Goal: Task Accomplishment & Management: Manage account settings

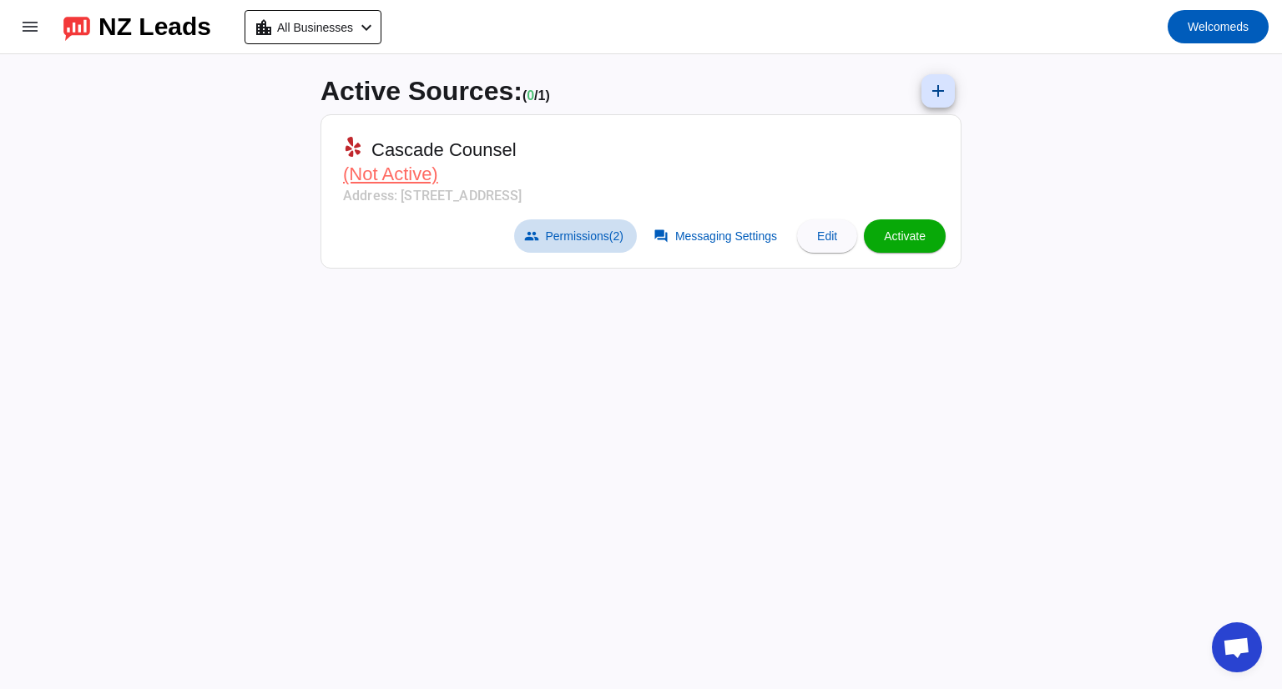
click at [613, 222] on span at bounding box center [575, 236] width 123 height 33
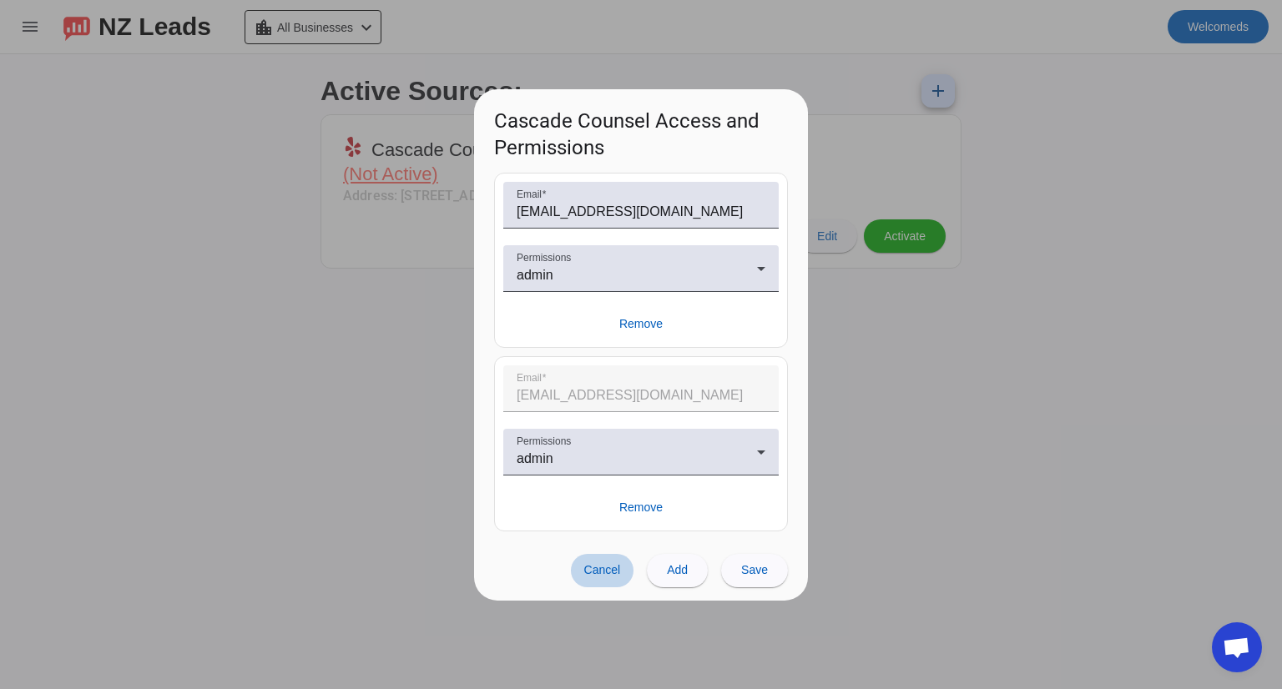
click at [617, 568] on span "Cancel" at bounding box center [602, 569] width 37 height 13
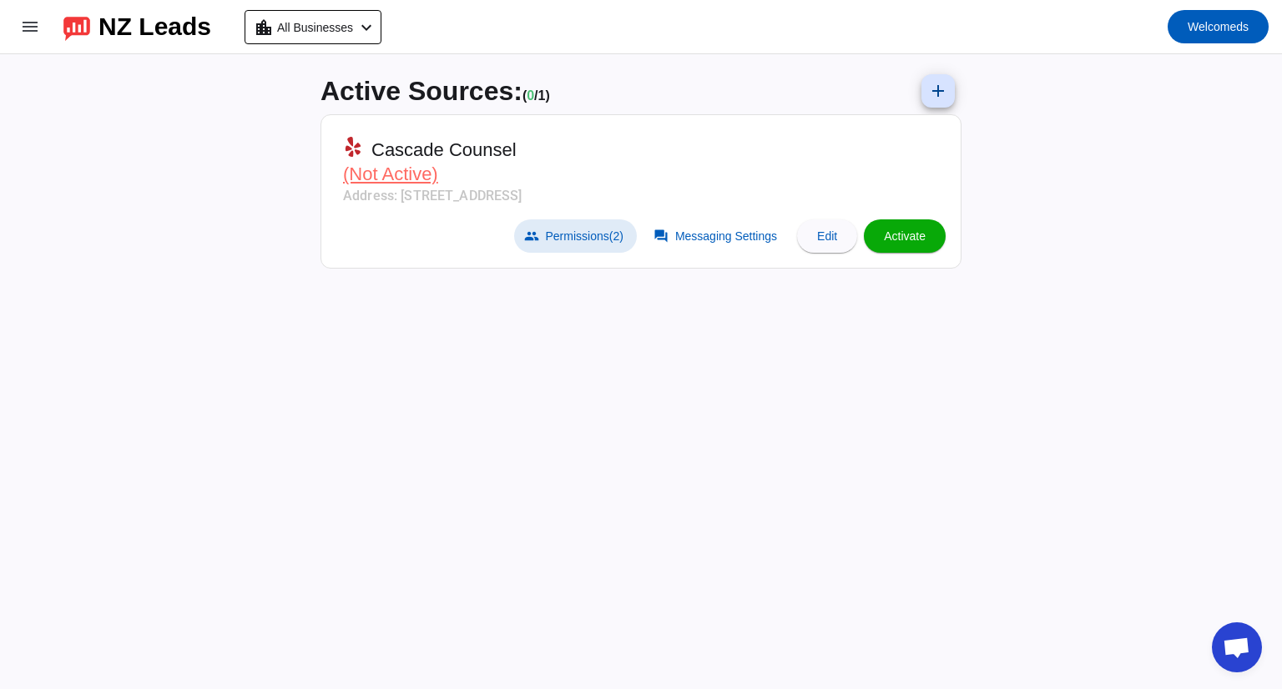
click at [451, 159] on span "Cascade Counsel" at bounding box center [443, 150] width 145 height 23
click at [384, 164] on span "(Not Active)" at bounding box center [390, 174] width 95 height 21
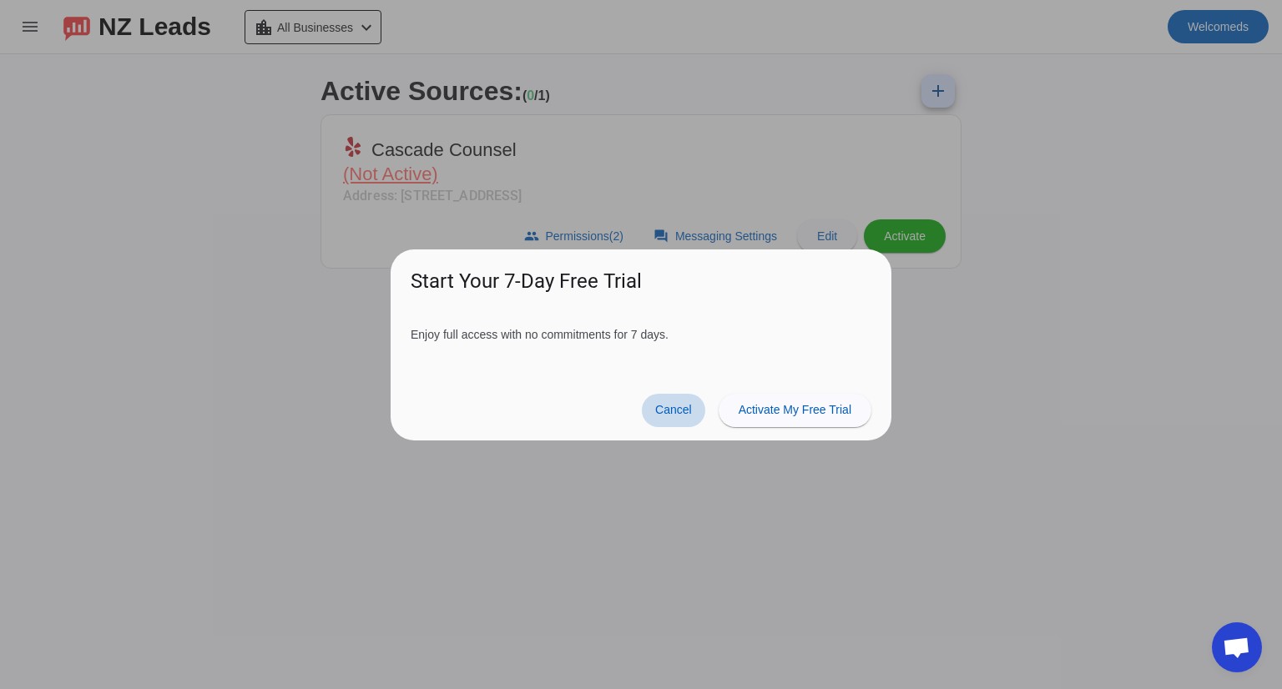
click at [672, 409] on span "Cancel" at bounding box center [673, 409] width 37 height 13
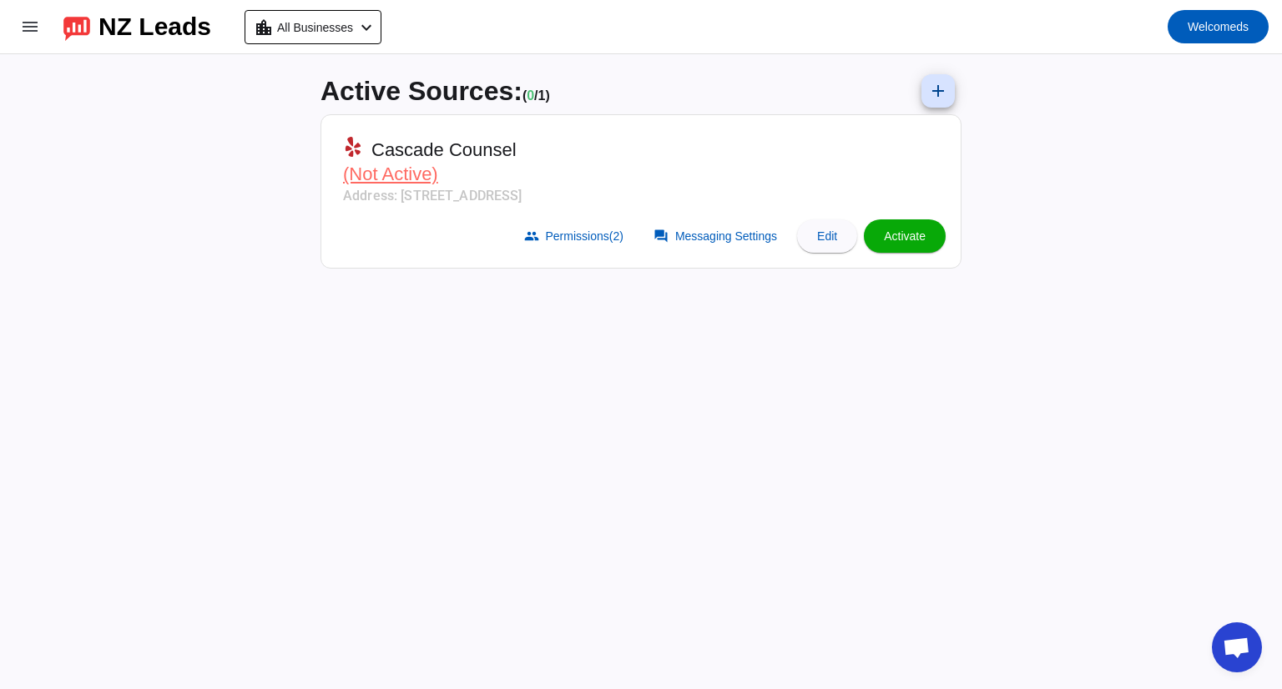
click at [495, 193] on mat-card-subtitle "Address: 2906 Colby Ave,Ste 105,Everett, WA 98201" at bounding box center [432, 196] width 179 height 20
click at [825, 238] on span "Edit" at bounding box center [827, 236] width 20 height 13
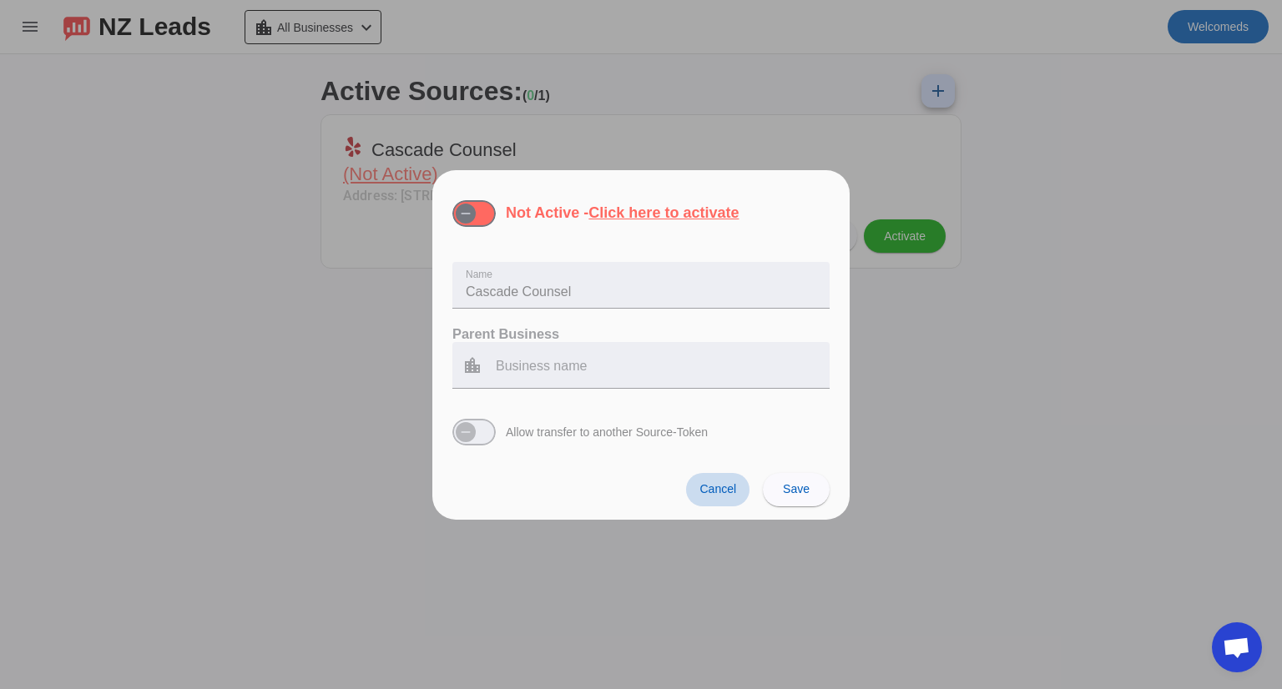
click at [708, 494] on span "Cancel" at bounding box center [717, 488] width 37 height 13
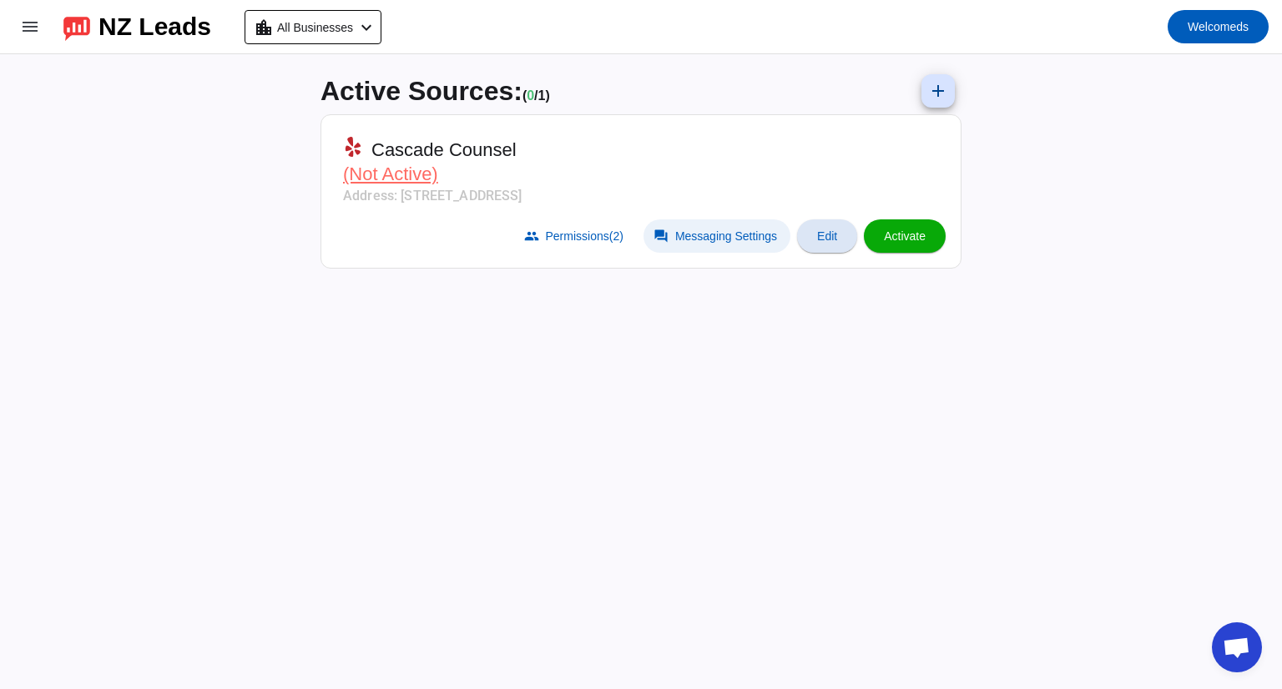
click at [728, 231] on span "Messaging Settings" at bounding box center [726, 236] width 102 height 13
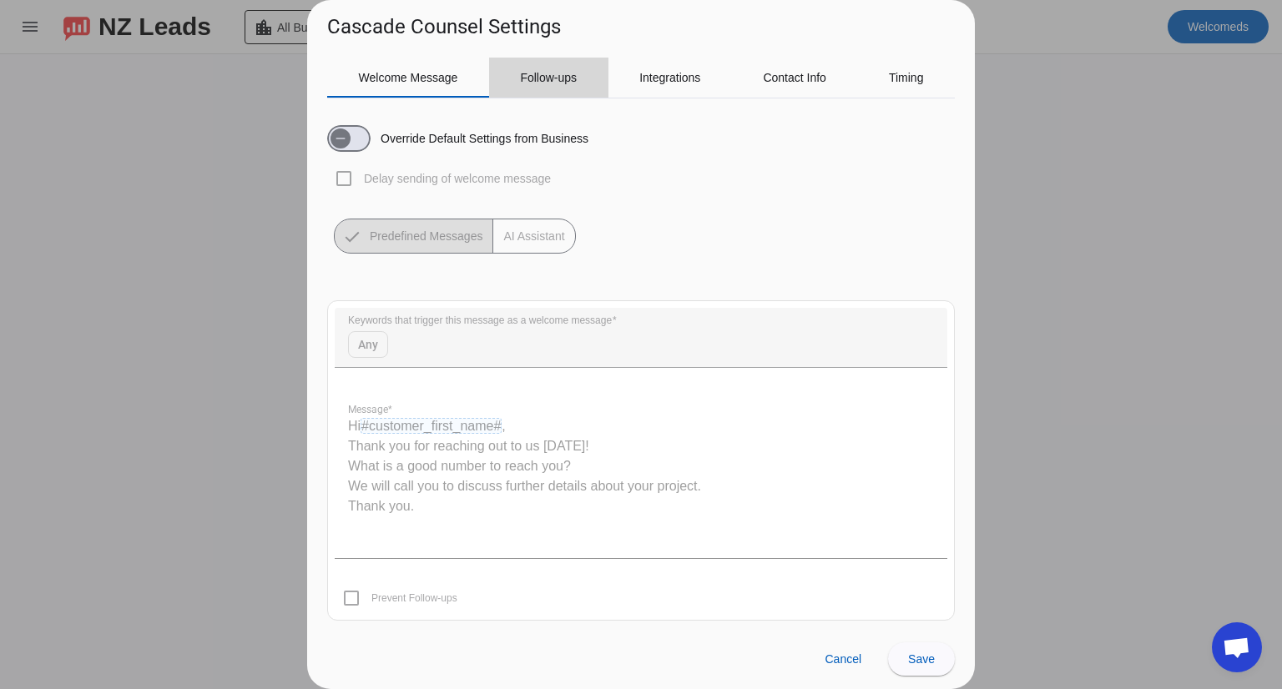
click at [548, 85] on span "Follow-ups" at bounding box center [548, 78] width 57 height 40
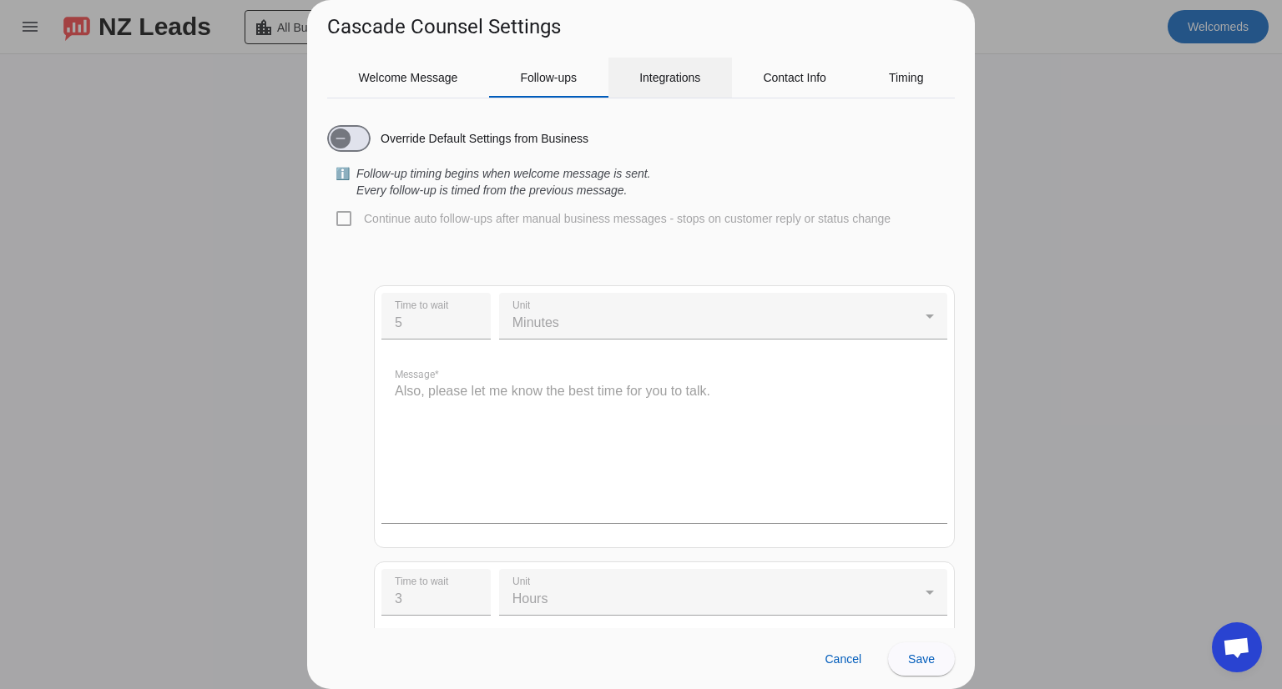
click at [672, 78] on span "Integrations" at bounding box center [669, 78] width 61 height 12
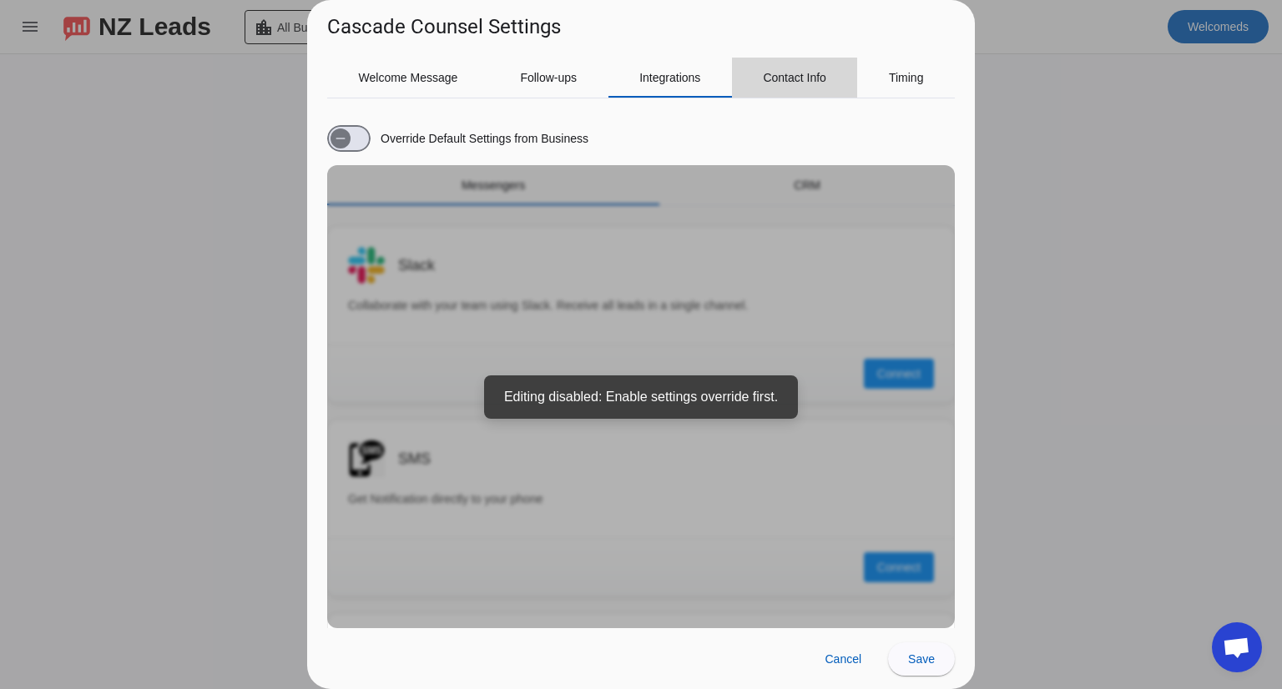
click at [812, 75] on span "Contact Info" at bounding box center [794, 78] width 63 height 12
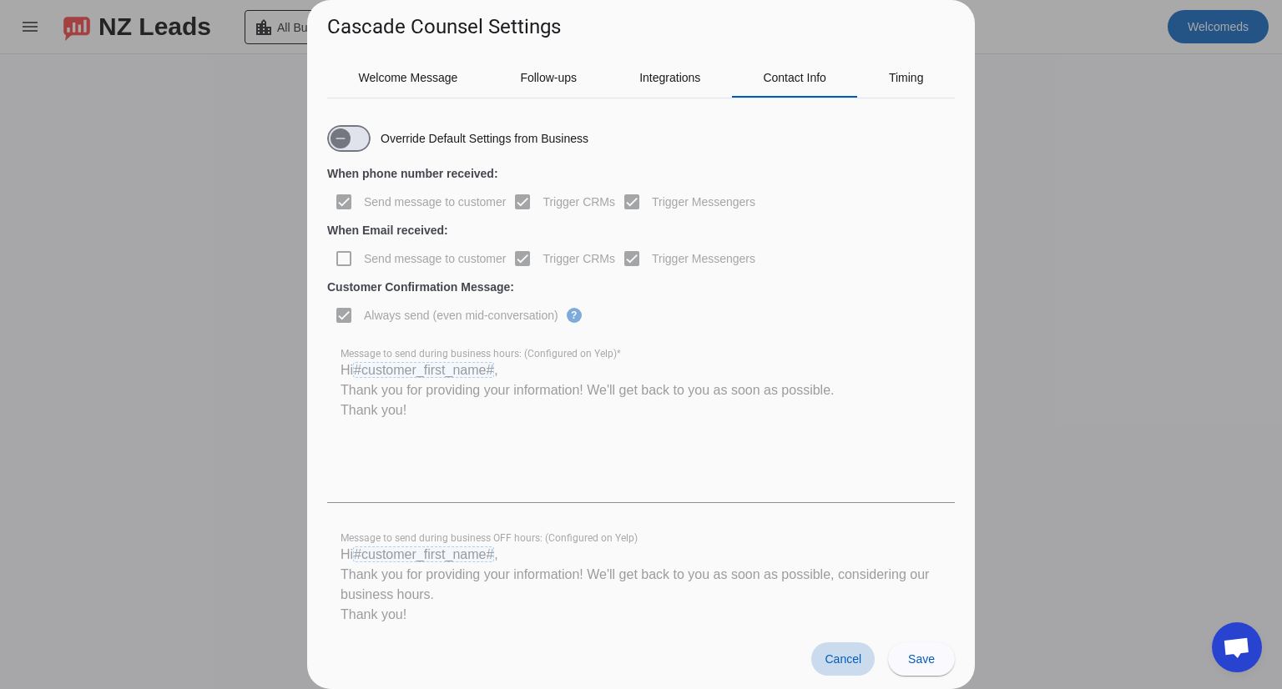
click at [817, 651] on span at bounding box center [842, 659] width 63 height 33
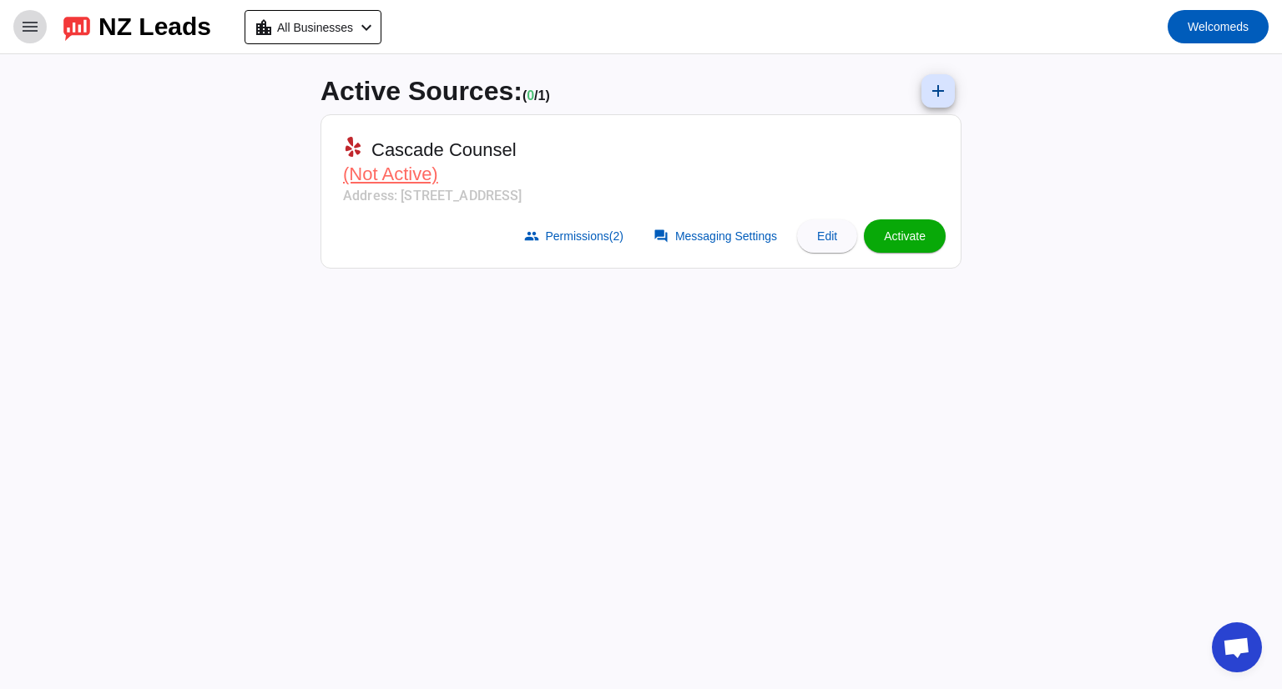
click at [47, 32] on span at bounding box center [30, 27] width 40 height 40
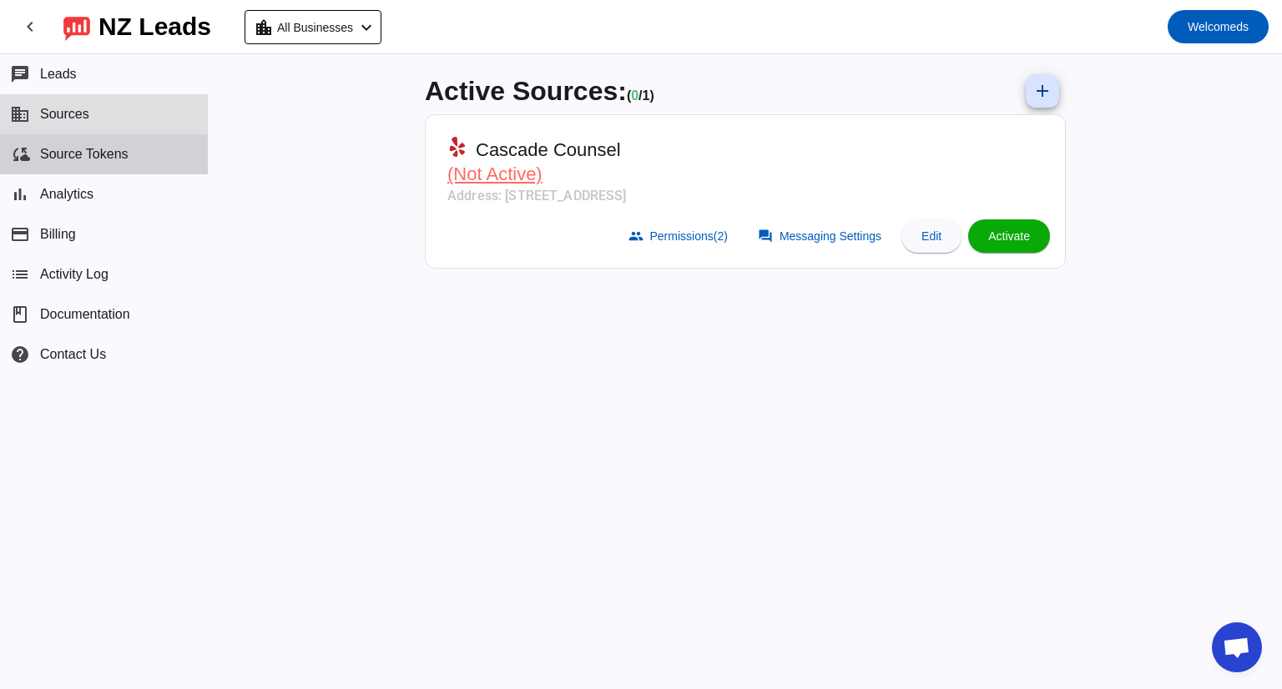
click at [75, 142] on button "cloud_sync Source Tokens" at bounding box center [104, 154] width 208 height 40
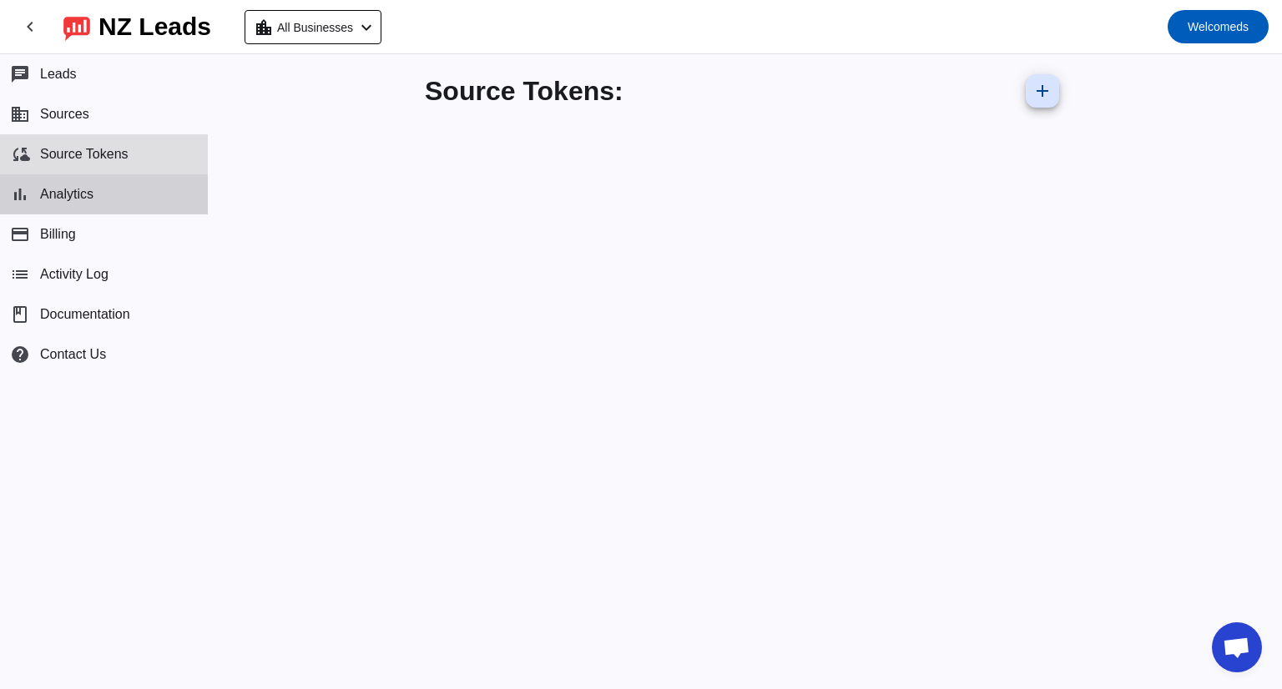
click at [75, 208] on button "bar_chart Analytics" at bounding box center [104, 194] width 208 height 40
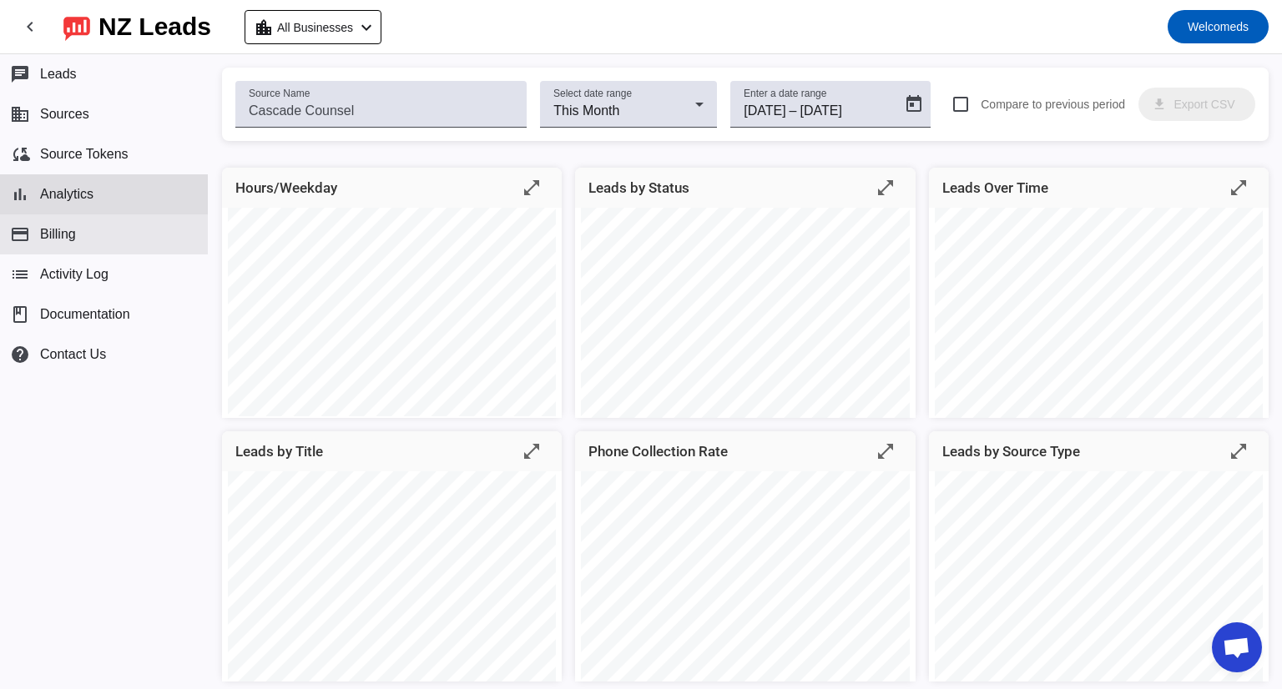
click at [77, 232] on button "payment Billing" at bounding box center [104, 234] width 208 height 40
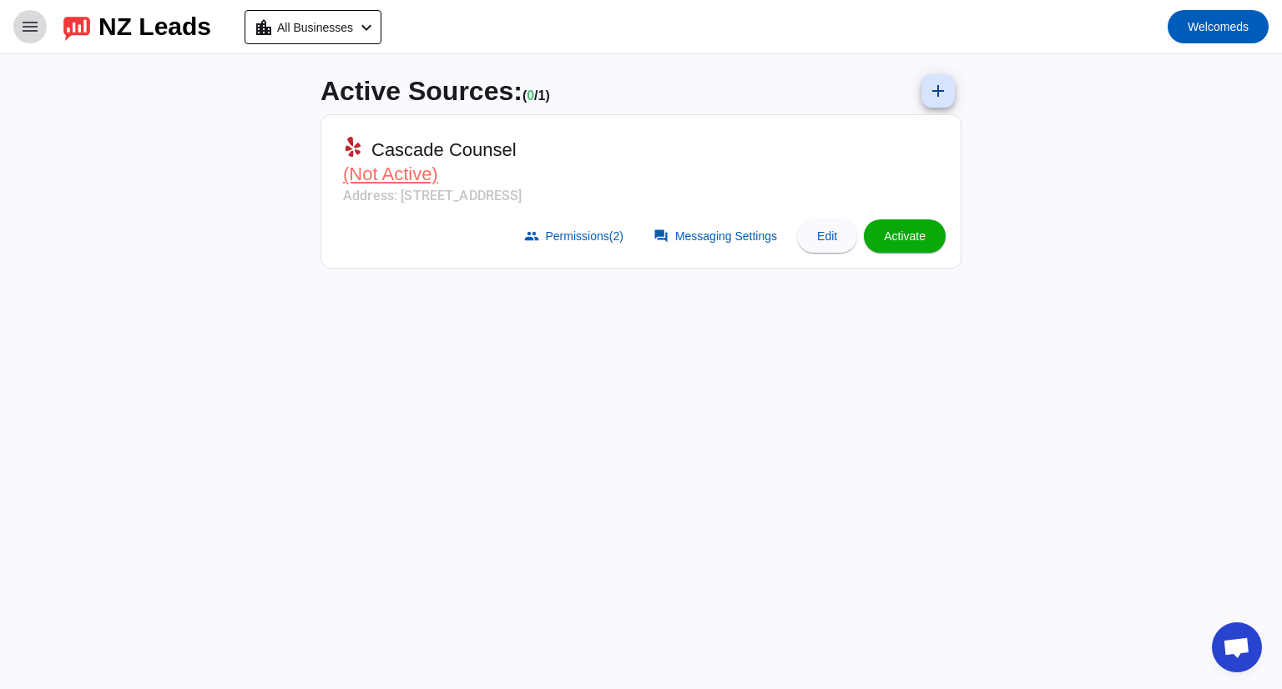
click at [27, 38] on span at bounding box center [30, 27] width 40 height 40
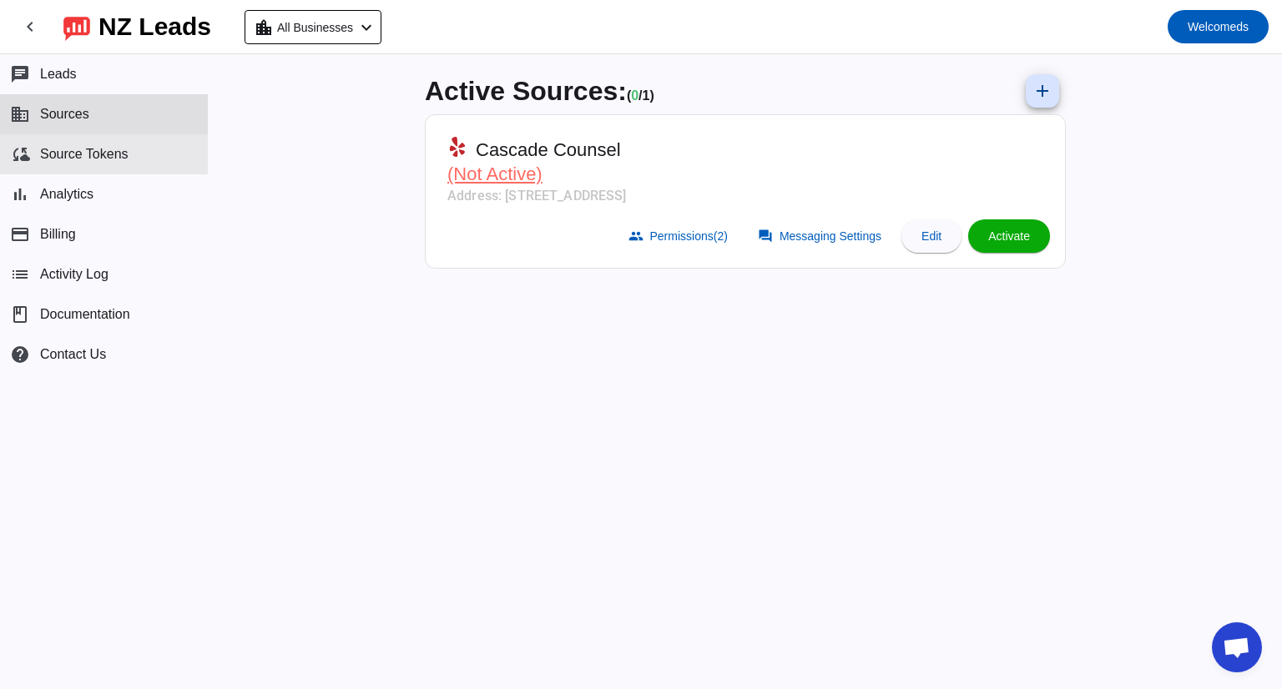
click at [115, 168] on button "cloud_sync Source Tokens" at bounding box center [104, 154] width 208 height 40
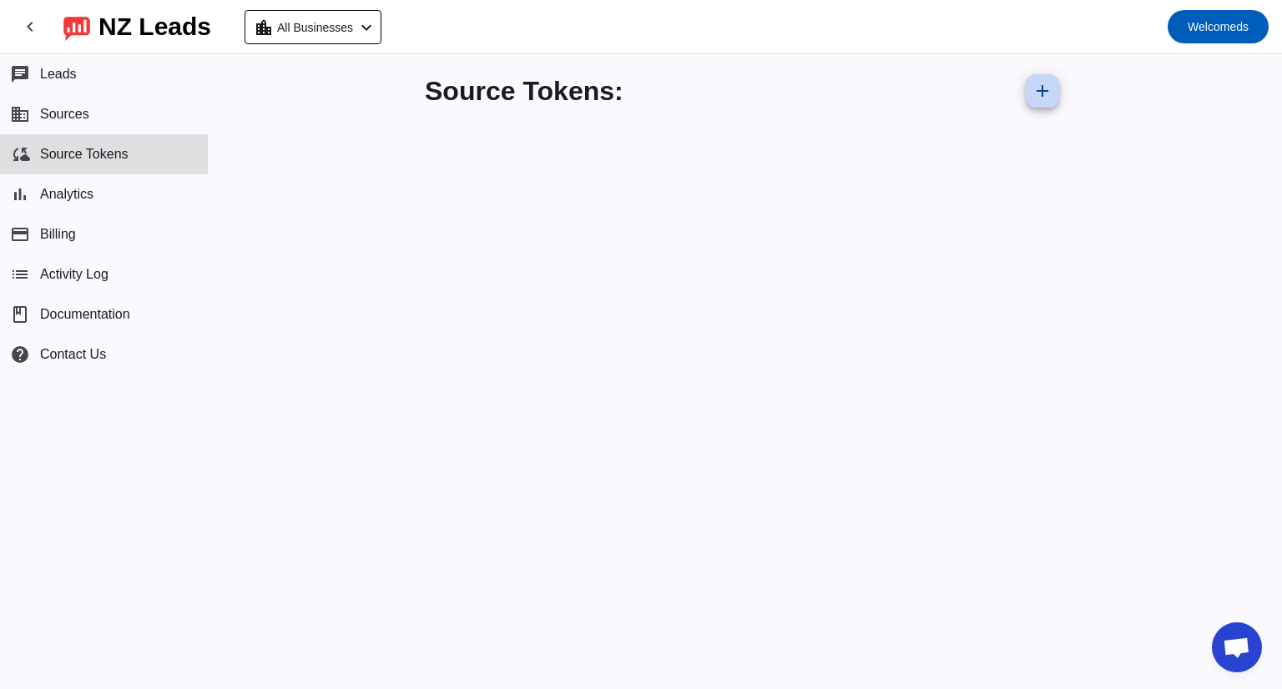
click at [1048, 94] on mat-icon "add" at bounding box center [1042, 91] width 20 height 20
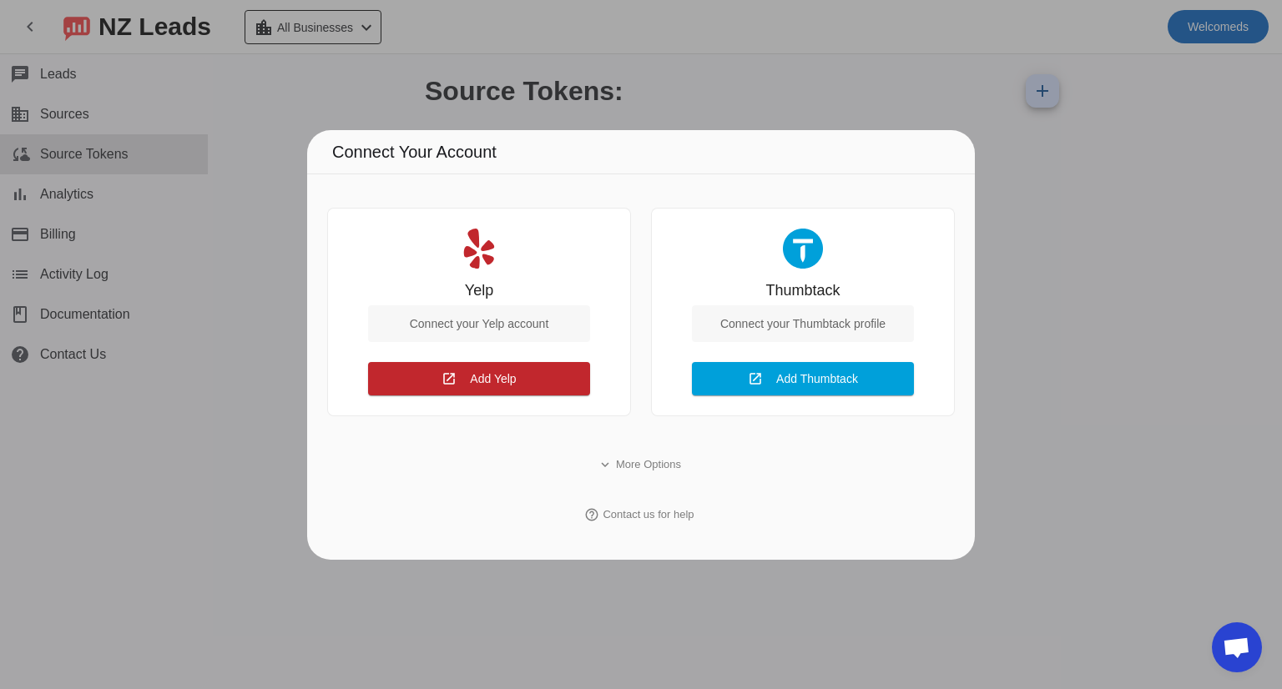
click at [485, 318] on div "Connect your Yelp account" at bounding box center [479, 323] width 222 height 37
click at [644, 466] on span "More Options" at bounding box center [648, 465] width 65 height 17
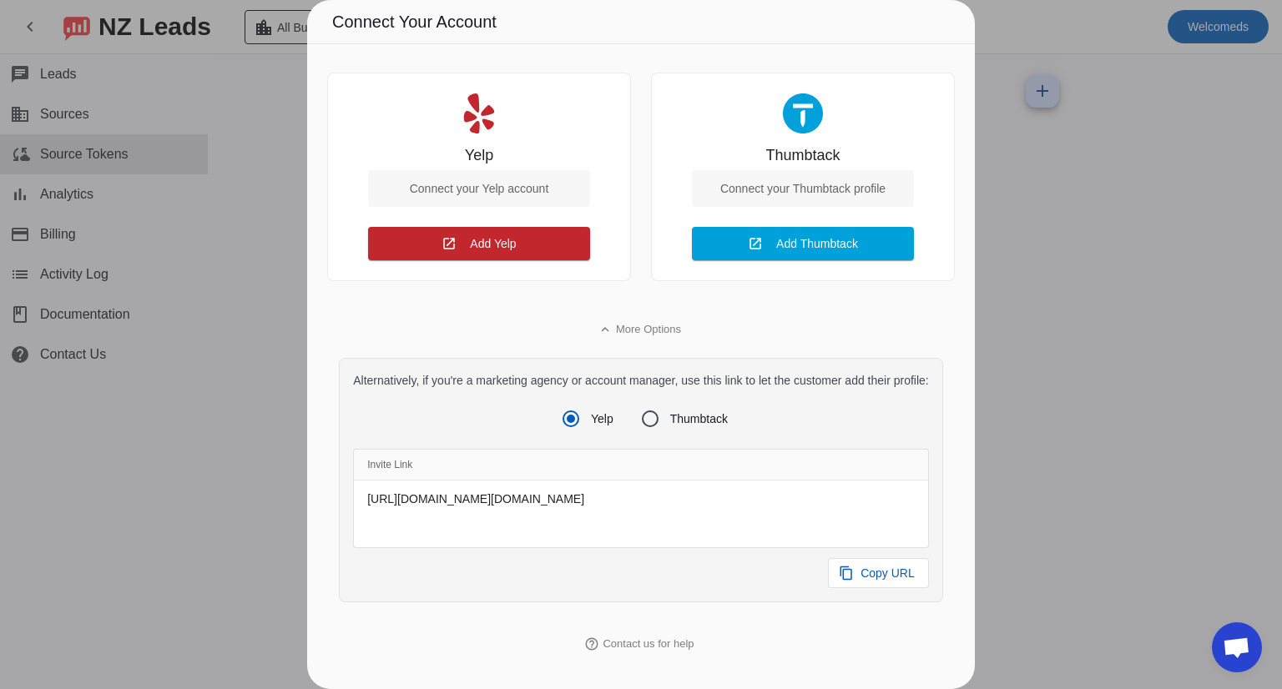
scroll to position [3, 0]
click at [1014, 381] on div at bounding box center [641, 344] width 1282 height 689
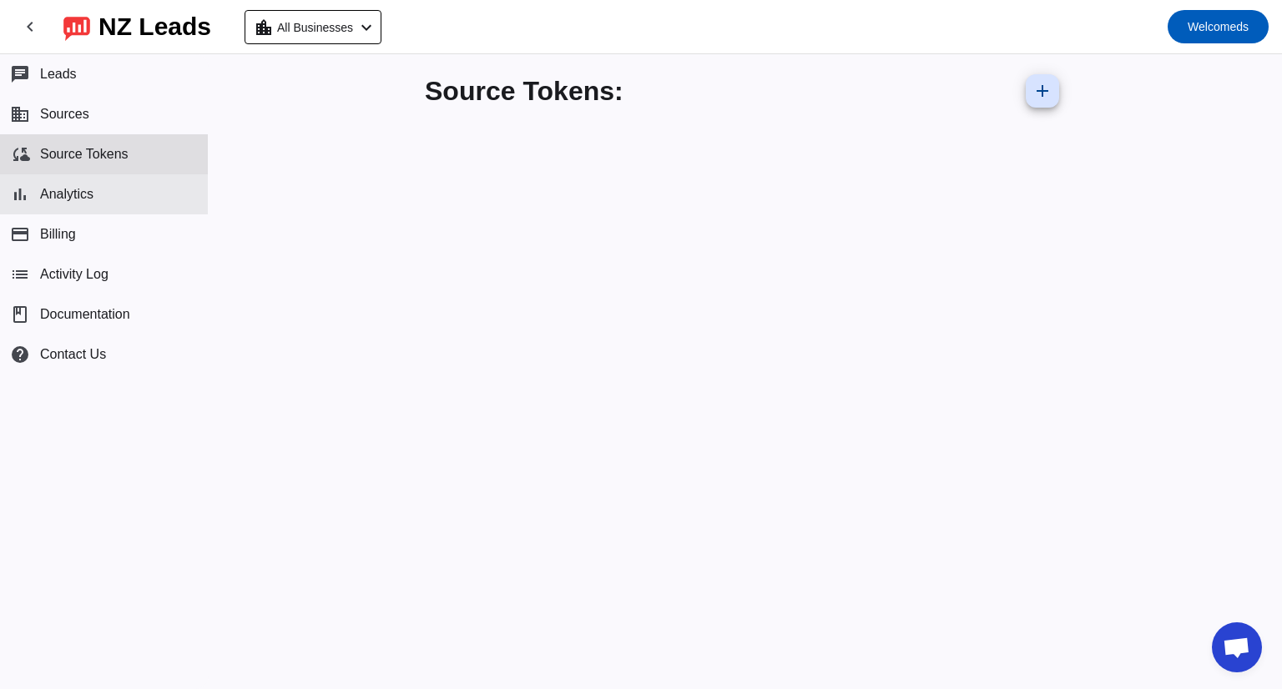
click at [63, 184] on button "bar_chart Analytics" at bounding box center [104, 194] width 208 height 40
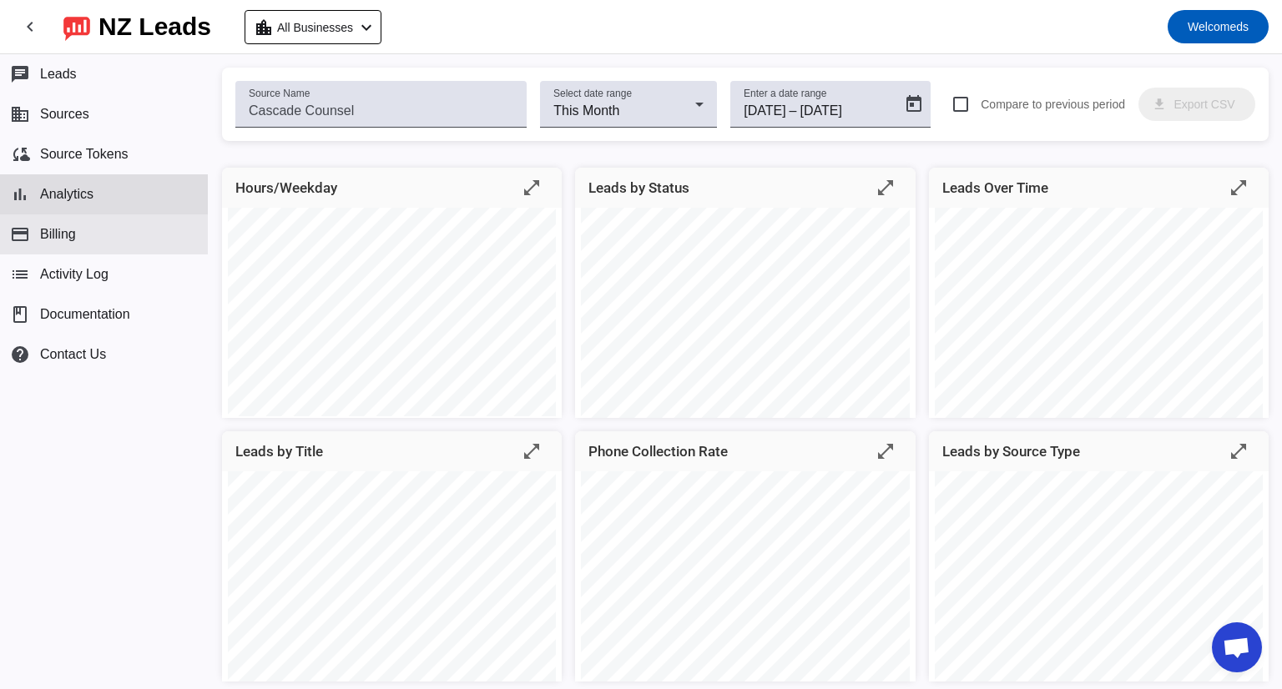
click at [76, 243] on button "payment Billing" at bounding box center [104, 234] width 208 height 40
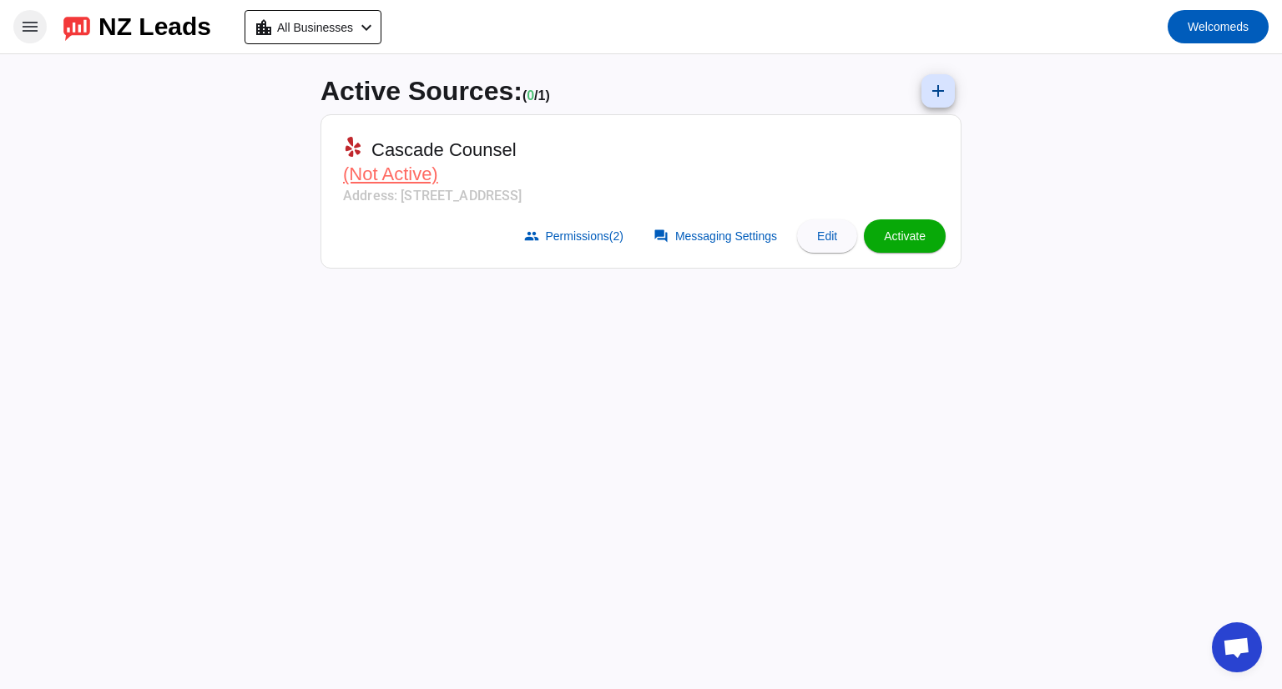
click at [36, 28] on mat-icon "menu" at bounding box center [30, 27] width 20 height 20
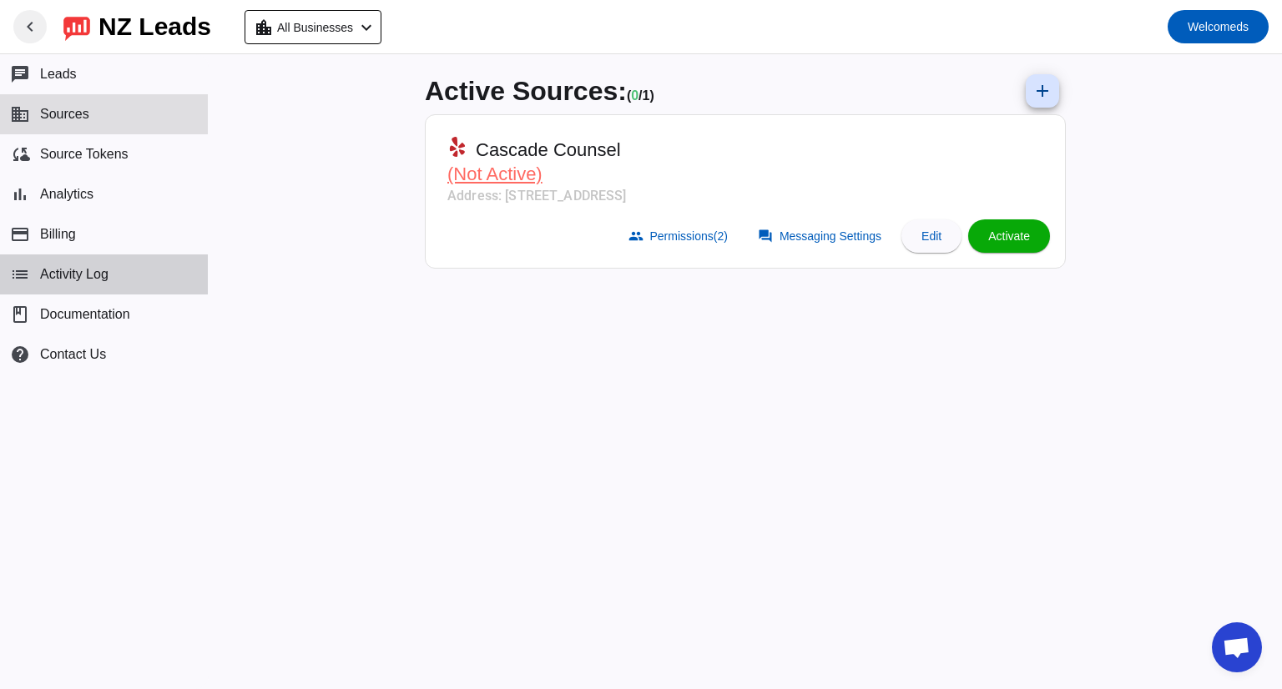
click at [78, 267] on span "Activity Log" at bounding box center [74, 274] width 68 height 15
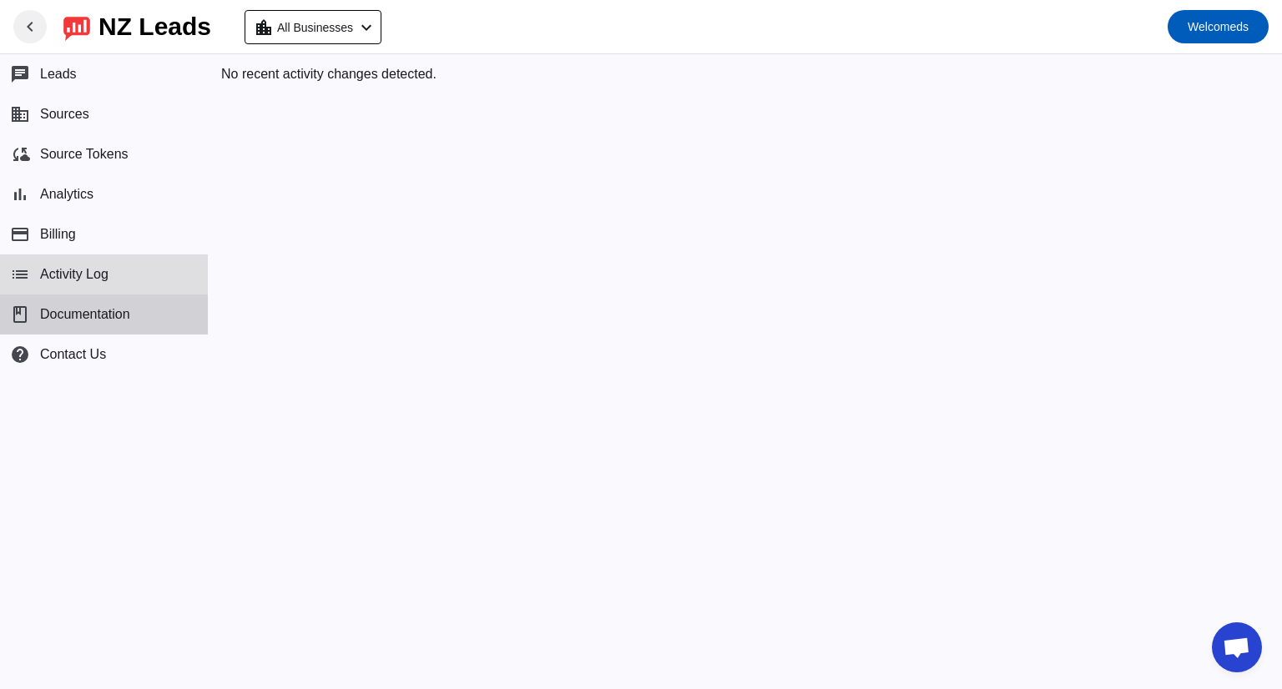
click at [88, 322] on button "book Documentation" at bounding box center [104, 315] width 208 height 40
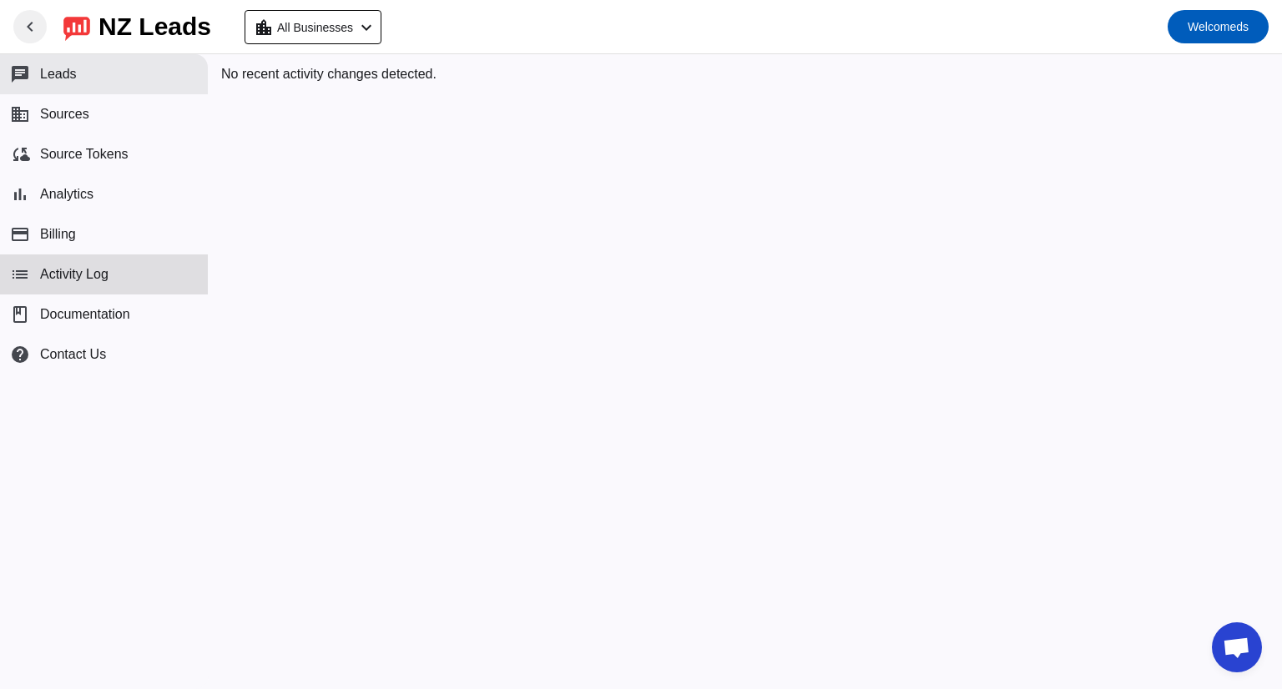
click at [109, 77] on button "chat Leads" at bounding box center [104, 74] width 208 height 40
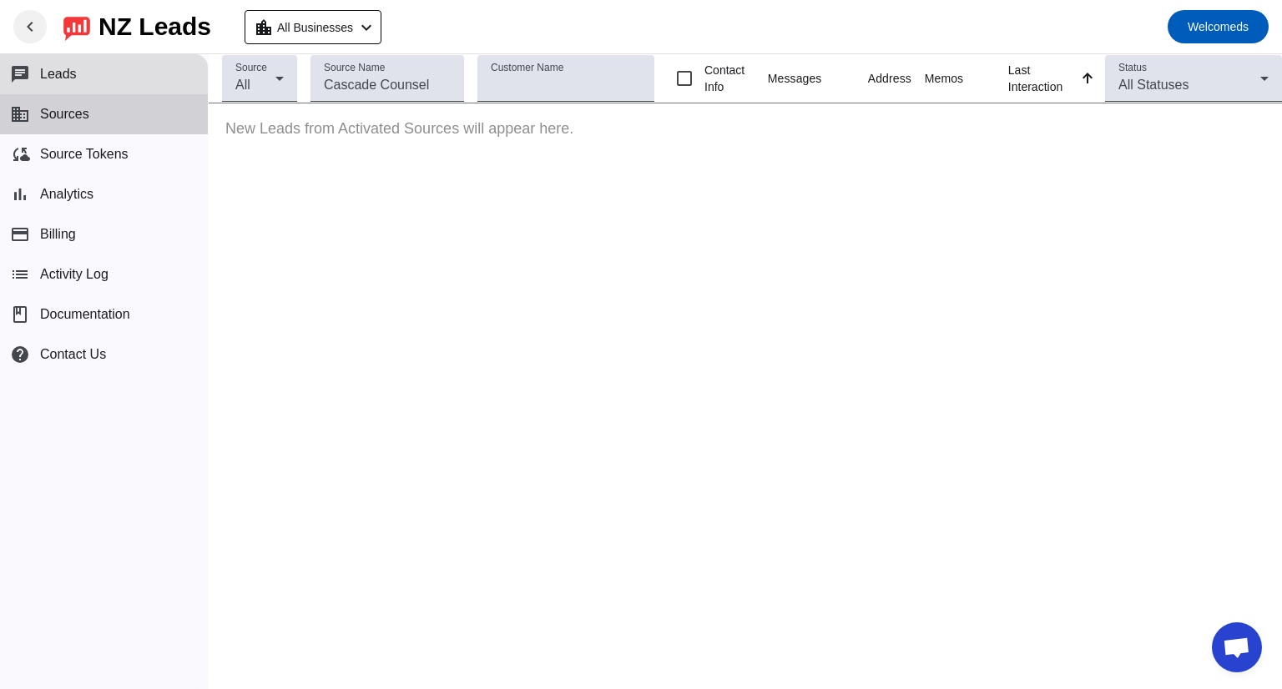
click at [92, 122] on button "business Sources" at bounding box center [104, 114] width 208 height 40
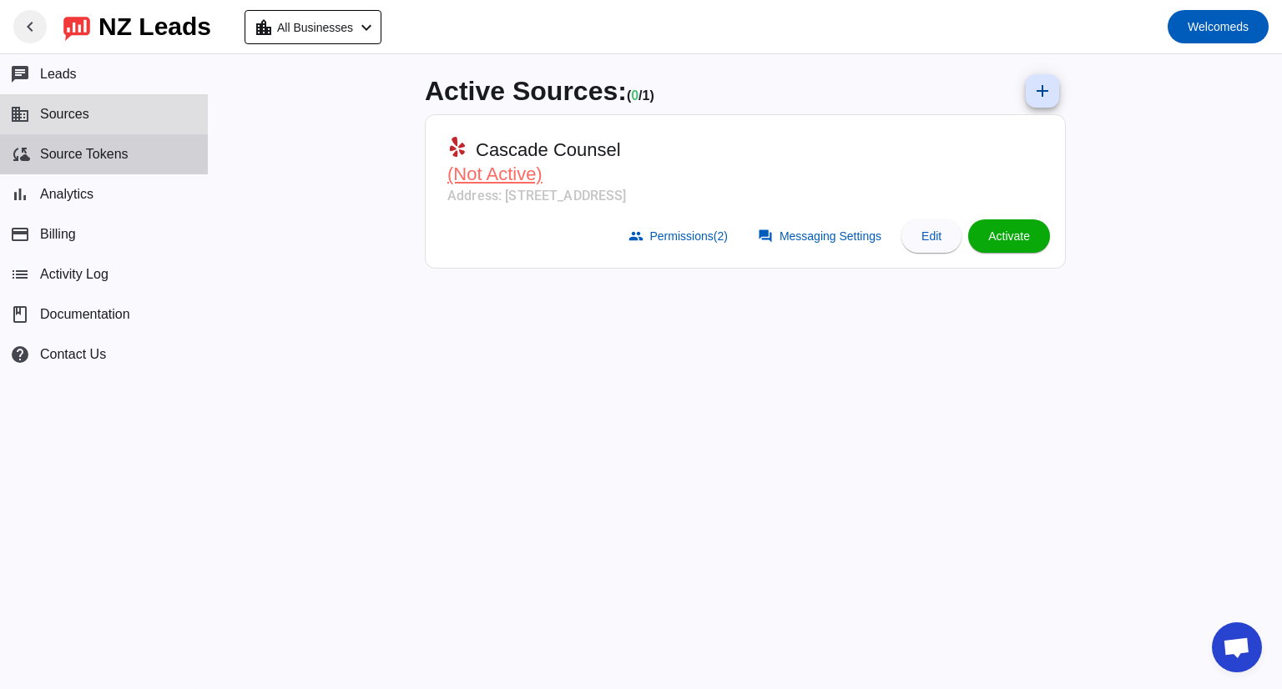
click at [128, 155] on button "cloud_sync Source Tokens" at bounding box center [104, 154] width 208 height 40
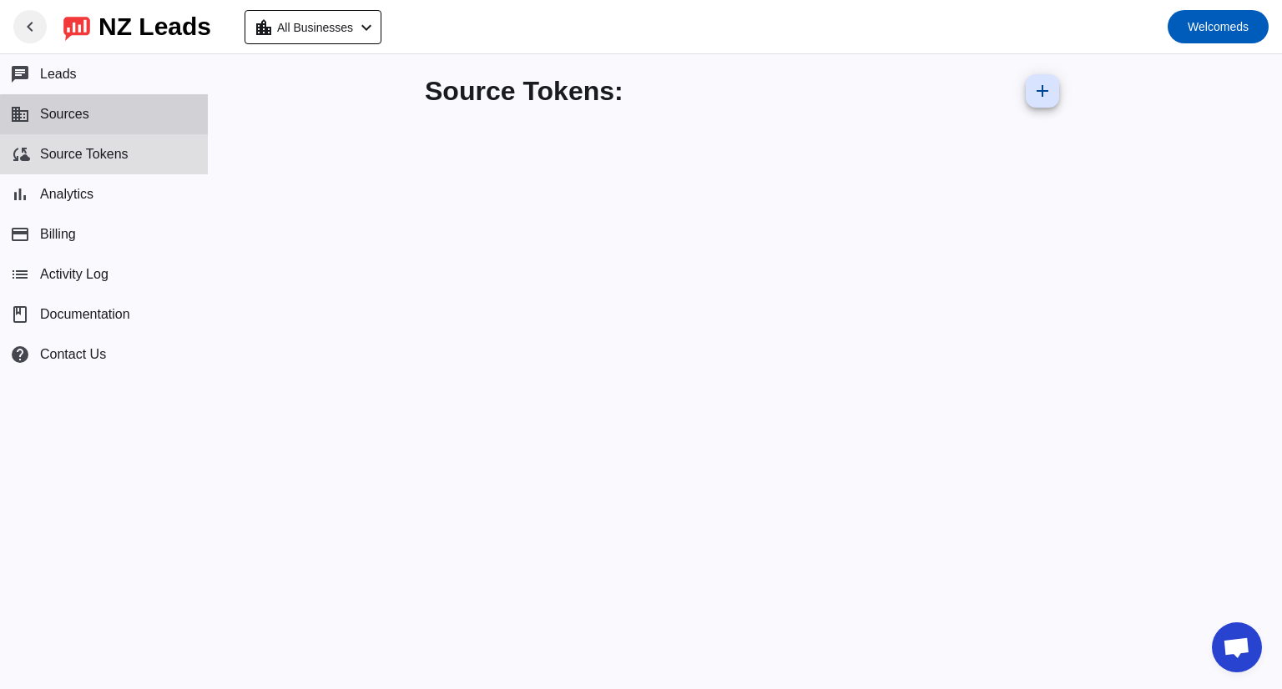
click at [128, 129] on button "business Sources" at bounding box center [104, 114] width 208 height 40
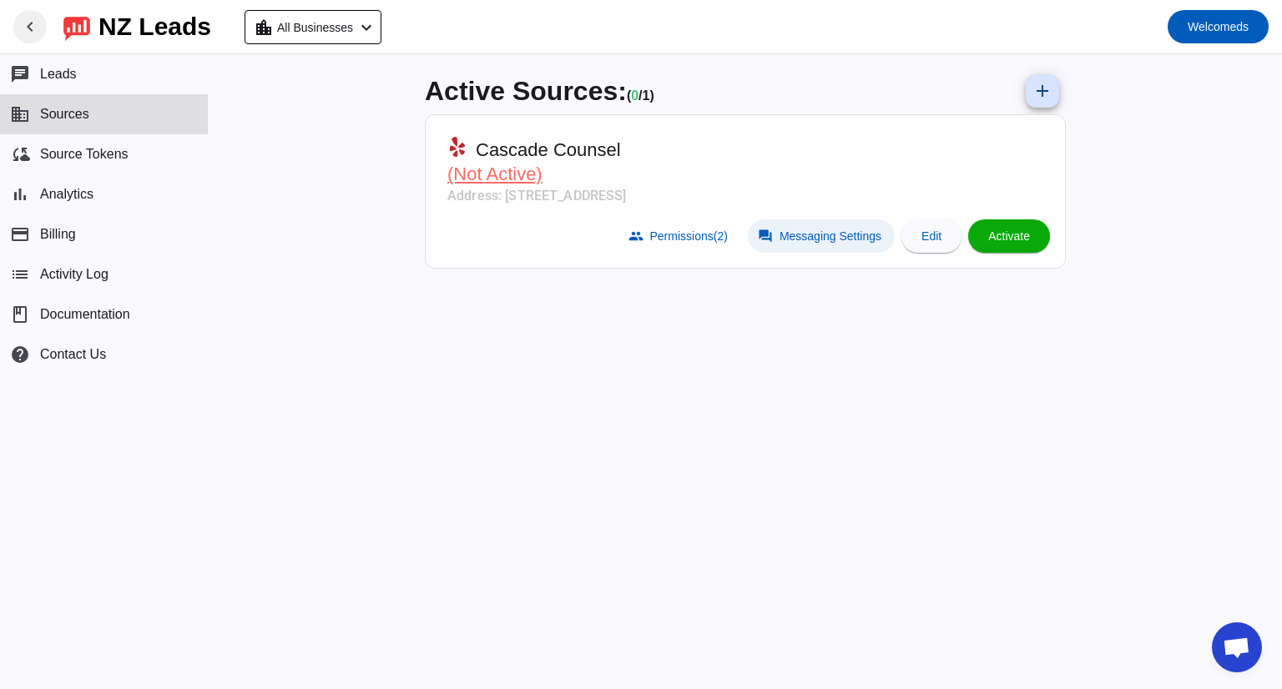
click at [838, 231] on span "Messaging Settings" at bounding box center [831, 236] width 102 height 13
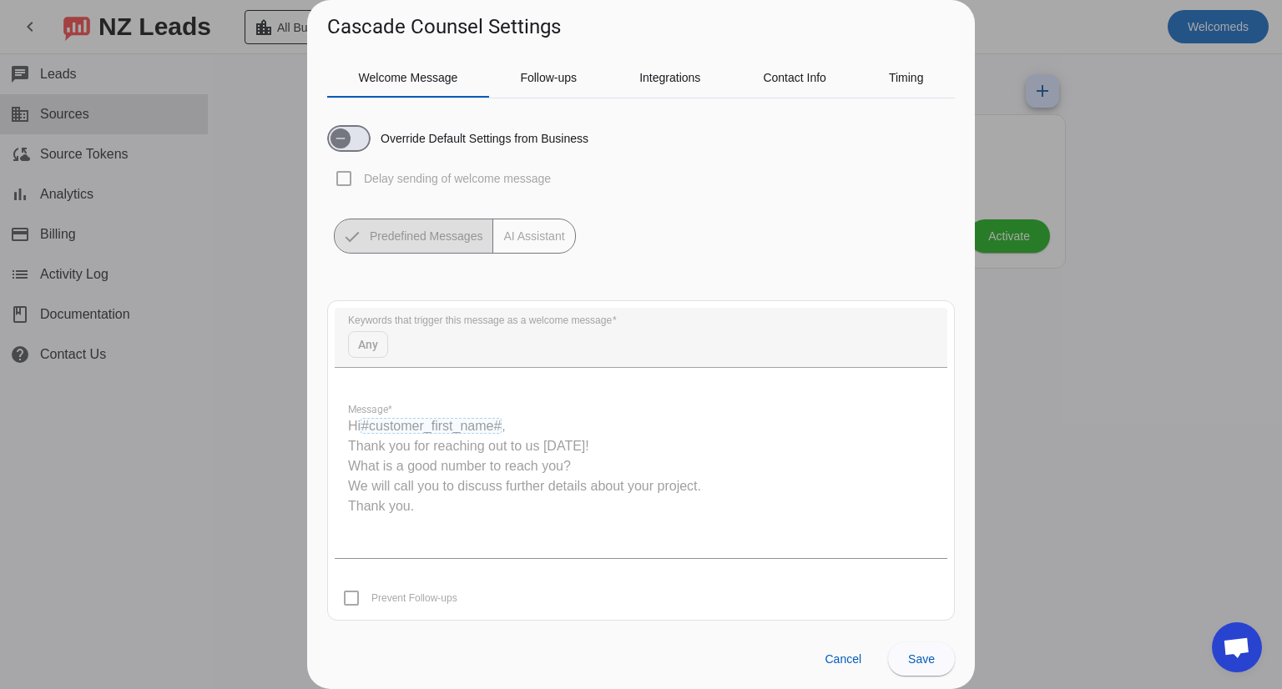
scroll to position [4, 0]
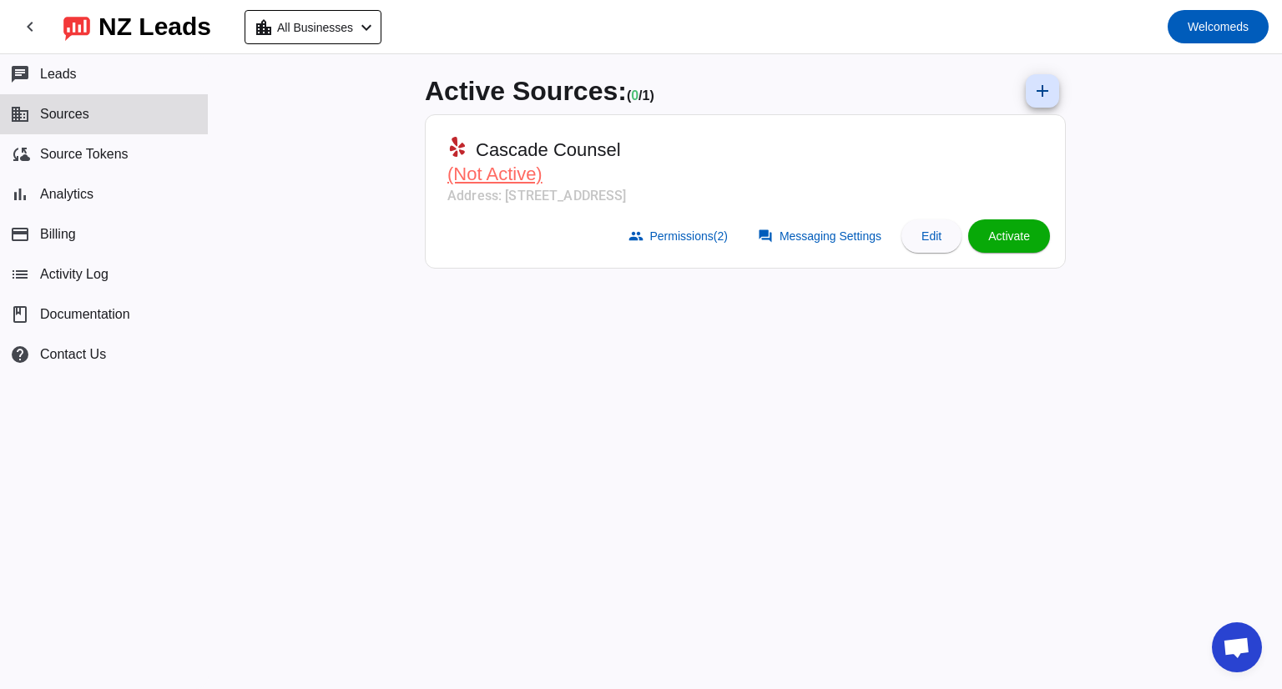
click at [826, 389] on div "Active Sources: ( 0 / 1) add Cascade Counsel (Not Active) Address: 2906 Colby A…" at bounding box center [745, 371] width 668 height 635
click at [1196, 30] on span "Welcome" at bounding box center [1212, 26] width 48 height 13
click at [370, 11] on div at bounding box center [641, 344] width 1282 height 689
click at [353, 24] on span "All Businesses" at bounding box center [315, 27] width 76 height 23
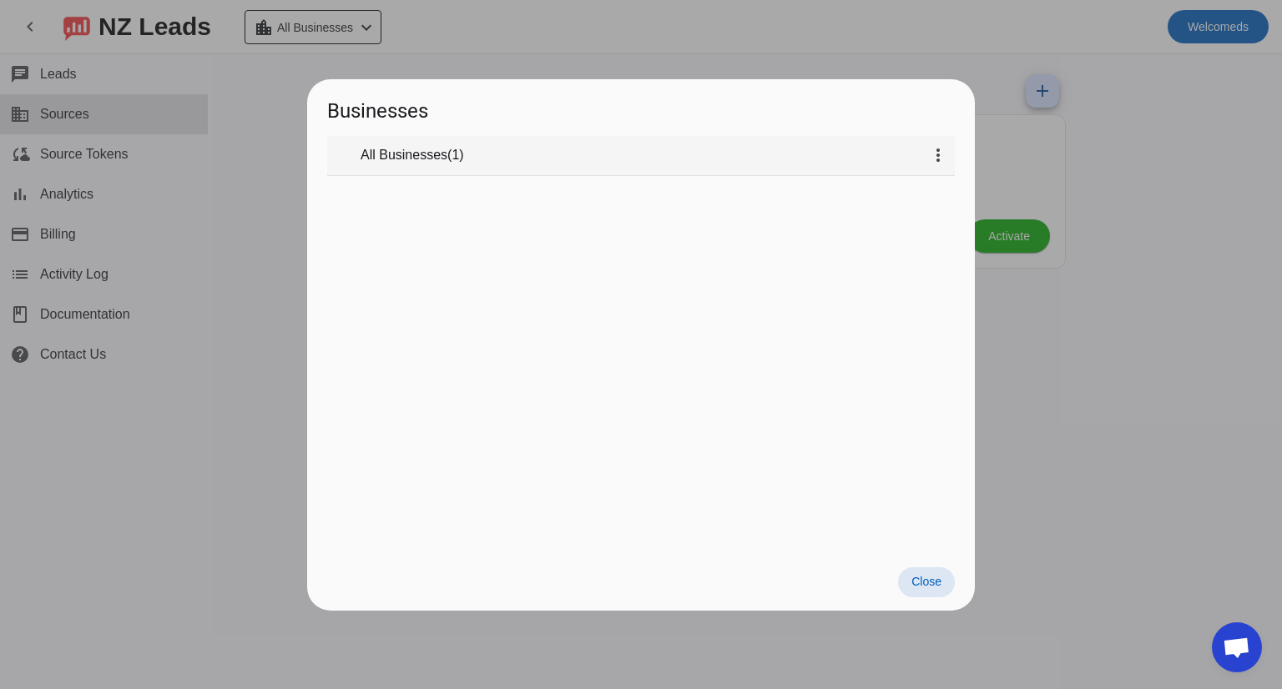
click at [441, 165] on mat-tree-node "expand_more All Businesses ( 1 ) more_vert" at bounding box center [641, 156] width 628 height 40
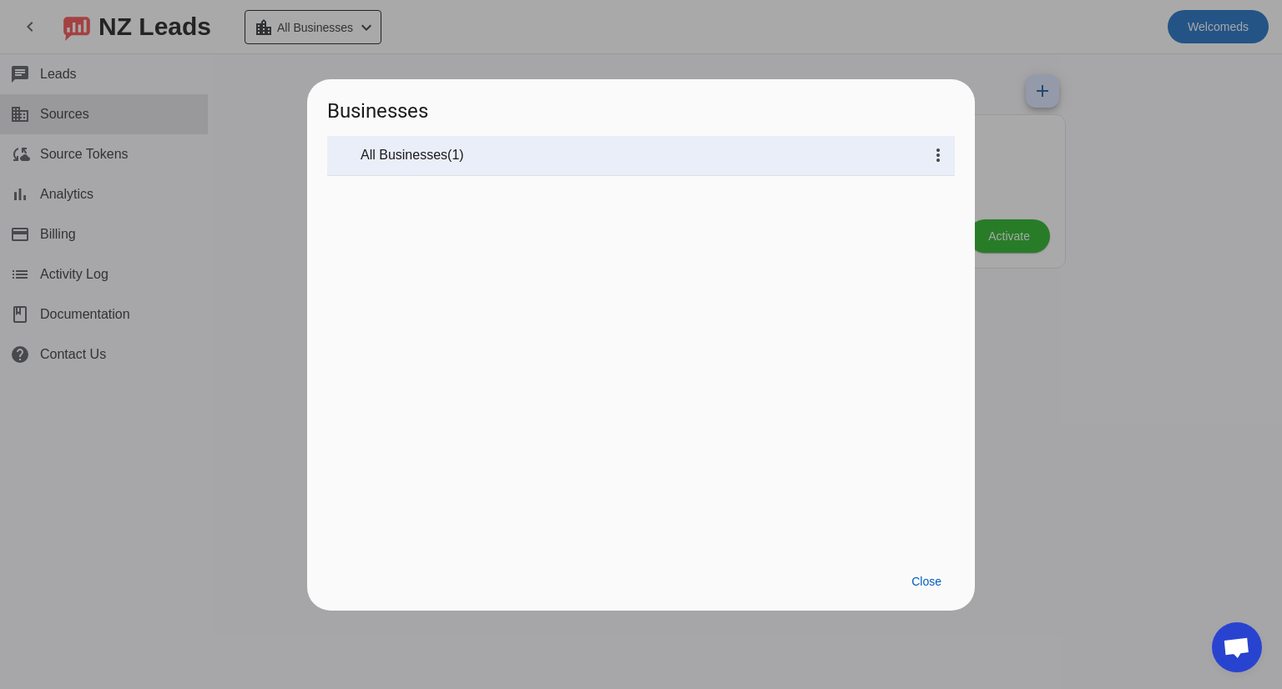
click at [290, 177] on div at bounding box center [641, 344] width 1282 height 689
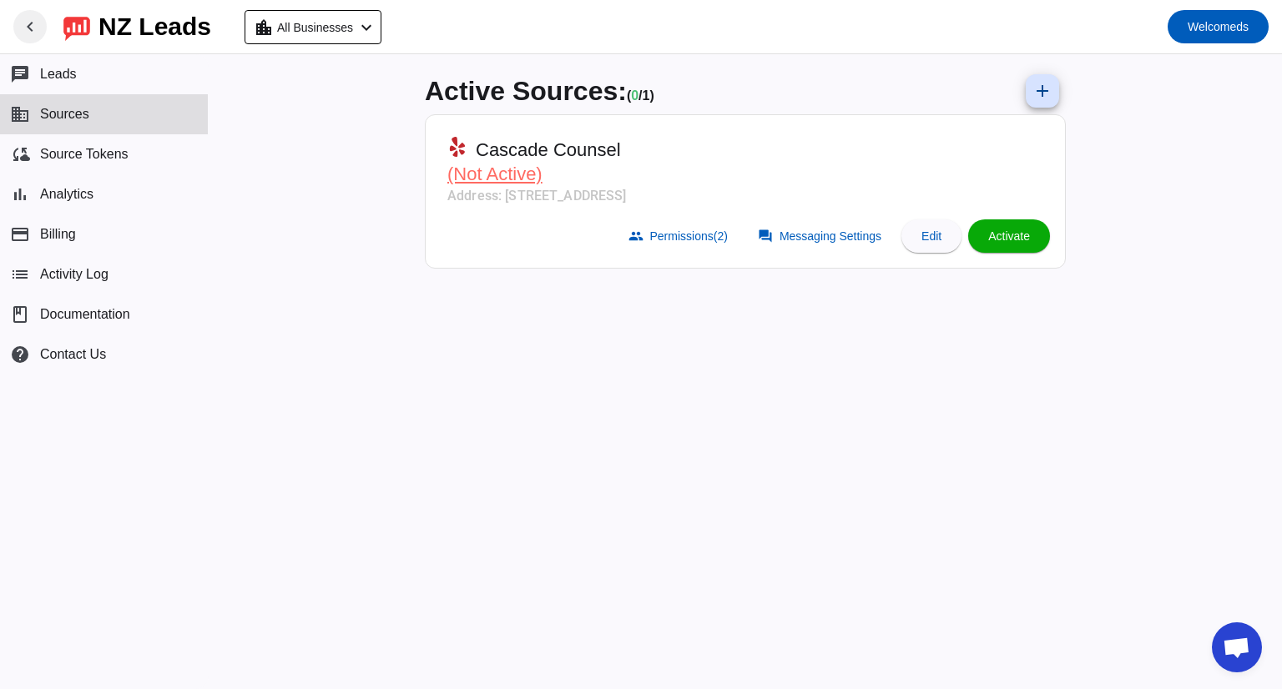
click at [33, 21] on mat-icon "chevron_left" at bounding box center [30, 27] width 20 height 20
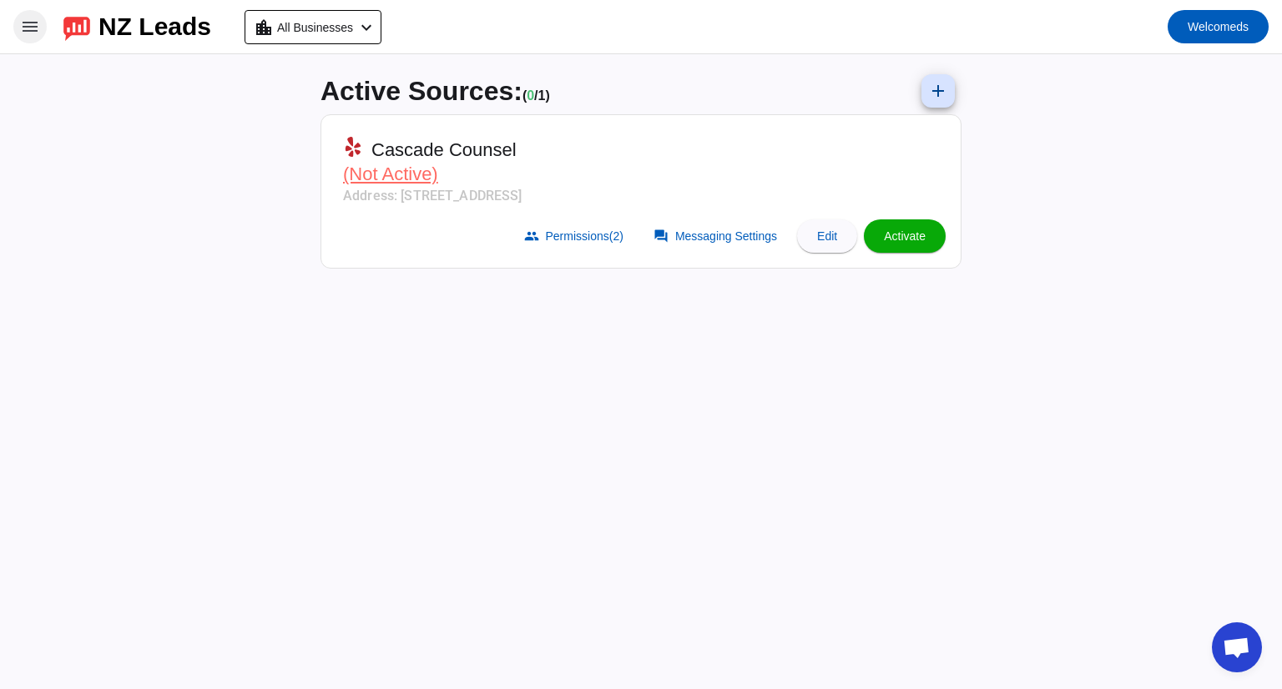
click at [33, 21] on mat-icon "menu" at bounding box center [30, 27] width 20 height 20
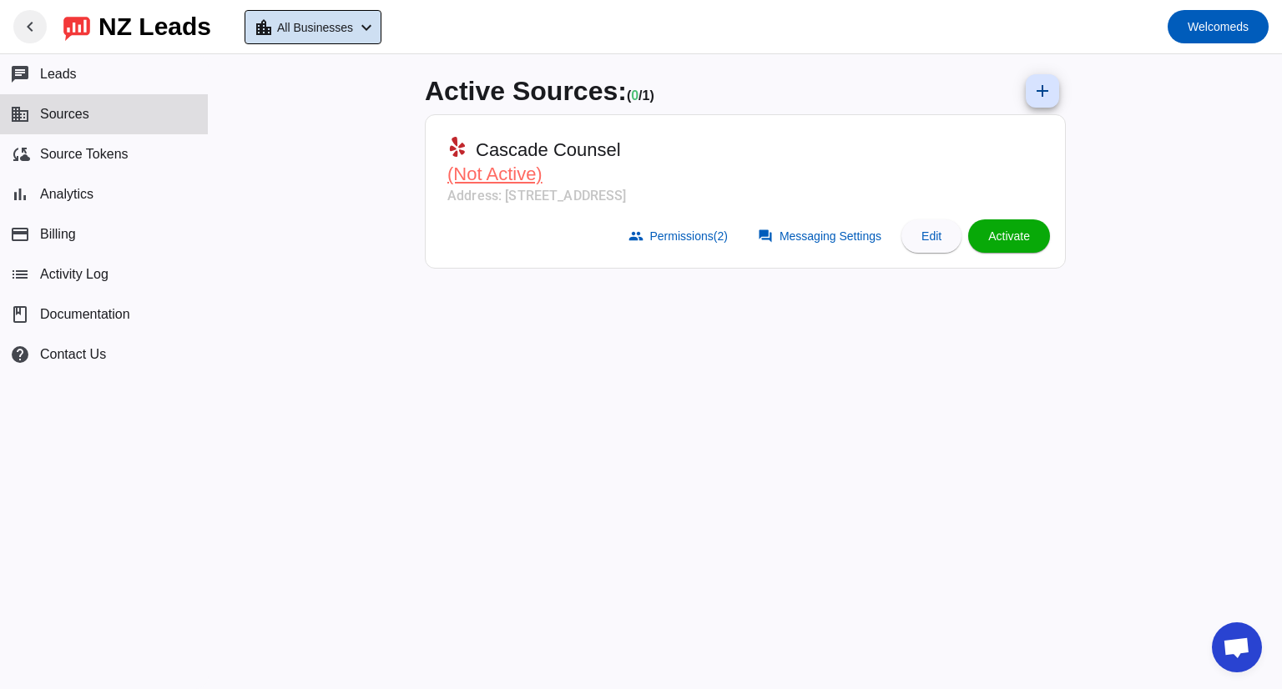
click at [351, 19] on span "All Businesses" at bounding box center [315, 27] width 76 height 23
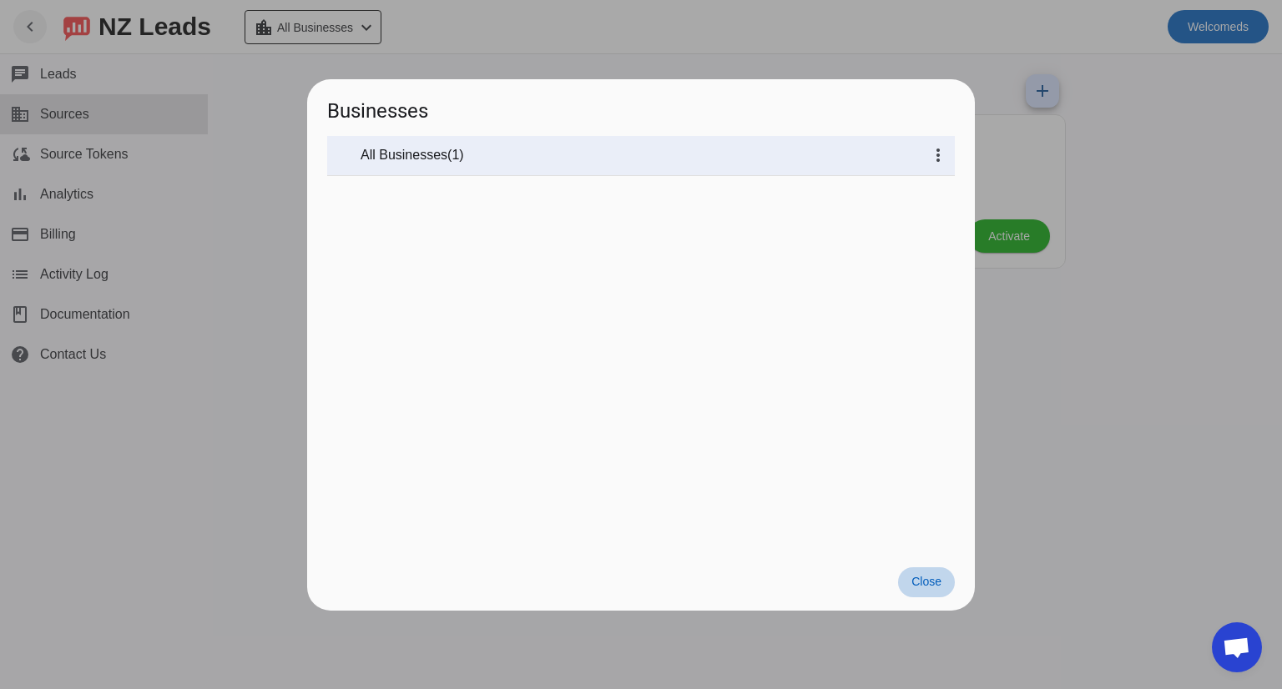
click at [918, 572] on span at bounding box center [926, 583] width 57 height 30
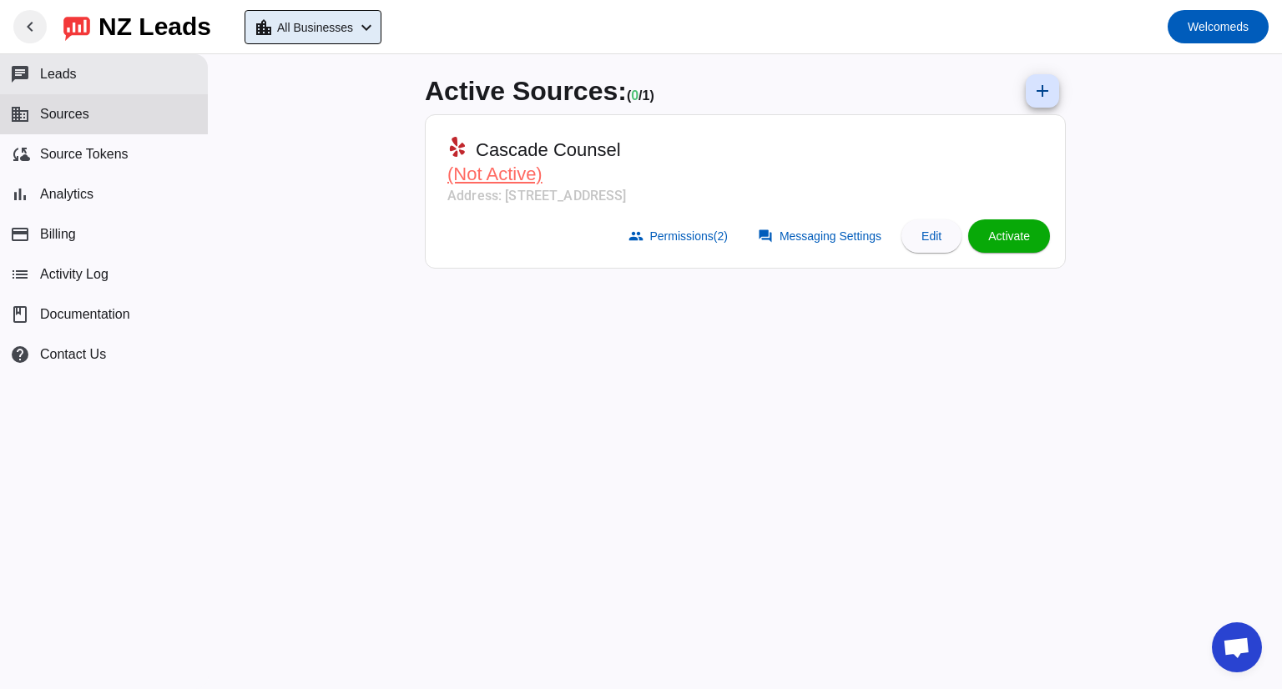
click at [90, 75] on button "chat Leads" at bounding box center [104, 74] width 208 height 40
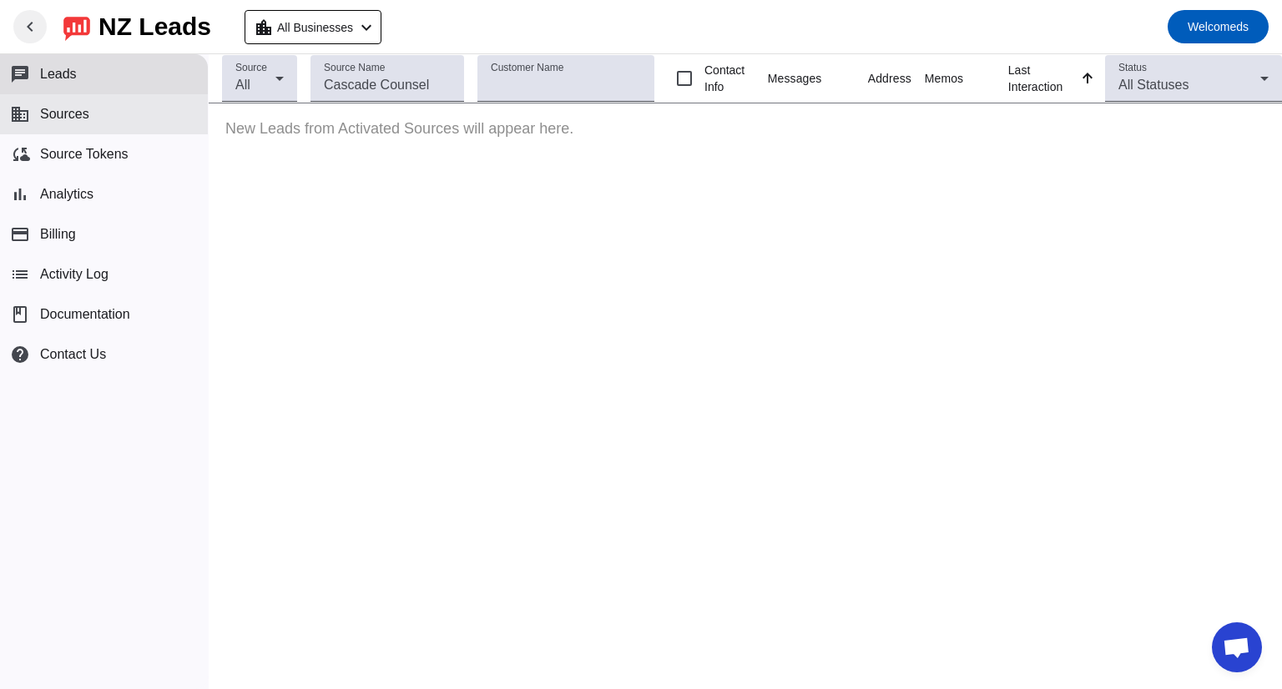
click at [92, 108] on button "business Sources" at bounding box center [104, 114] width 208 height 40
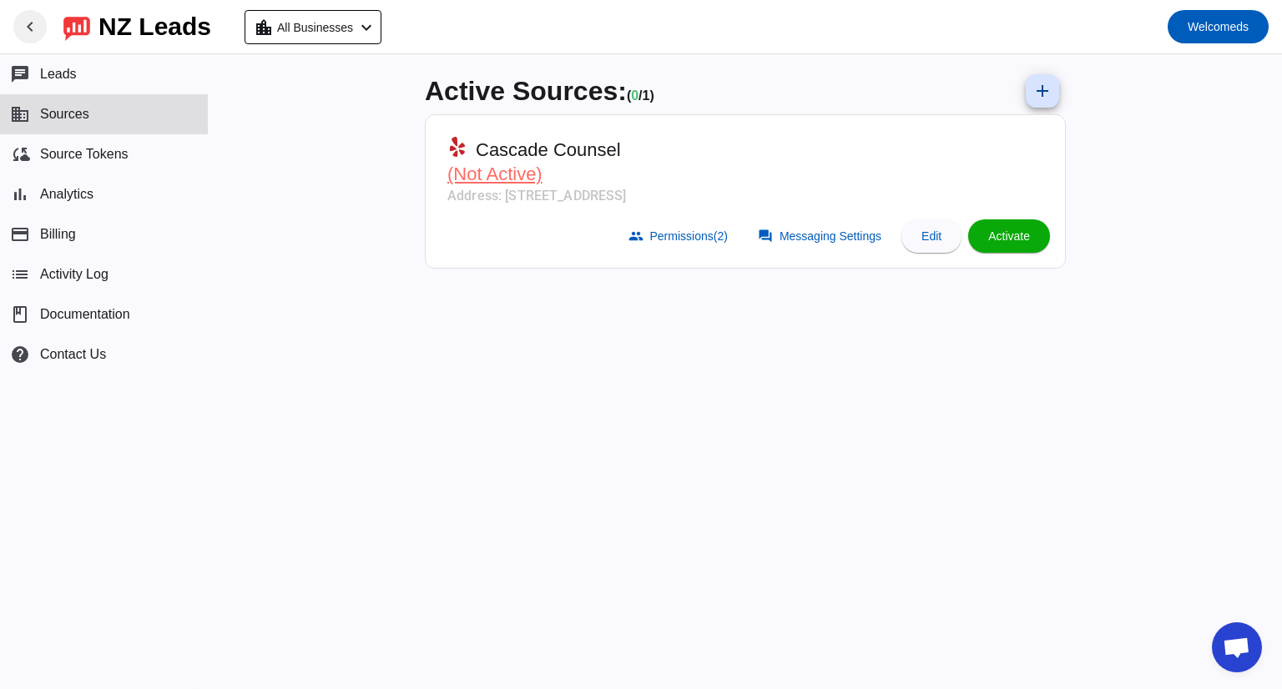
click at [179, 35] on div "NZ Leads" at bounding box center [154, 26] width 113 height 23
click at [79, 196] on span "Analytics" at bounding box center [66, 194] width 53 height 15
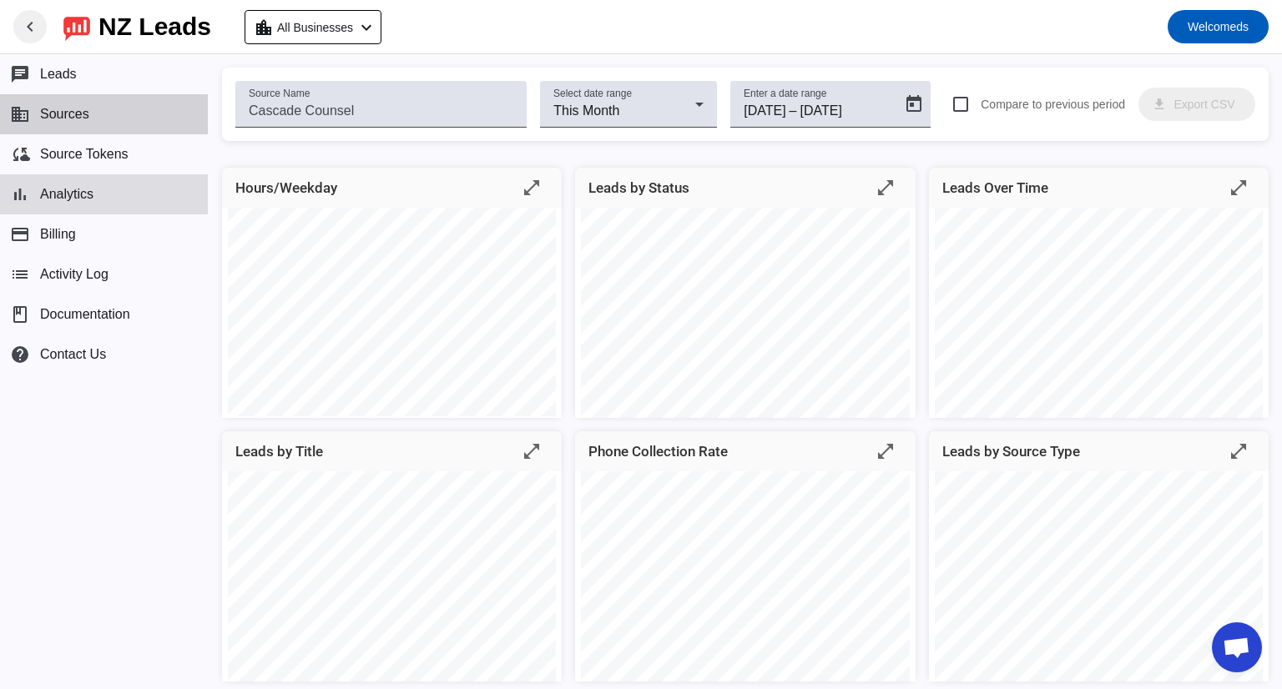
click at [95, 118] on button "business Sources" at bounding box center [104, 114] width 208 height 40
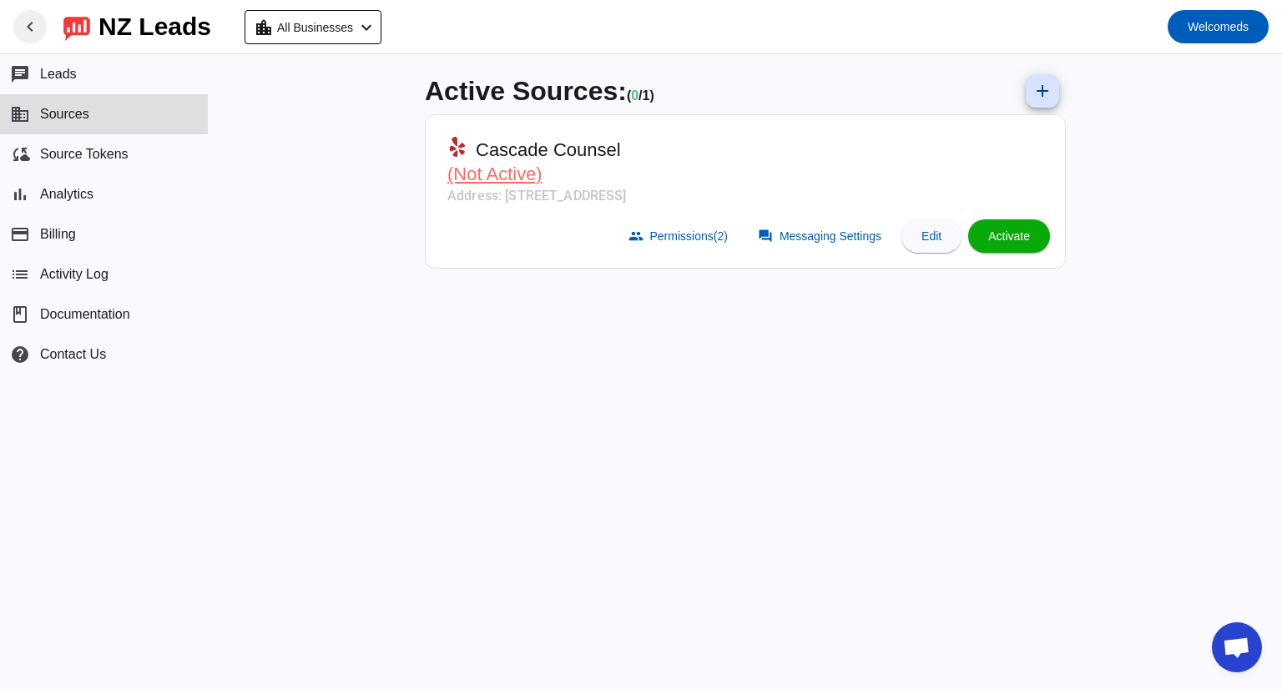
click at [585, 139] on span "Cascade Counsel" at bounding box center [548, 150] width 145 height 23
click at [627, 199] on mat-card-subtitle "Address: 2906 Colby Ave,Ste 105,Everett, WA 98201" at bounding box center [536, 196] width 179 height 20
click at [815, 230] on span "Messaging Settings" at bounding box center [831, 236] width 102 height 13
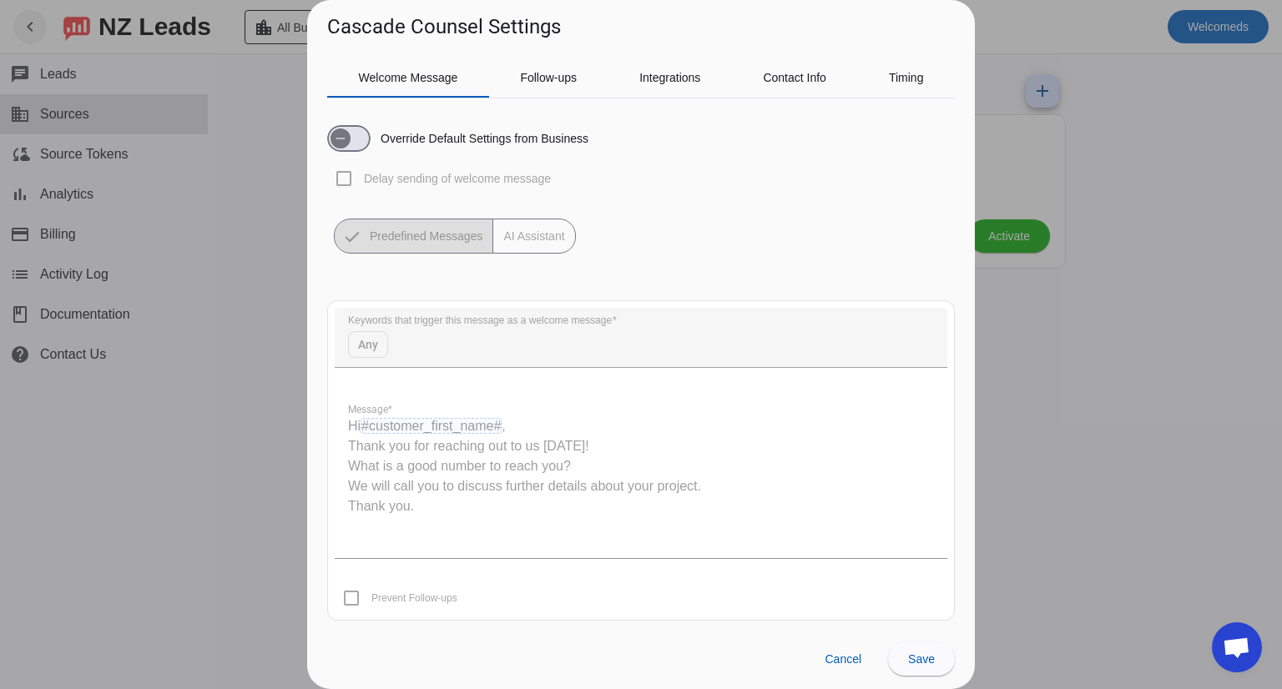
scroll to position [4, 0]
click at [356, 139] on span "button" at bounding box center [340, 134] width 33 height 33
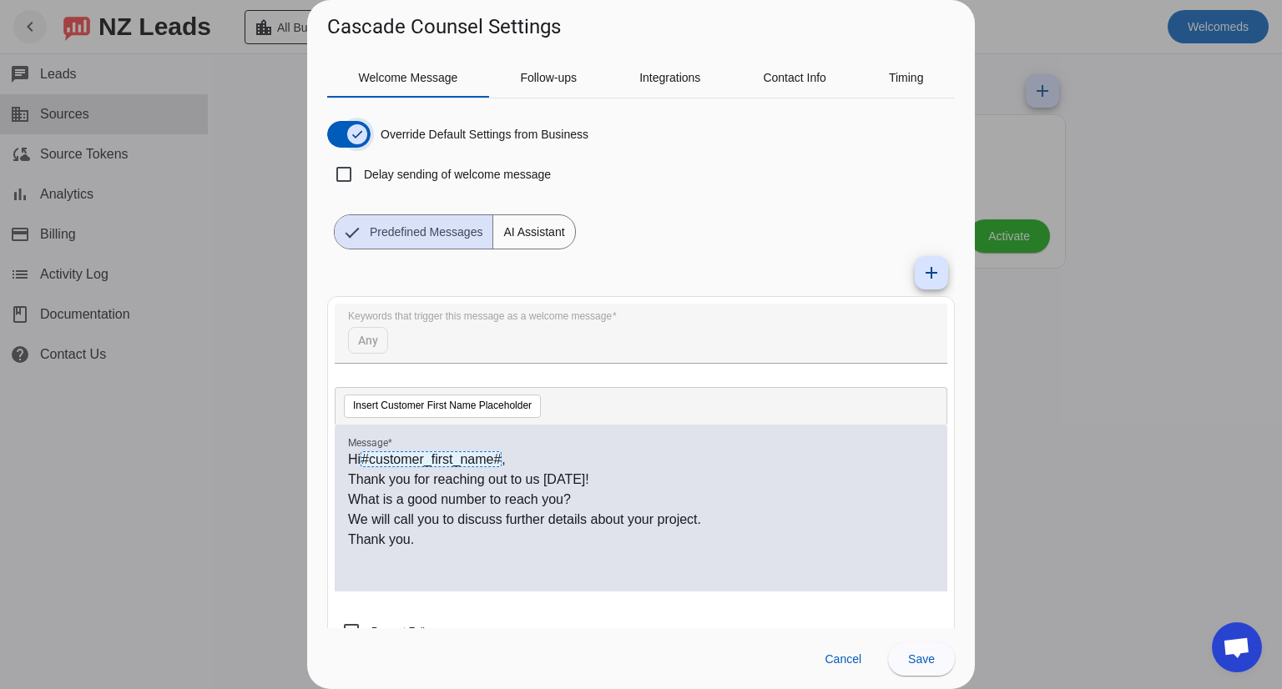
scroll to position [41, 0]
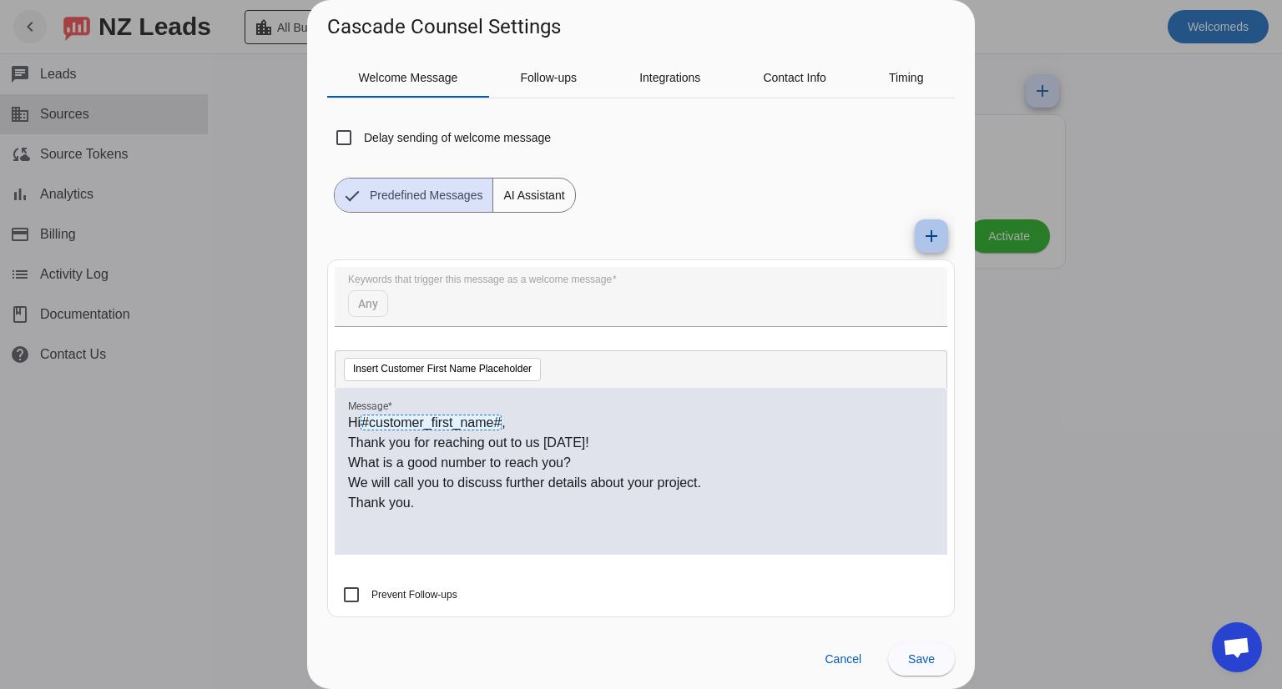
click at [921, 235] on mat-icon "add" at bounding box center [931, 236] width 20 height 20
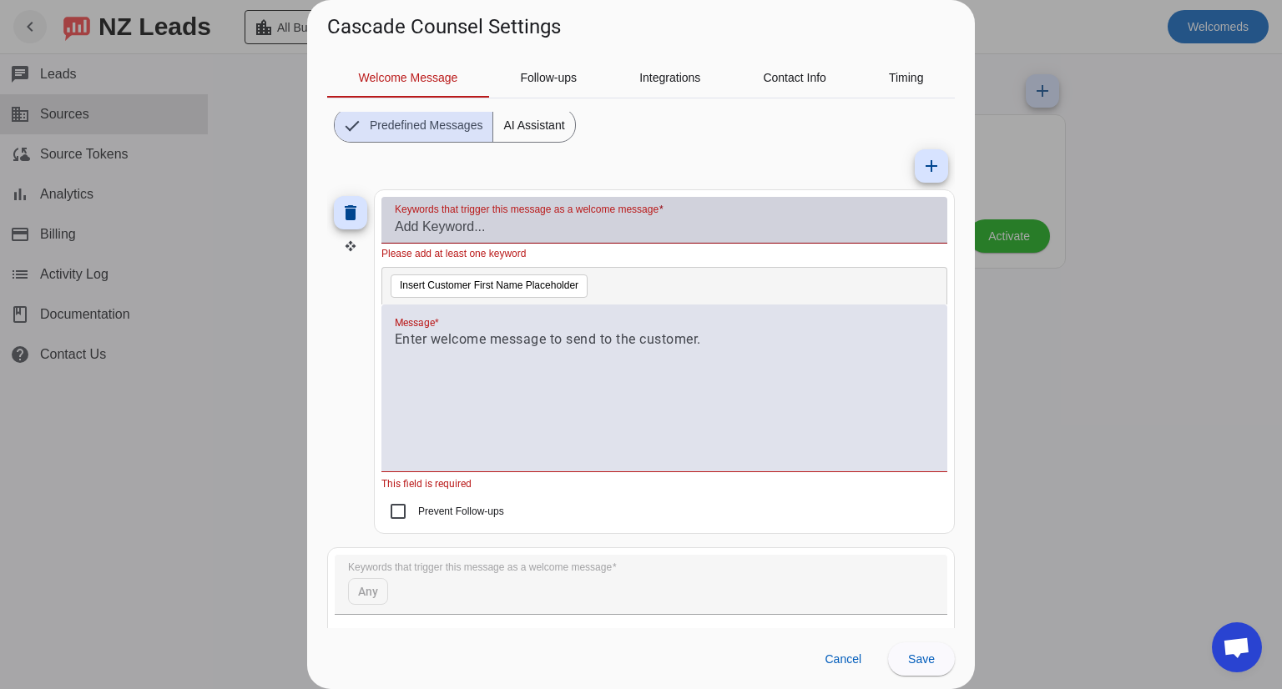
scroll to position [102, 0]
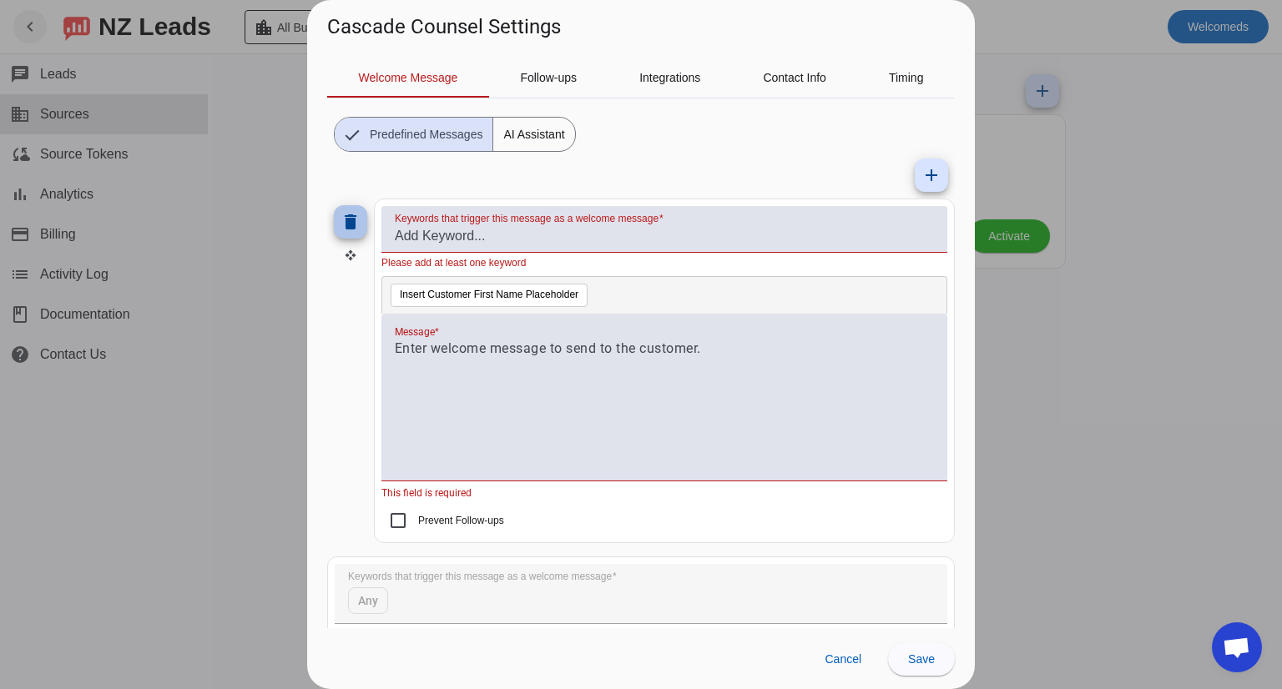
click at [354, 220] on mat-icon "delete" at bounding box center [351, 222] width 20 height 20
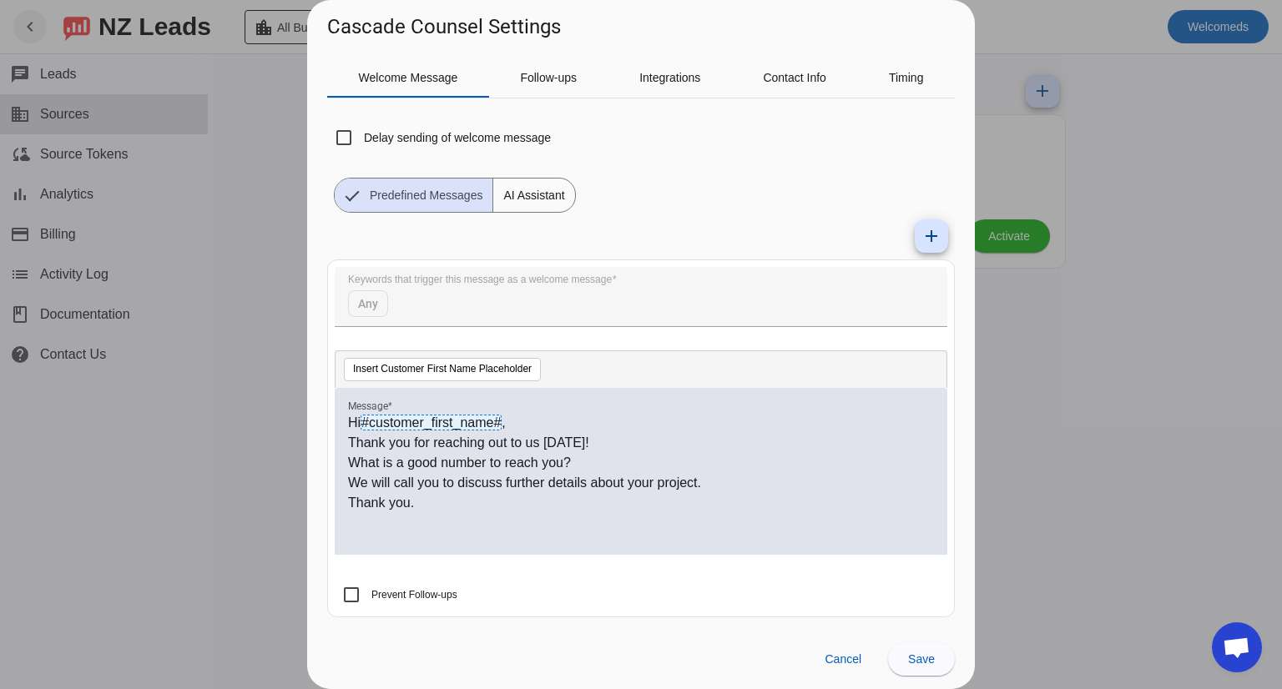
click at [410, 592] on label "Prevent Follow-ups" at bounding box center [412, 595] width 89 height 17
click at [368, 592] on input "Prevent Follow-ups" at bounding box center [351, 594] width 33 height 33
click at [410, 592] on label "Prevent Follow-ups" at bounding box center [412, 595] width 89 height 17
click at [368, 592] on input "Prevent Follow-ups" at bounding box center [351, 594] width 33 height 33
click at [361, 605] on input "Prevent Follow-ups" at bounding box center [351, 594] width 33 height 33
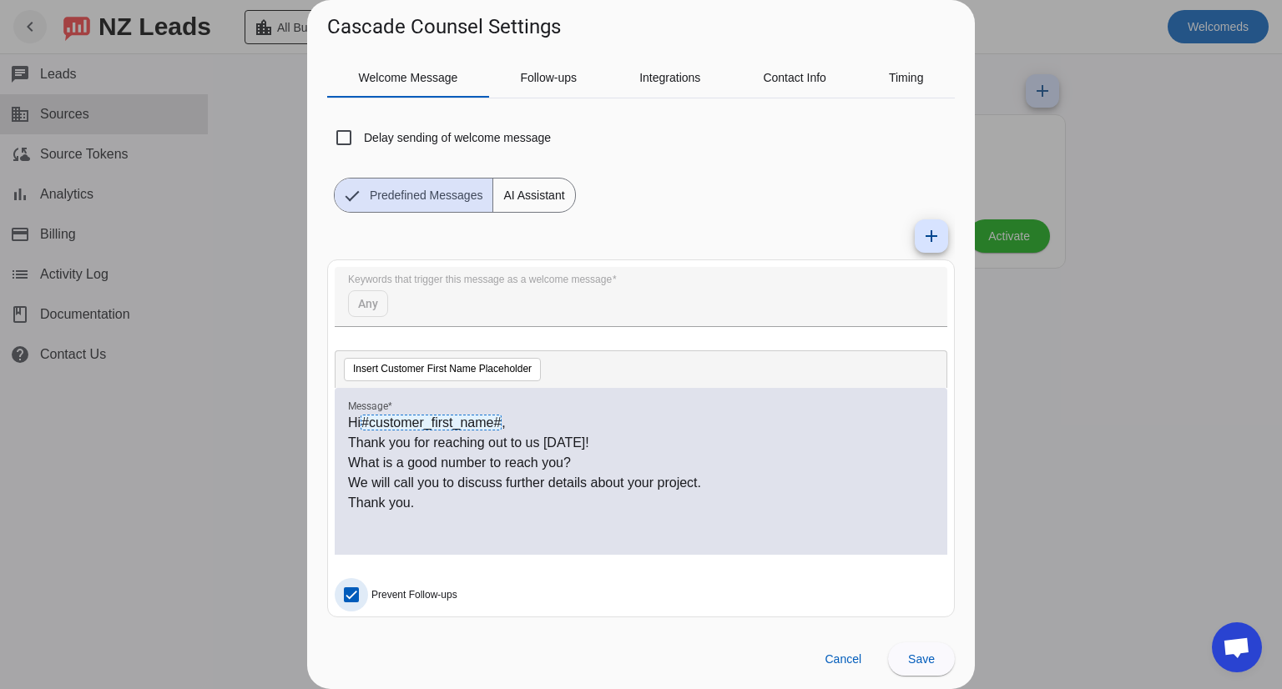
click at [361, 605] on input "Prevent Follow-ups" at bounding box center [351, 594] width 33 height 33
checkbox input "false"
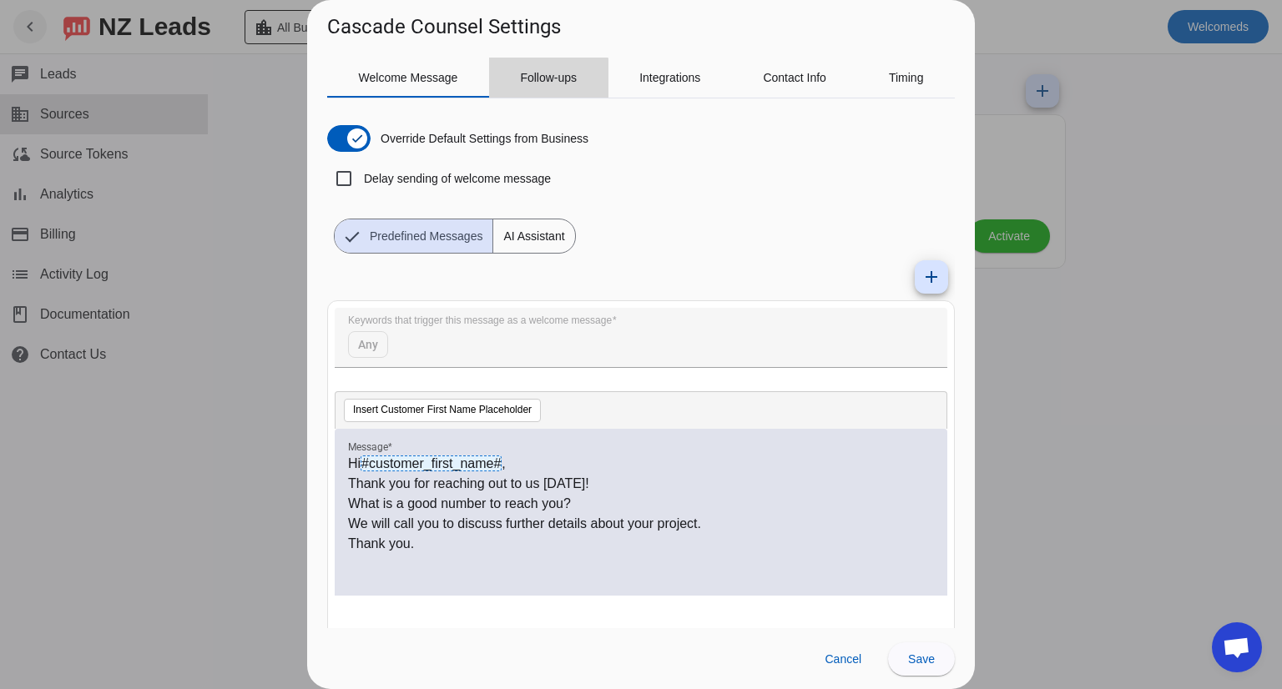
click at [532, 93] on span "Follow-ups" at bounding box center [548, 78] width 57 height 40
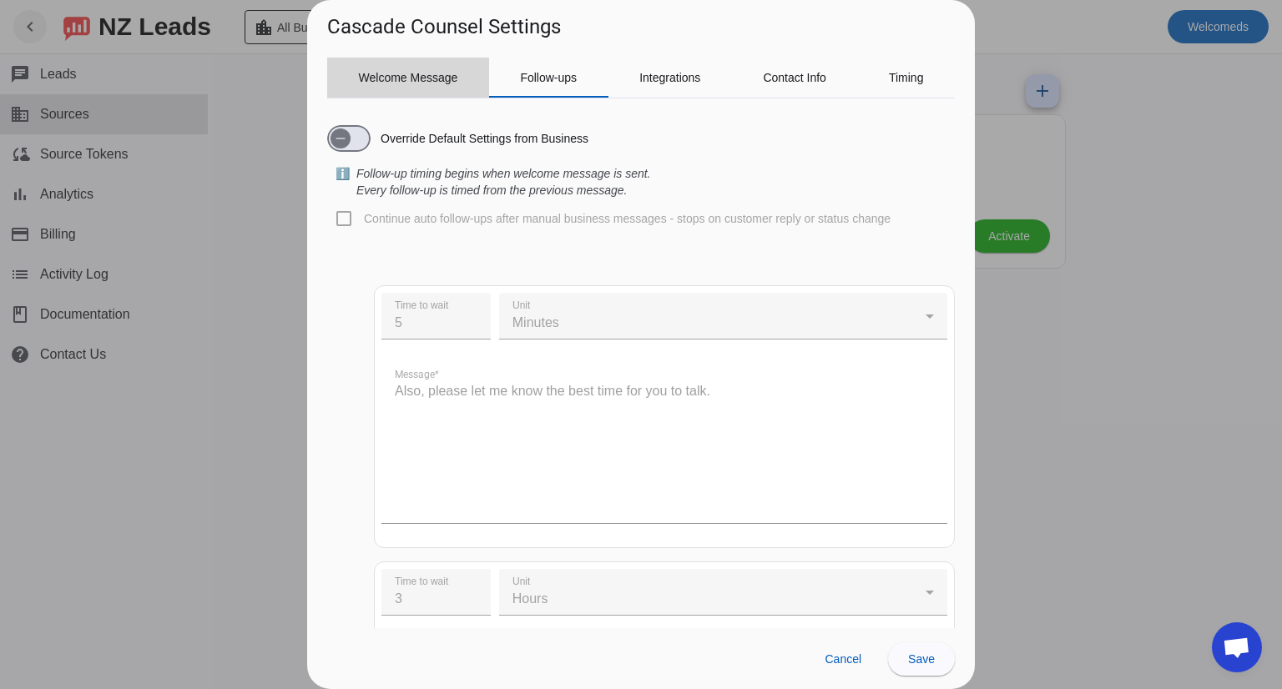
click at [425, 77] on span "Welcome Message" at bounding box center [408, 78] width 99 height 12
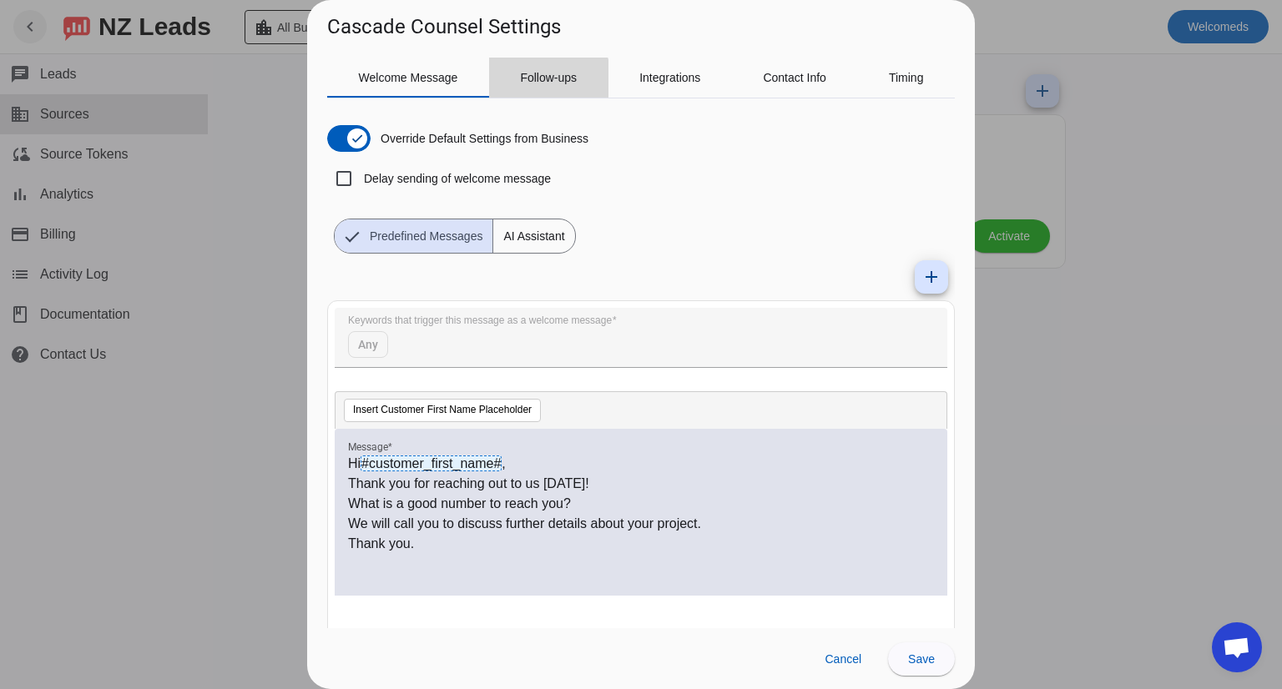
click at [546, 83] on span "Follow-ups" at bounding box center [548, 78] width 57 height 12
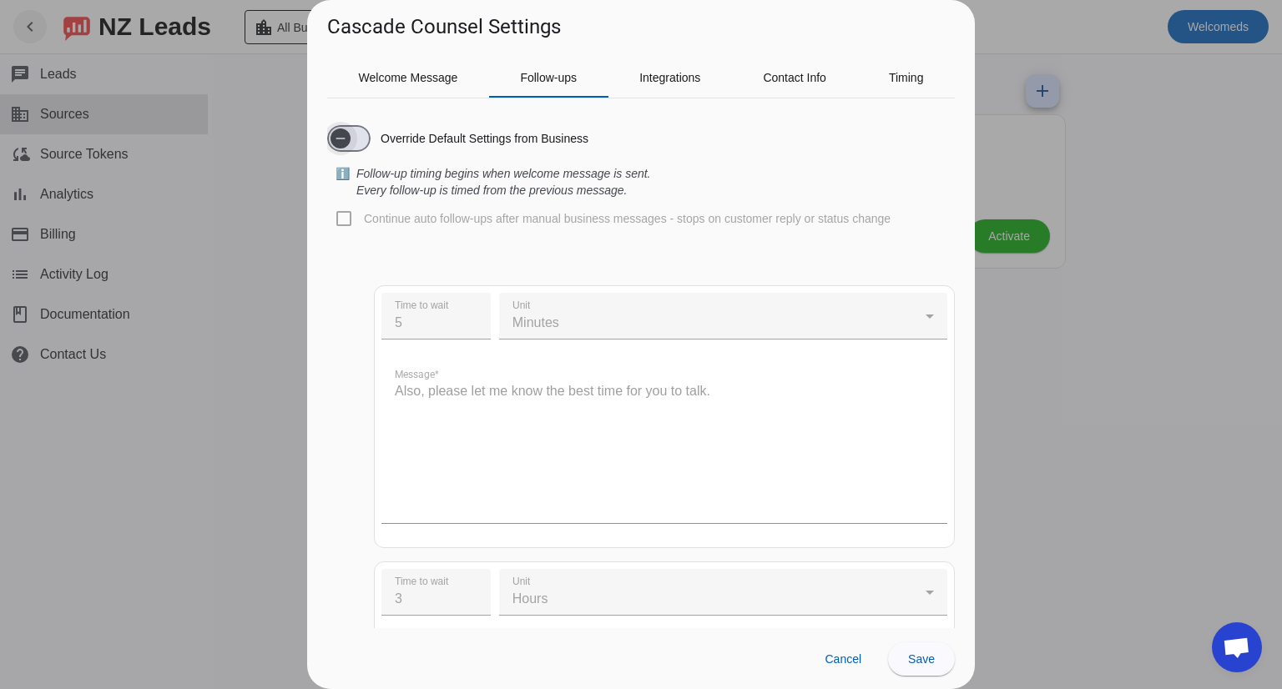
click at [357, 151] on div "Override Default Settings from Business" at bounding box center [641, 138] width 628 height 53
click at [348, 143] on span "button" at bounding box center [341, 139] width 20 height 20
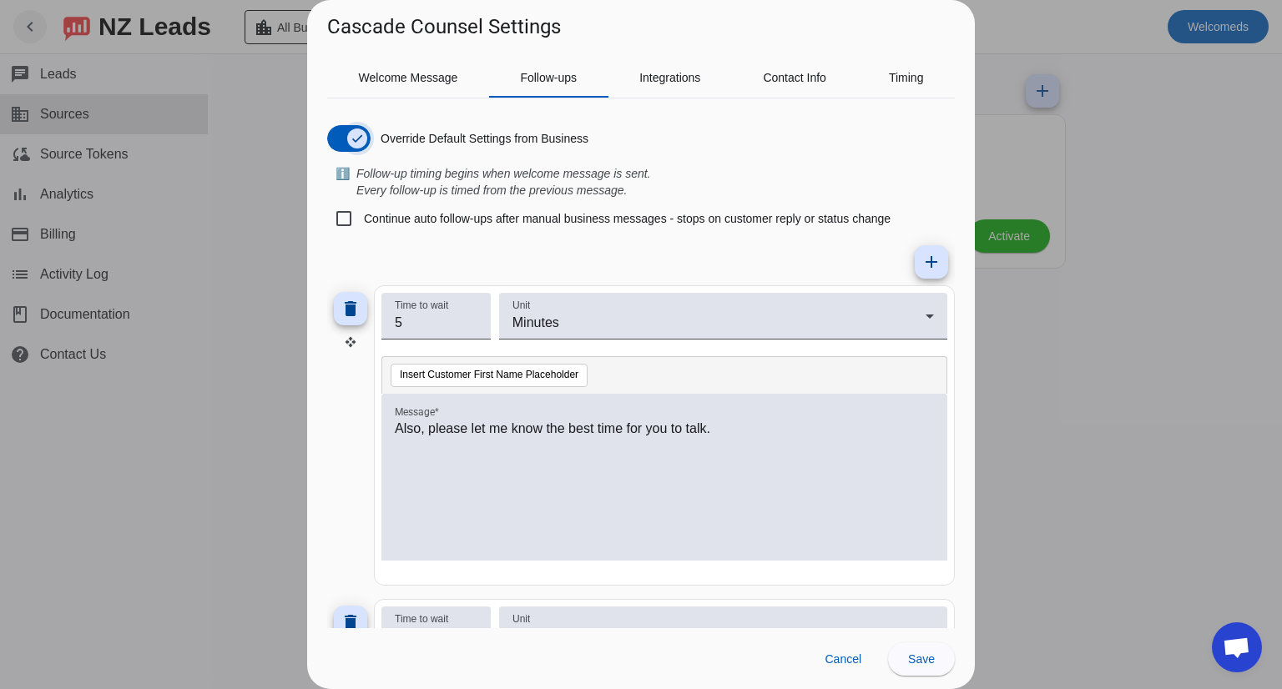
click at [343, 134] on span "button" at bounding box center [357, 138] width 33 height 33
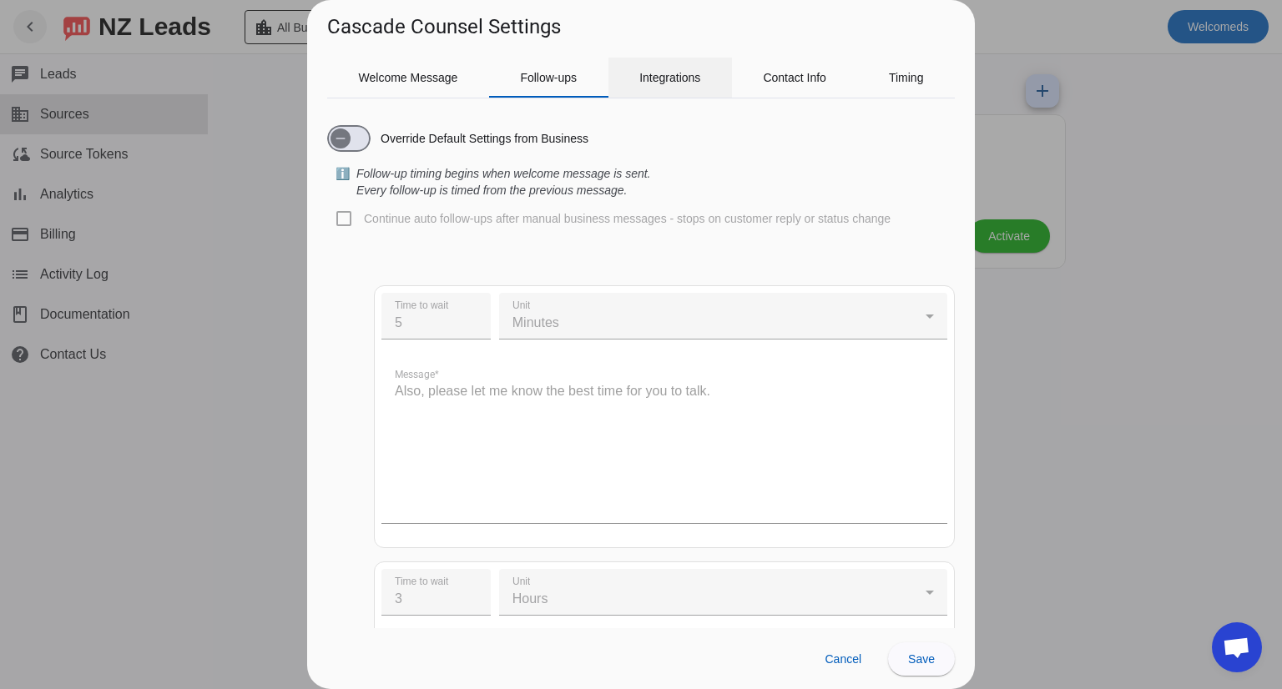
click at [659, 64] on span "Integrations" at bounding box center [669, 78] width 61 height 40
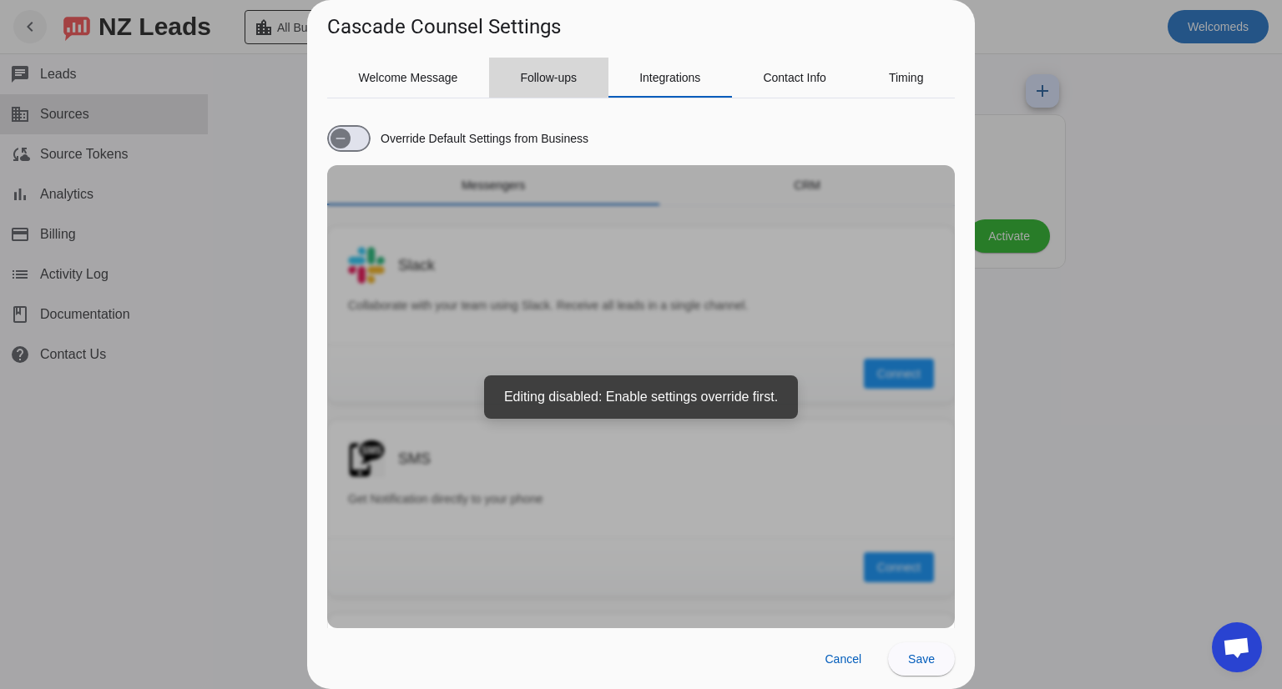
click at [541, 75] on span "Follow-ups" at bounding box center [548, 78] width 57 height 12
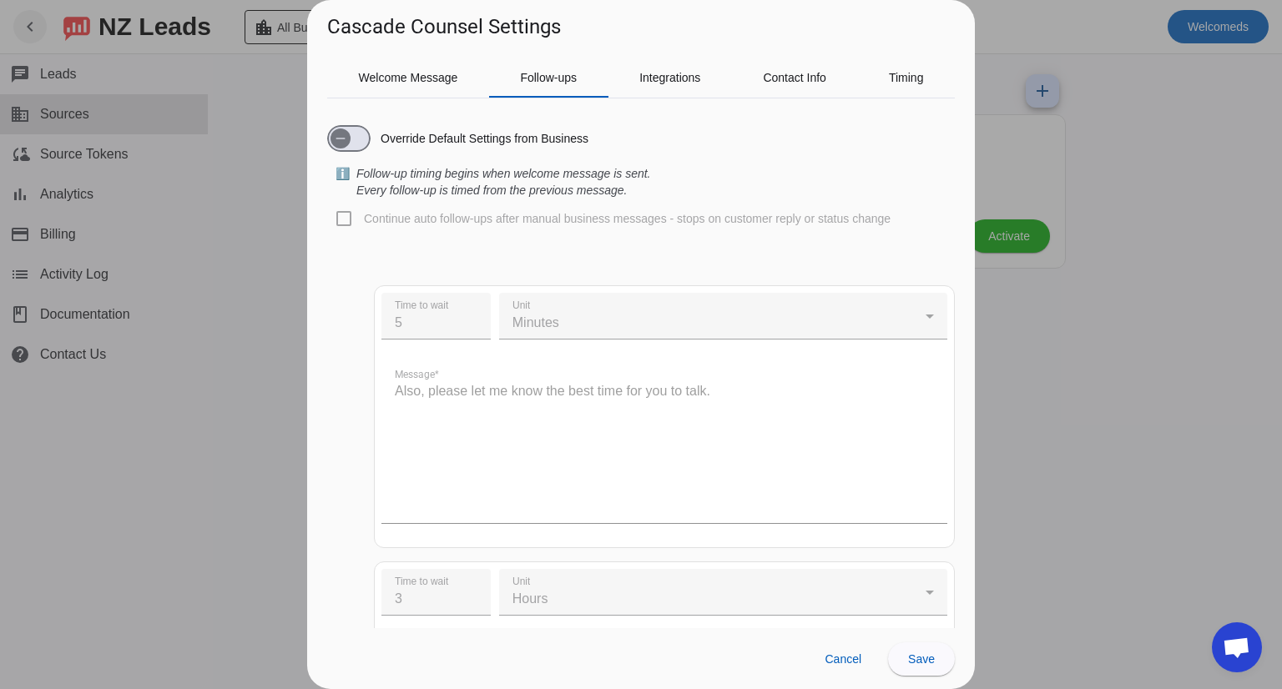
drag, startPoint x: 666, startPoint y: 98, endPoint x: 660, endPoint y: 33, distance: 65.4
click at [660, 33] on source-config-dialog "Cascade Counsel Settings Welcome Message Follow-ups Integrations Contact Info T…" at bounding box center [641, 344] width 668 height 689
click at [661, 75] on span "Integrations" at bounding box center [669, 78] width 61 height 12
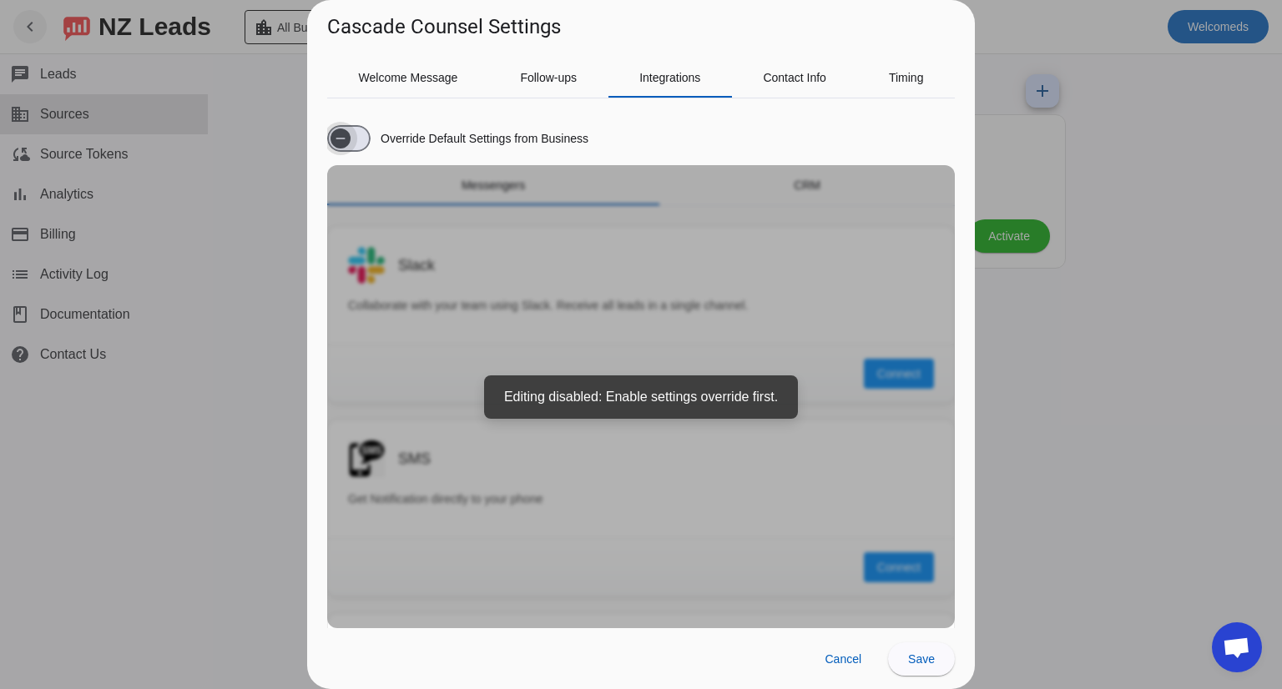
click at [349, 133] on span "button" at bounding box center [341, 139] width 20 height 20
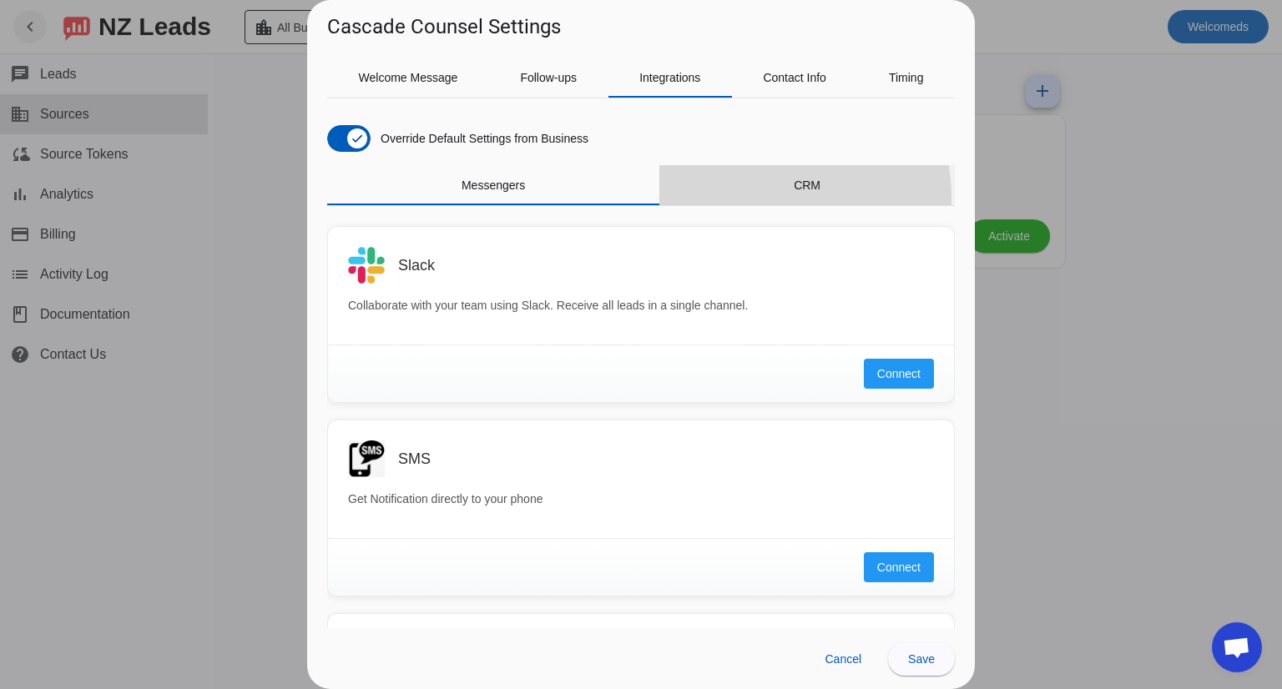
click at [758, 198] on div "CRM" at bounding box center [806, 185] width 295 height 40
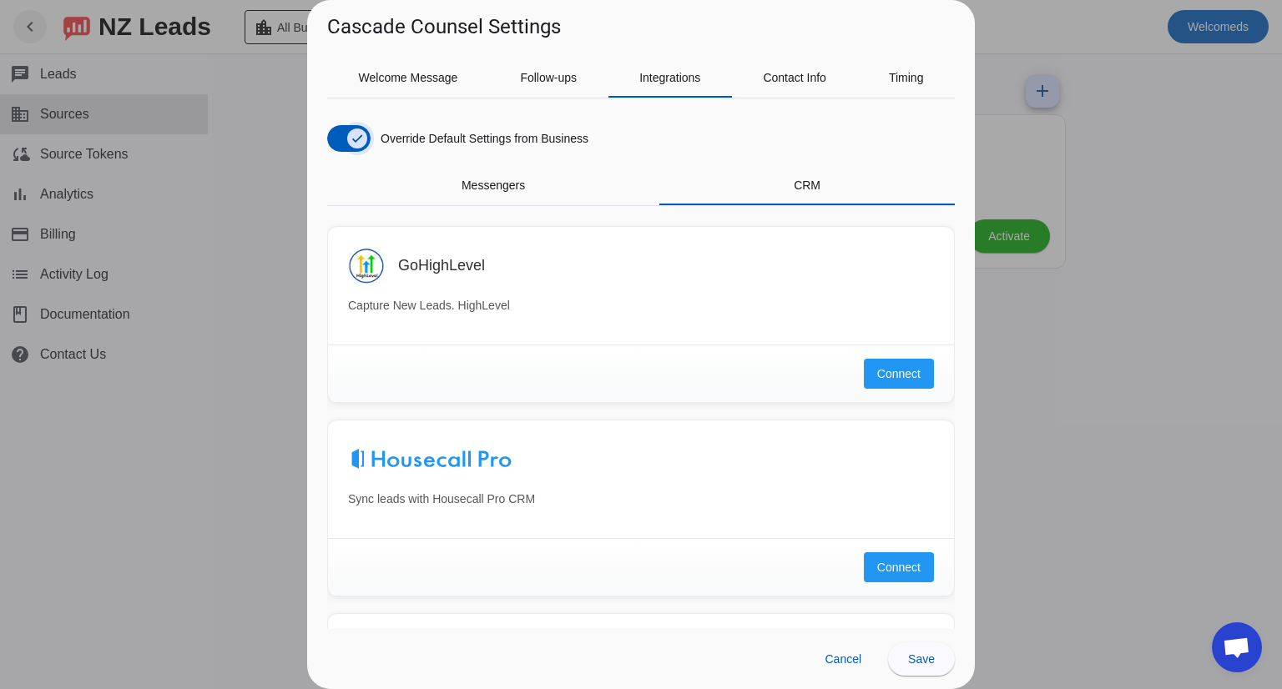
click at [341, 141] on span "button" at bounding box center [357, 138] width 33 height 33
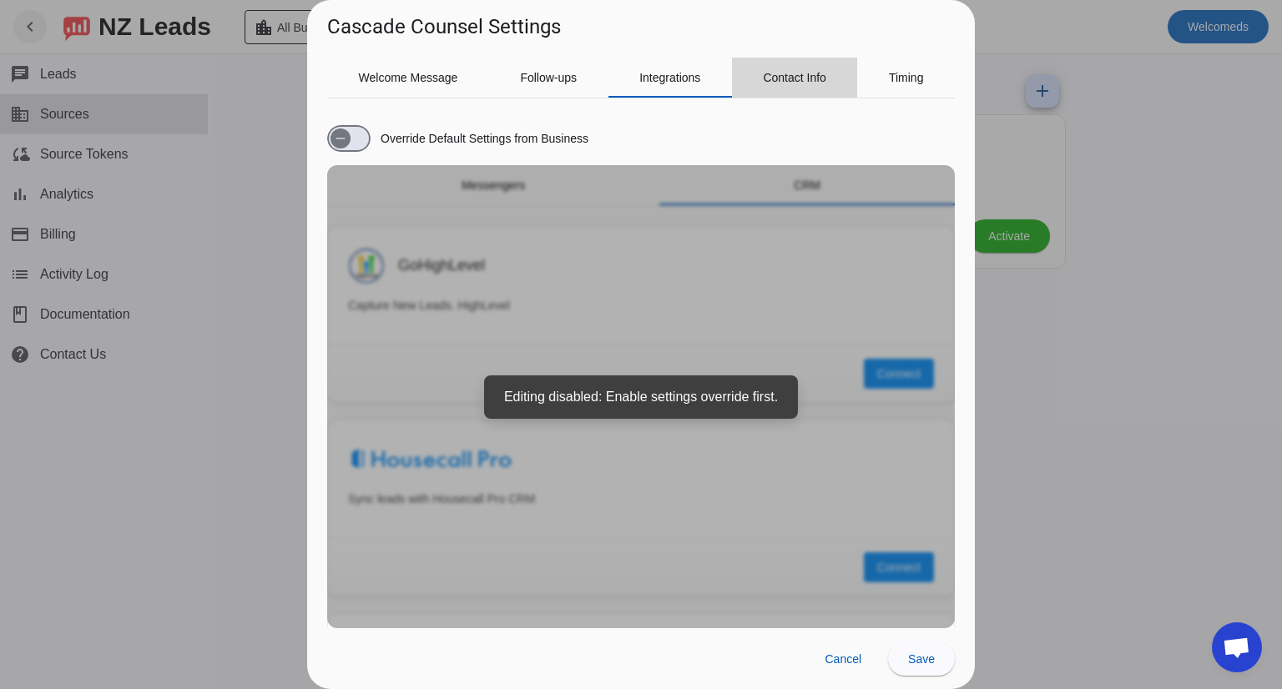
click at [781, 72] on span "Contact Info" at bounding box center [794, 78] width 63 height 12
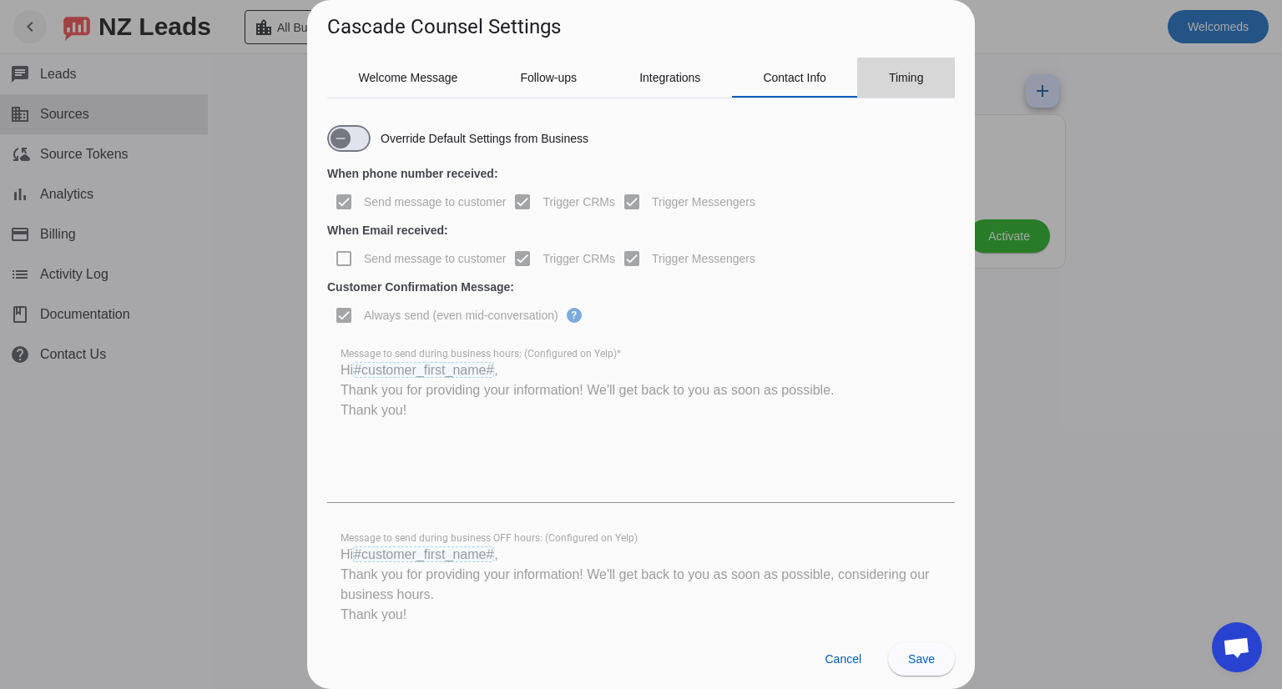
click at [910, 84] on span "Timing" at bounding box center [906, 78] width 35 height 40
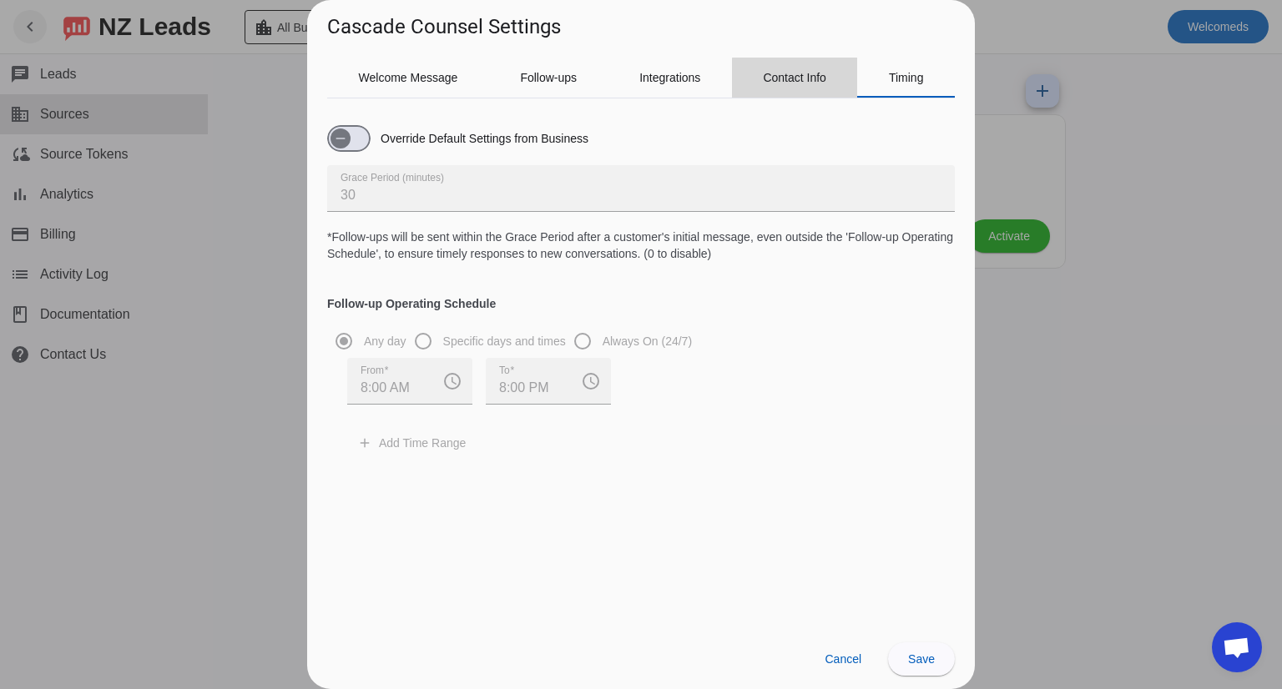
click at [824, 83] on span "Contact Info" at bounding box center [794, 78] width 63 height 40
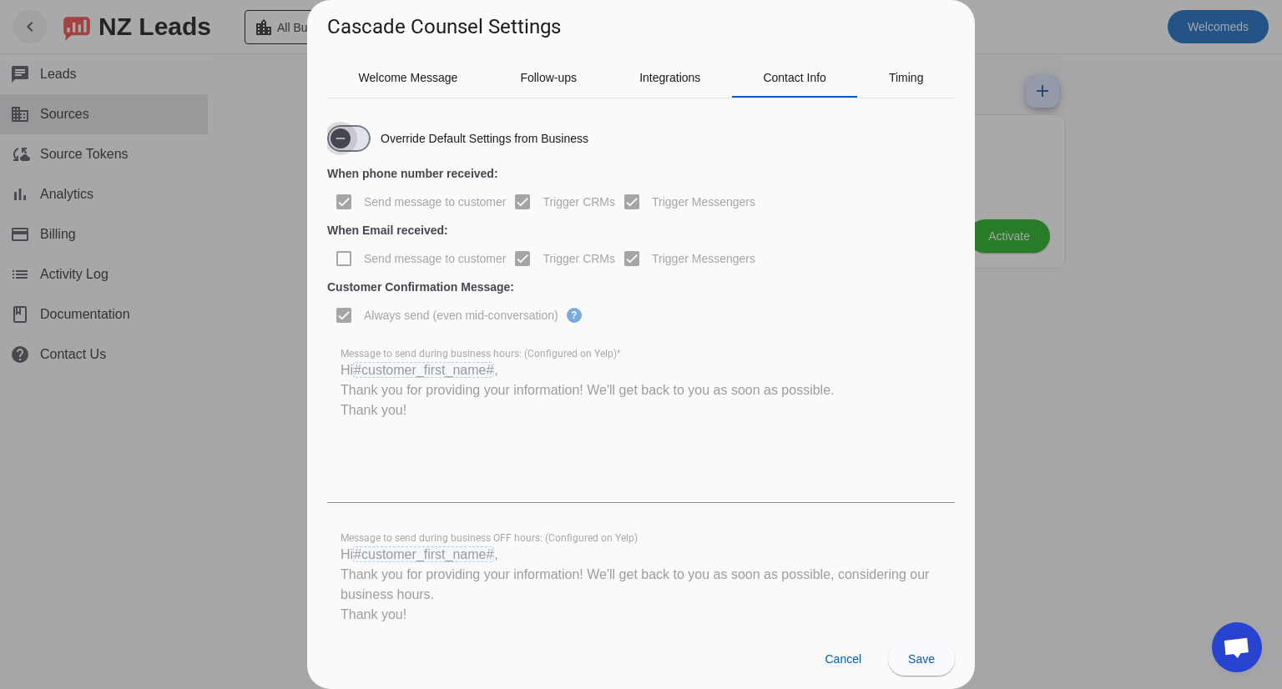
click at [354, 138] on span "button" at bounding box center [340, 138] width 33 height 33
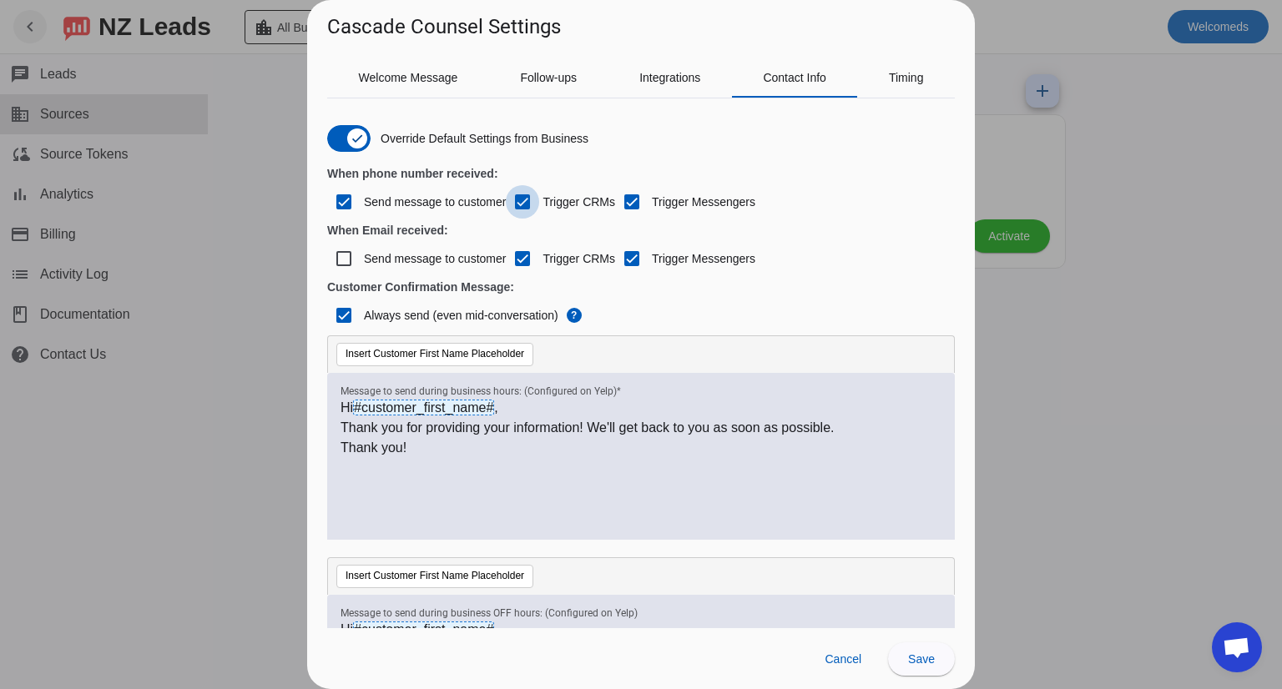
click at [524, 200] on input "Trigger СRMs" at bounding box center [522, 201] width 33 height 33
checkbox input "false"
click at [631, 198] on input "Trigger Messengers" at bounding box center [631, 201] width 33 height 33
checkbox input "false"
click at [520, 259] on input "Trigger СRMs" at bounding box center [522, 258] width 33 height 33
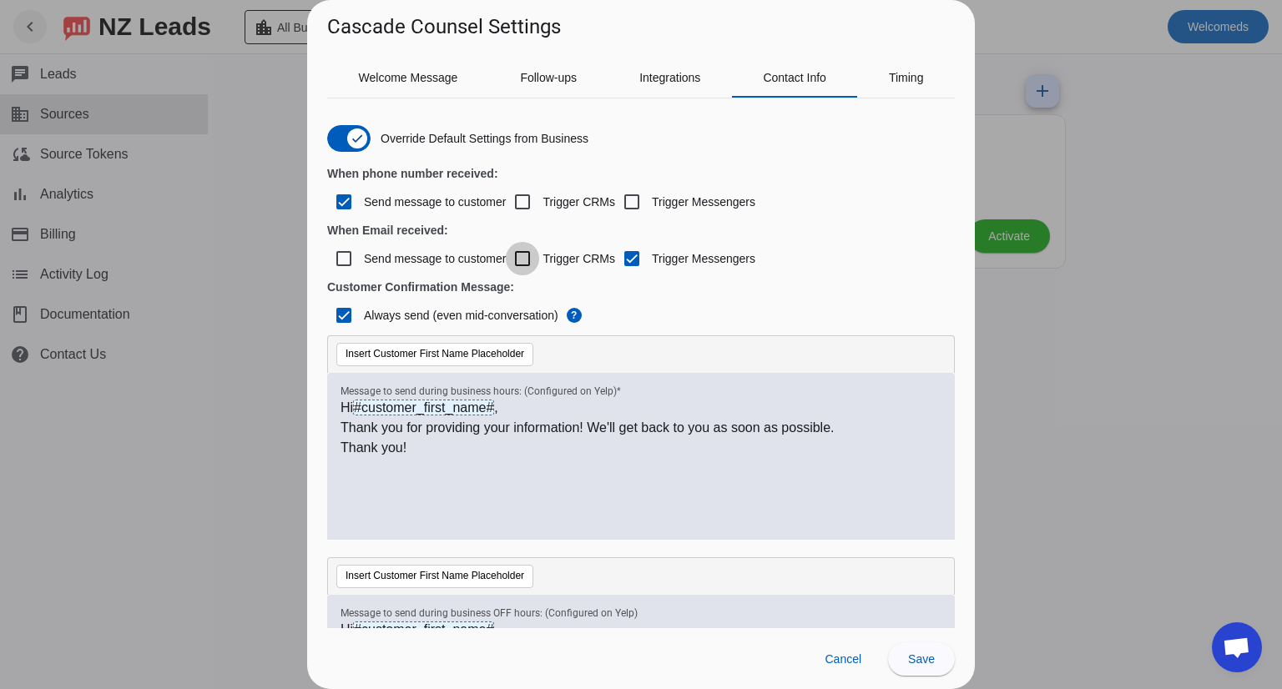
checkbox input "false"
click at [633, 258] on input "Trigger Messengers" at bounding box center [631, 258] width 33 height 33
checkbox input "false"
click at [342, 197] on input "Send message to customer" at bounding box center [343, 201] width 33 height 33
checkbox input "false"
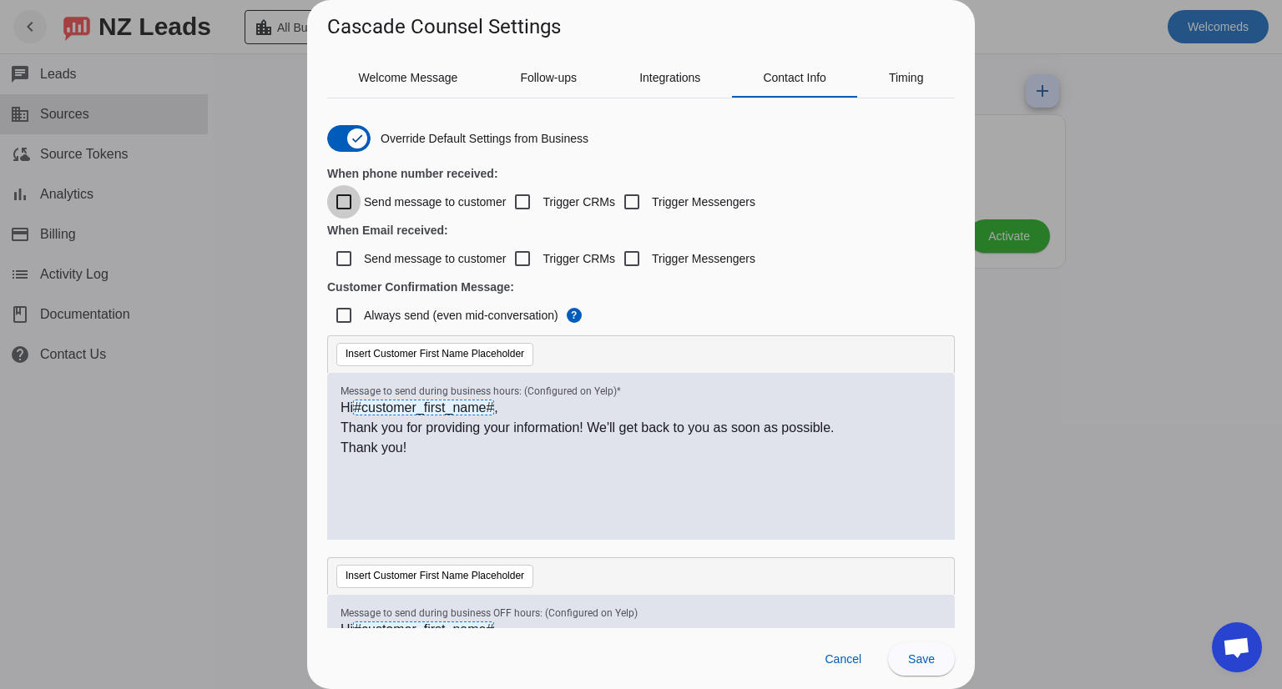
checkbox input "false"
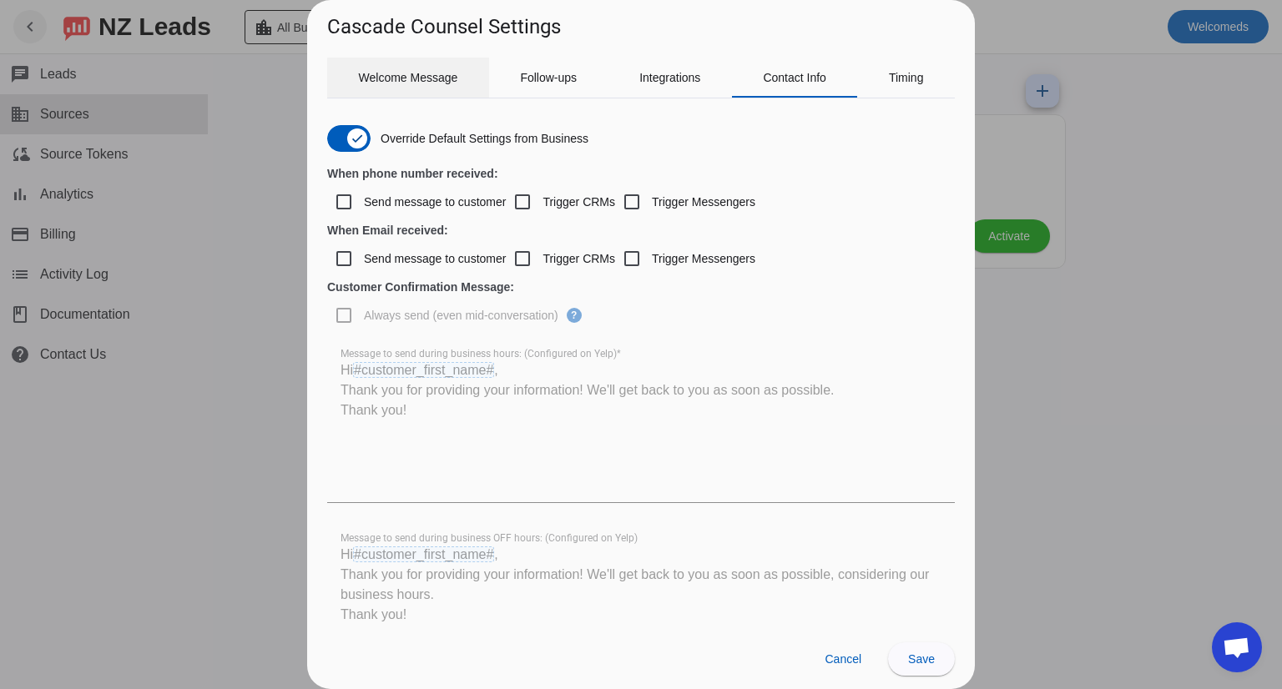
click at [417, 72] on span "Welcome Message" at bounding box center [408, 78] width 99 height 12
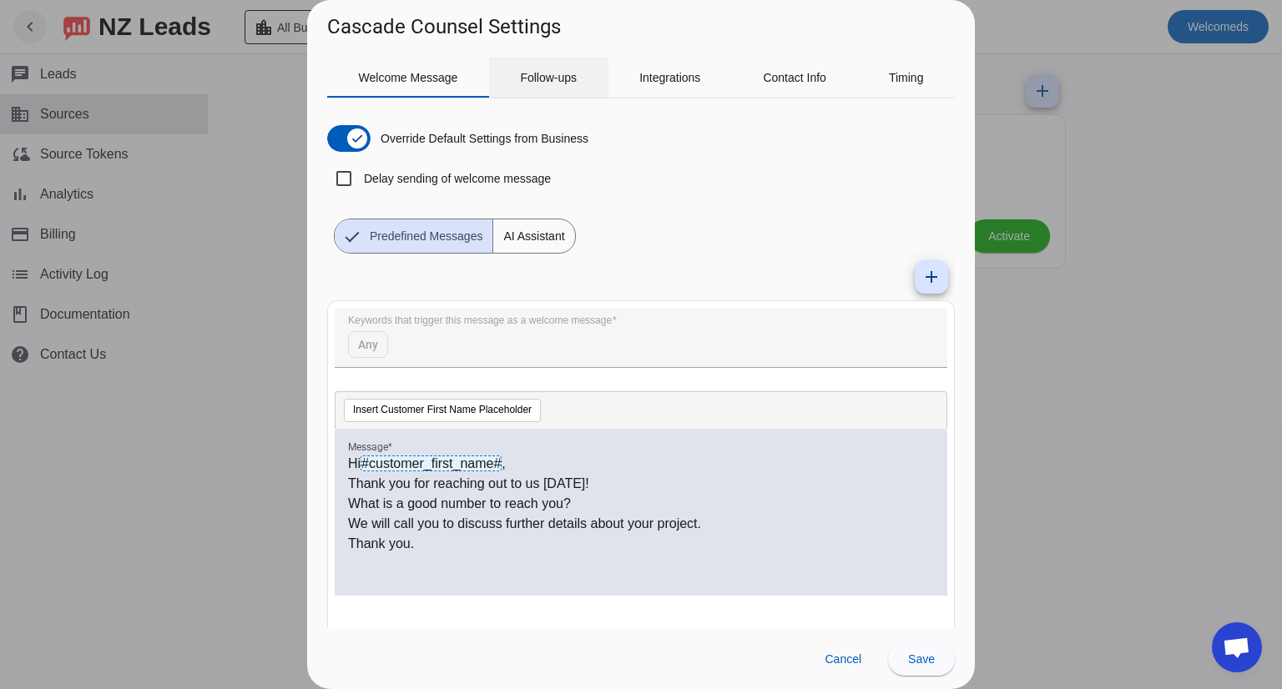
click at [531, 78] on span "Follow-ups" at bounding box center [548, 78] width 57 height 12
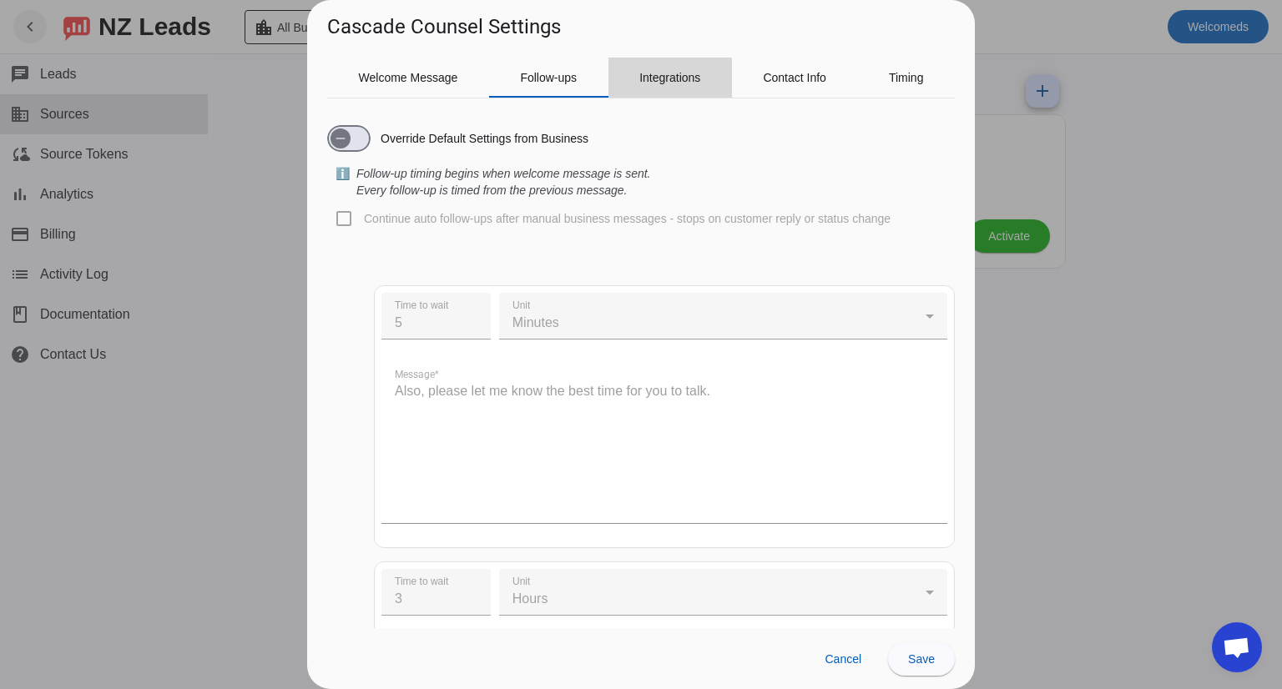
click at [661, 82] on span "Integrations" at bounding box center [669, 78] width 61 height 12
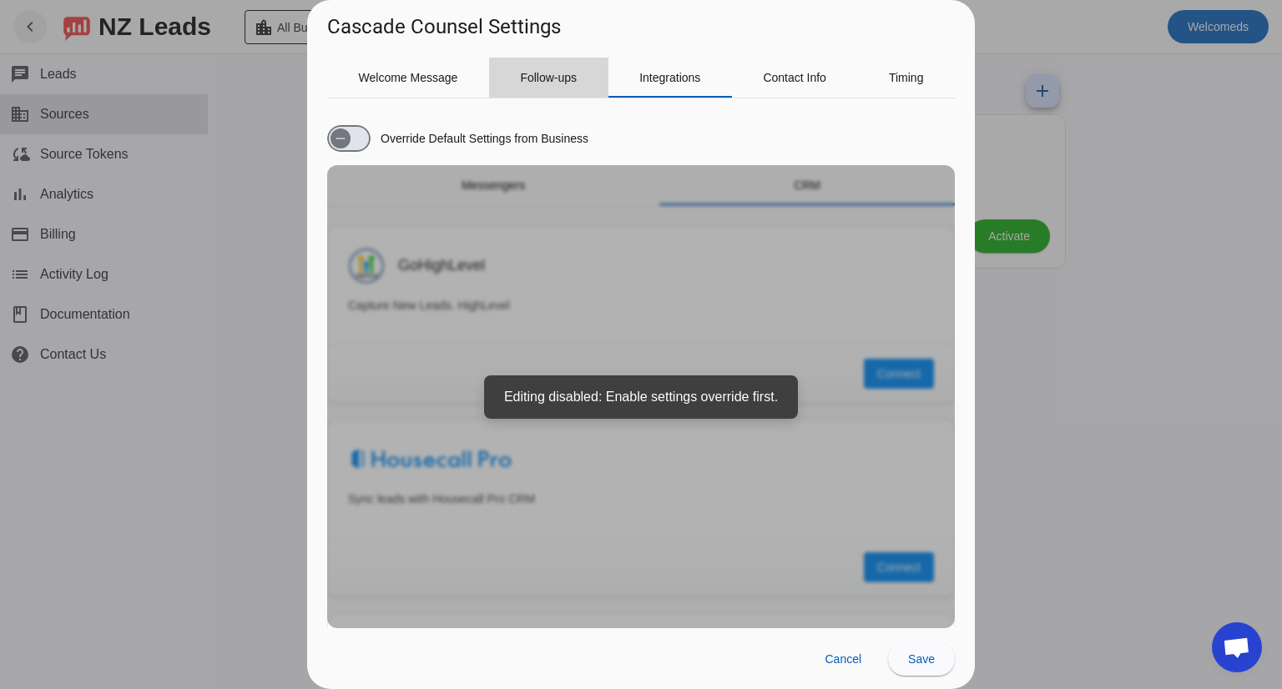
click at [542, 92] on span "Follow-ups" at bounding box center [548, 78] width 57 height 40
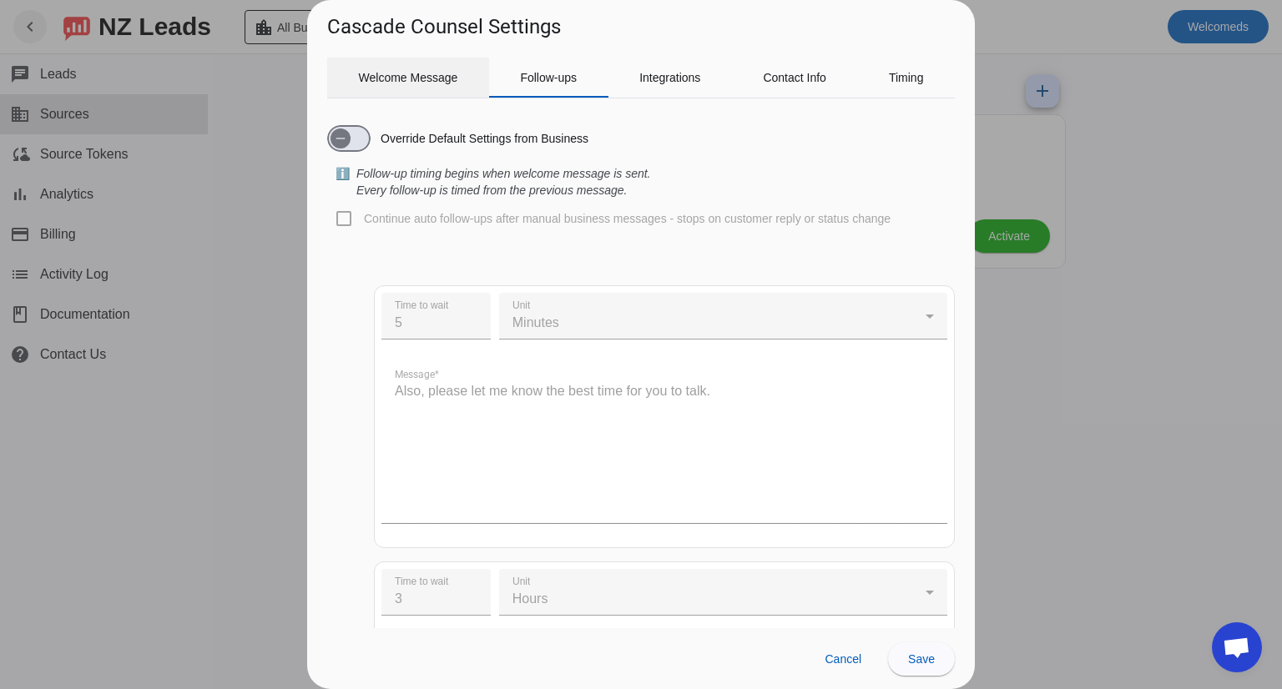
click at [445, 80] on span "Welcome Message" at bounding box center [408, 78] width 99 height 12
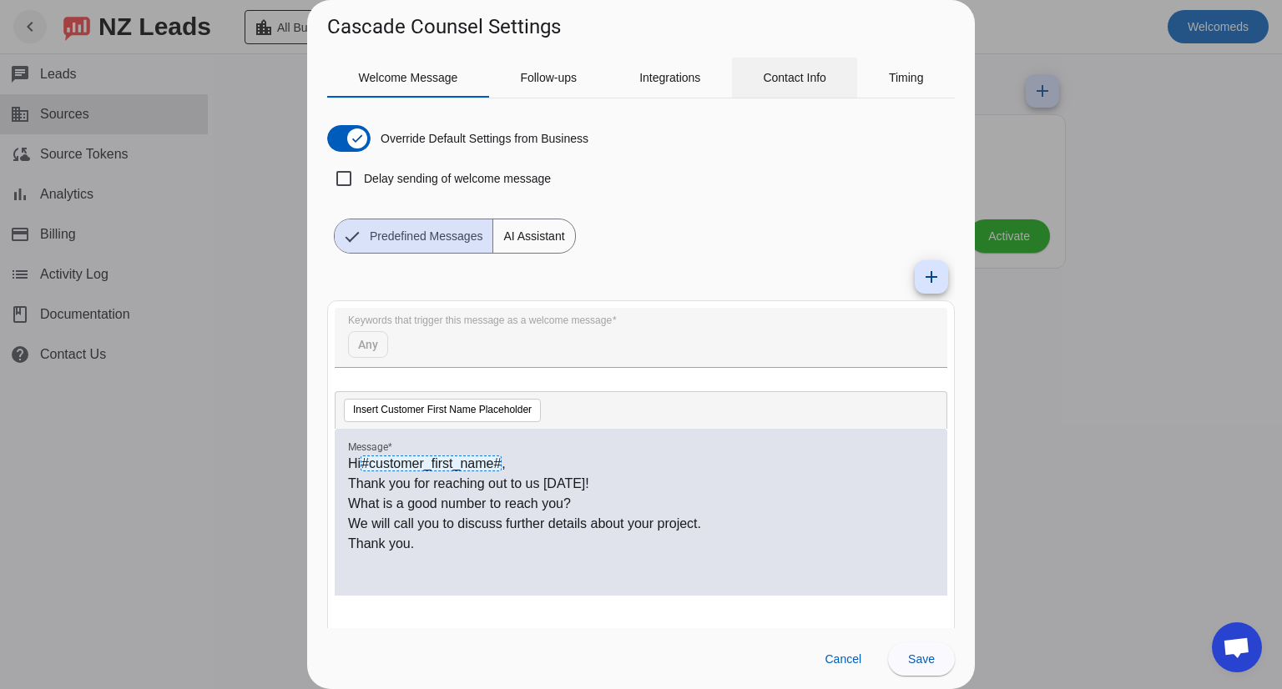
click at [824, 89] on span "Contact Info" at bounding box center [794, 78] width 63 height 40
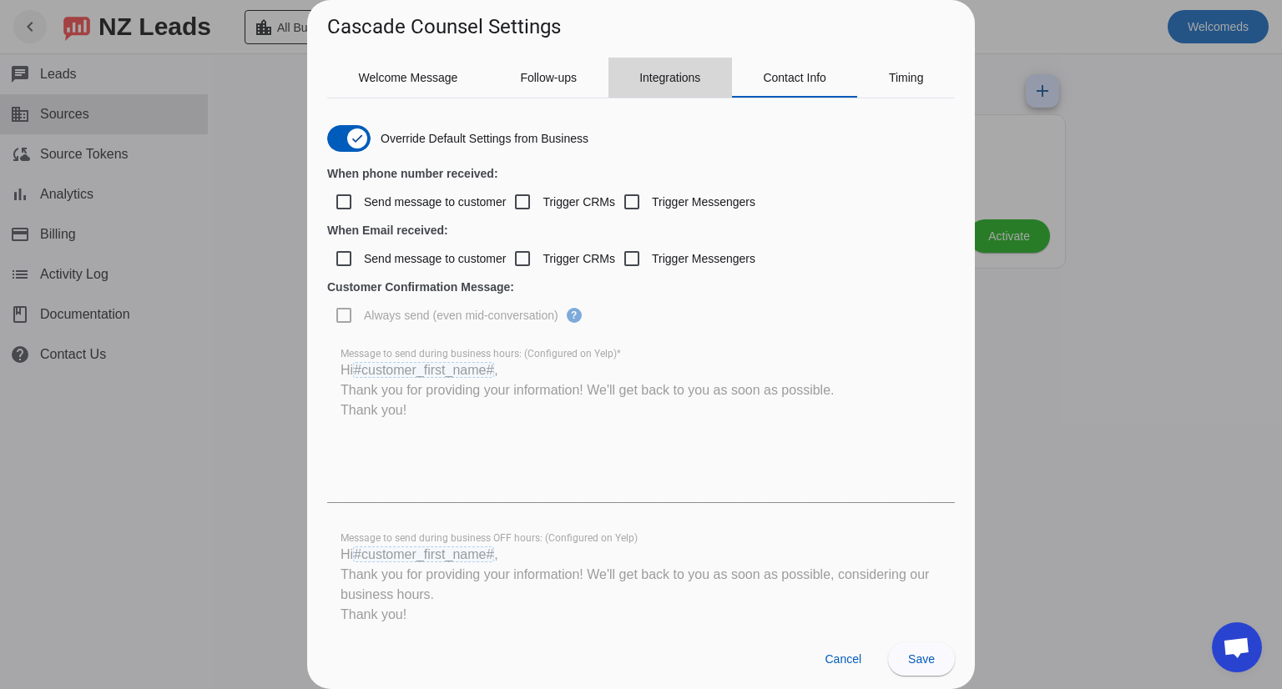
click at [637, 66] on div "Integrations" at bounding box center [670, 78] width 124 height 40
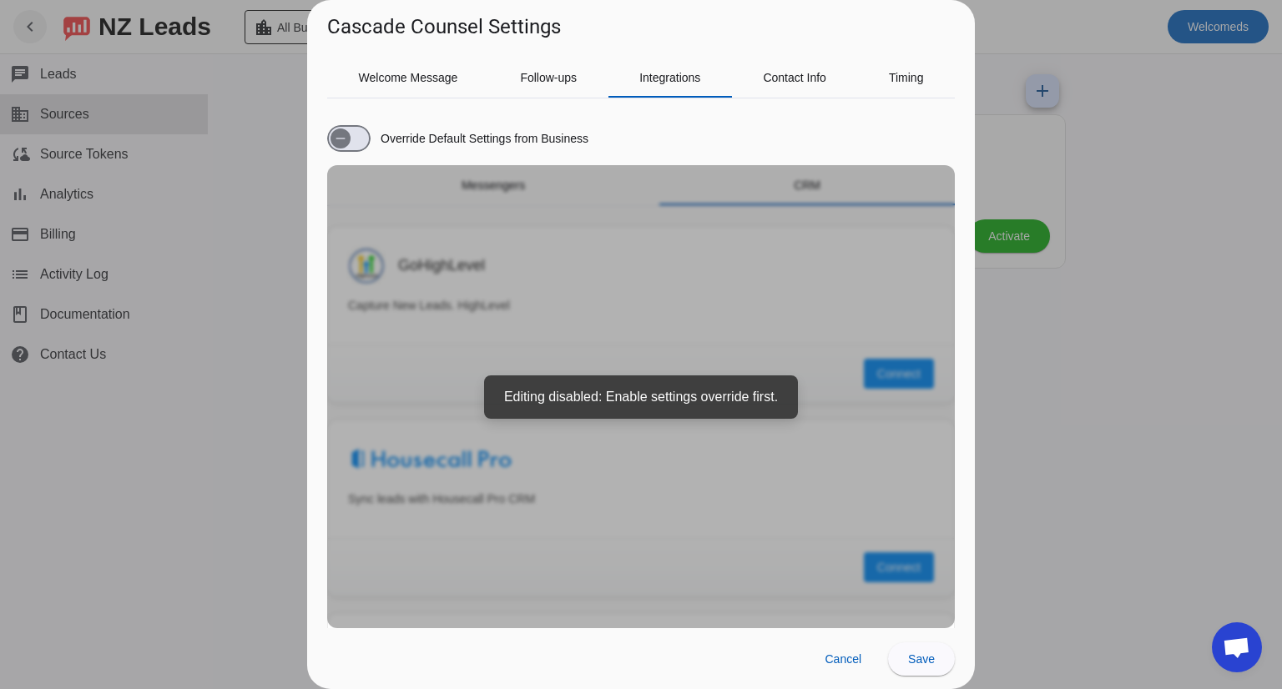
click at [433, 130] on label "Override Default Settings from Business" at bounding box center [482, 138] width 211 height 17
click at [371, 130] on button "Override Default Settings from Business" at bounding box center [348, 138] width 43 height 27
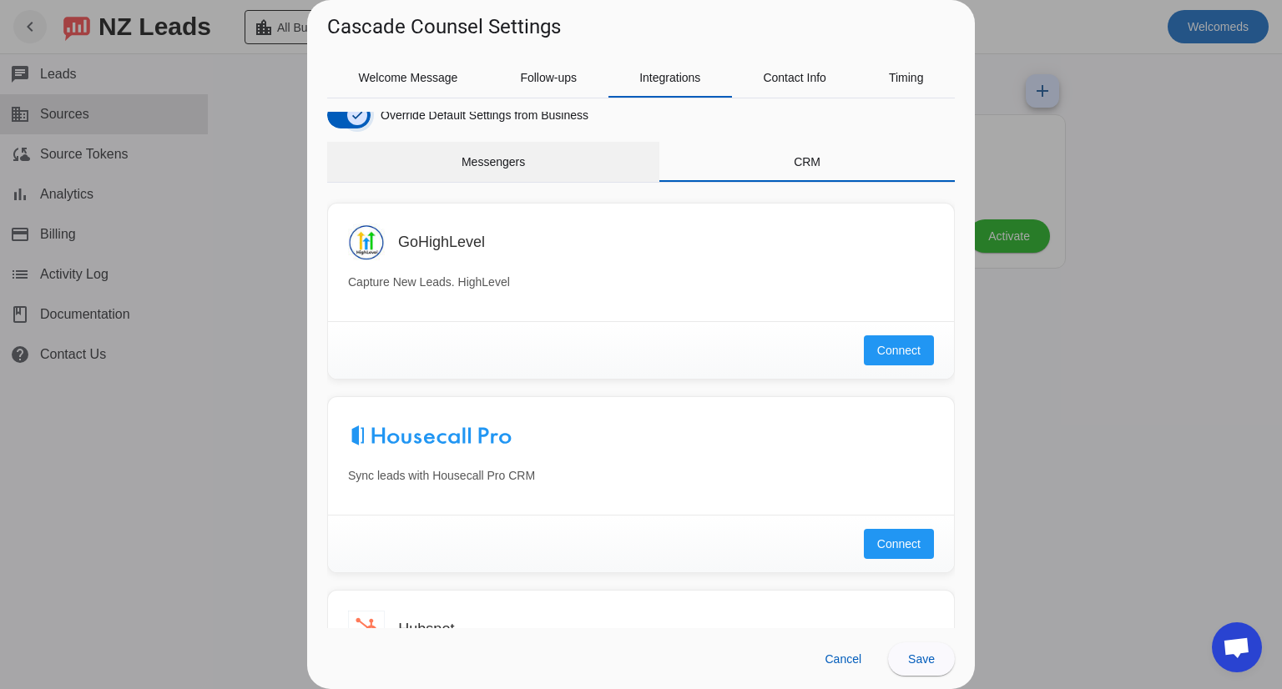
scroll to position [23, 0]
click at [521, 168] on span "Messengers" at bounding box center [493, 162] width 63 height 40
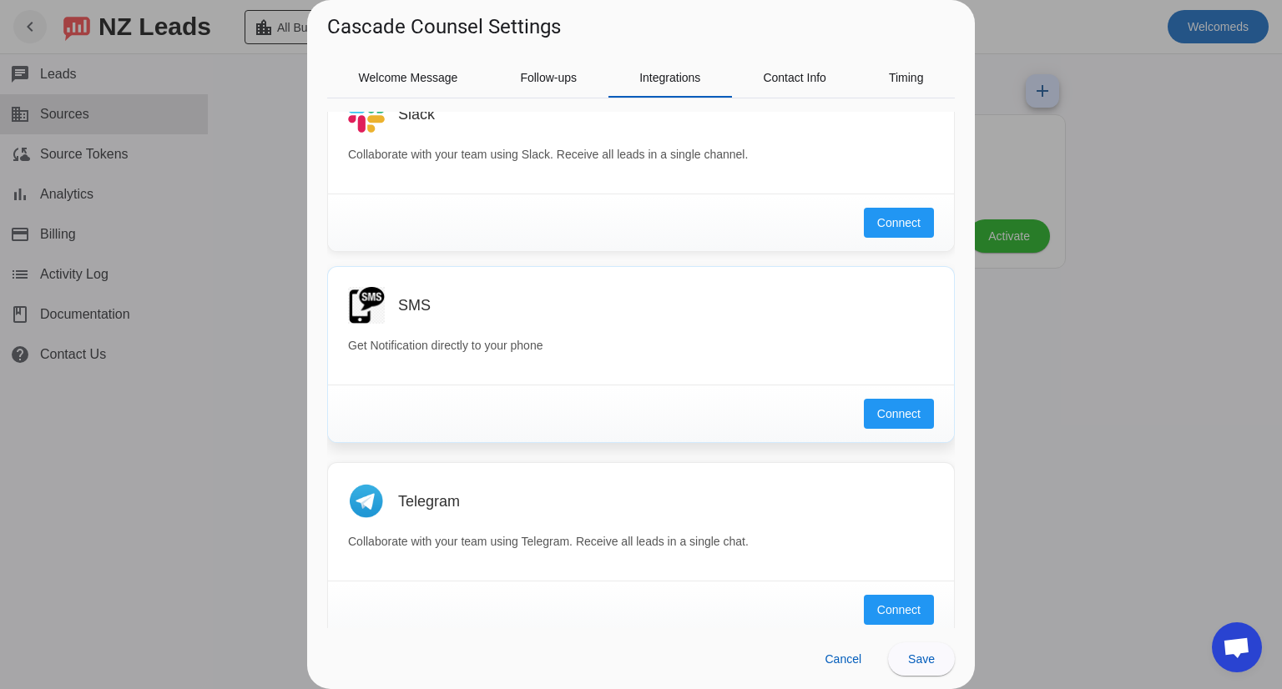
scroll to position [0, 0]
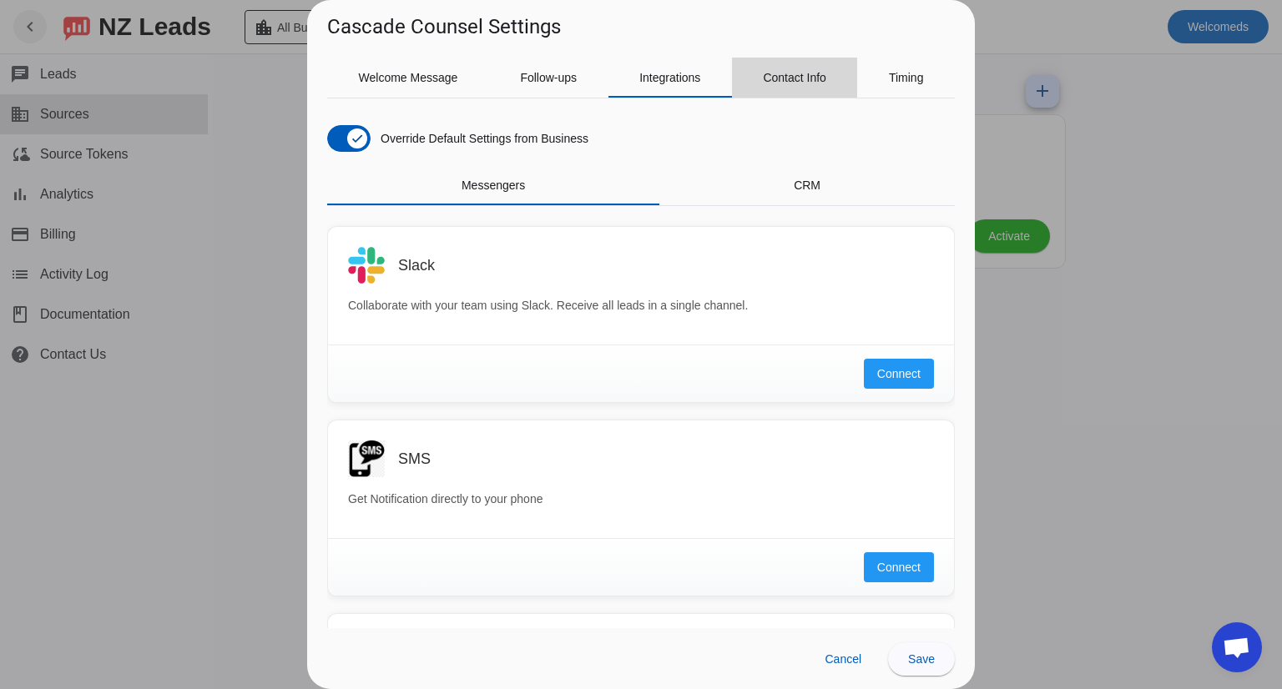
click at [759, 92] on div "Contact Info" at bounding box center [795, 78] width 126 height 40
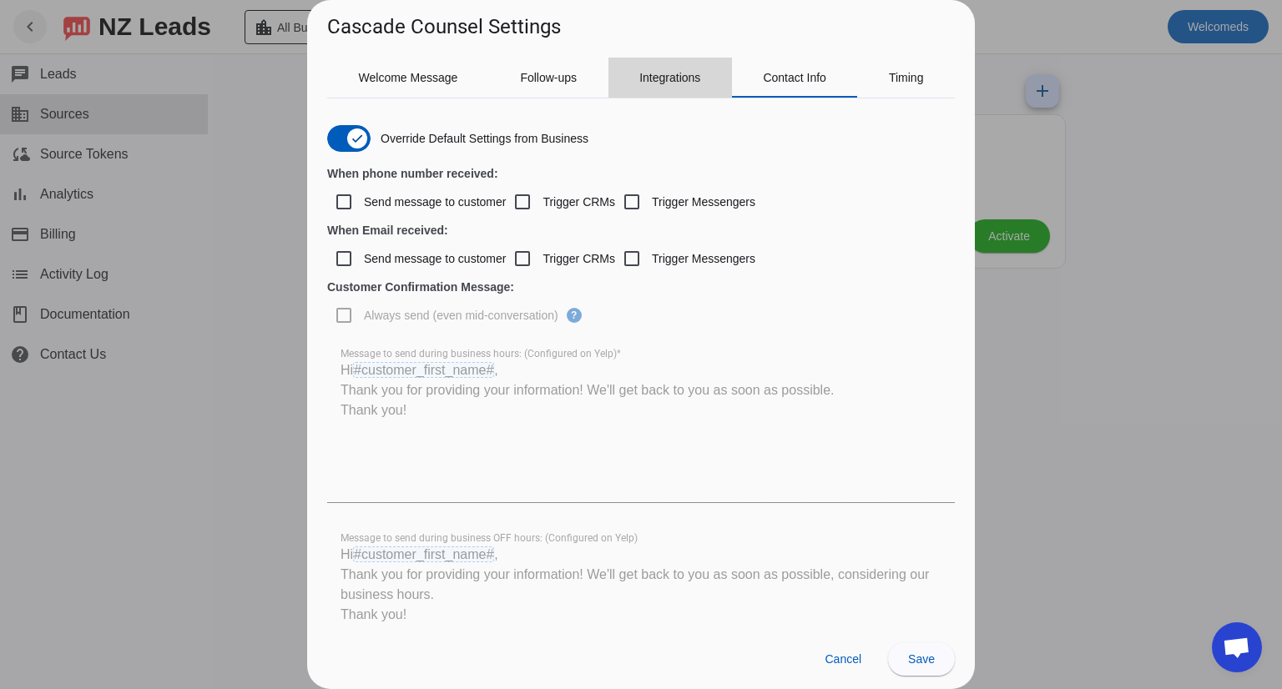
click at [668, 76] on span "Integrations" at bounding box center [669, 78] width 61 height 12
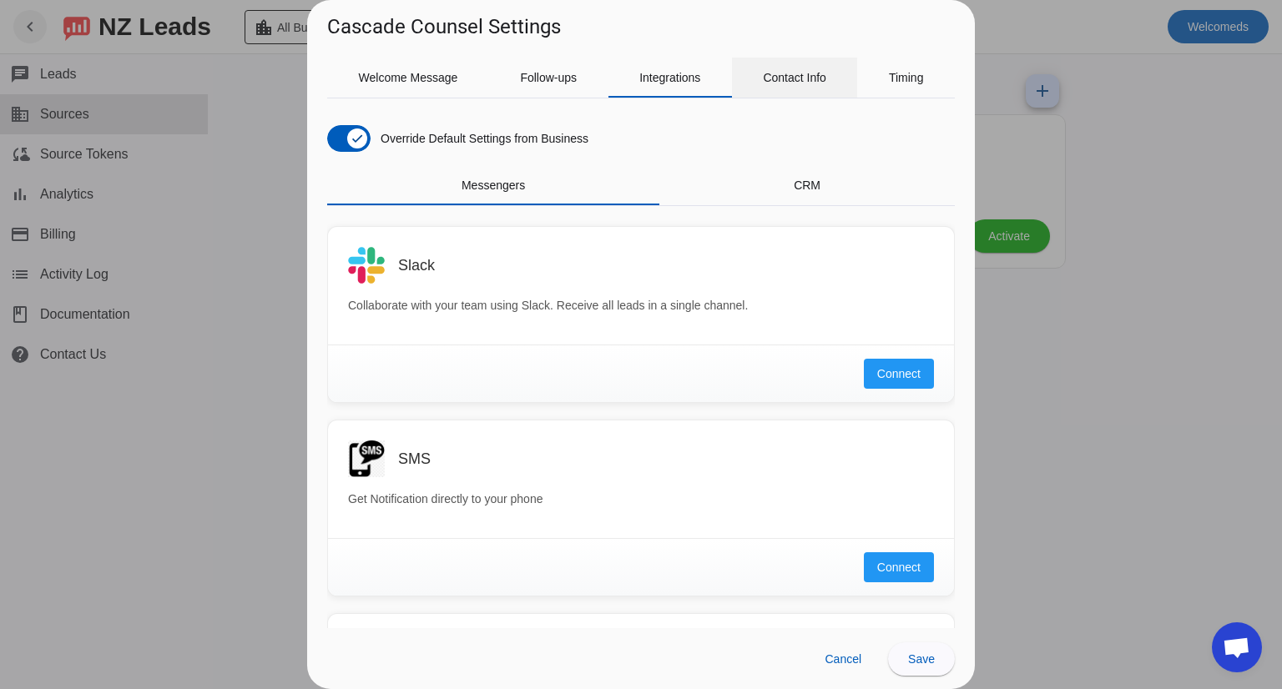
click at [820, 94] on span "Contact Info" at bounding box center [794, 78] width 63 height 40
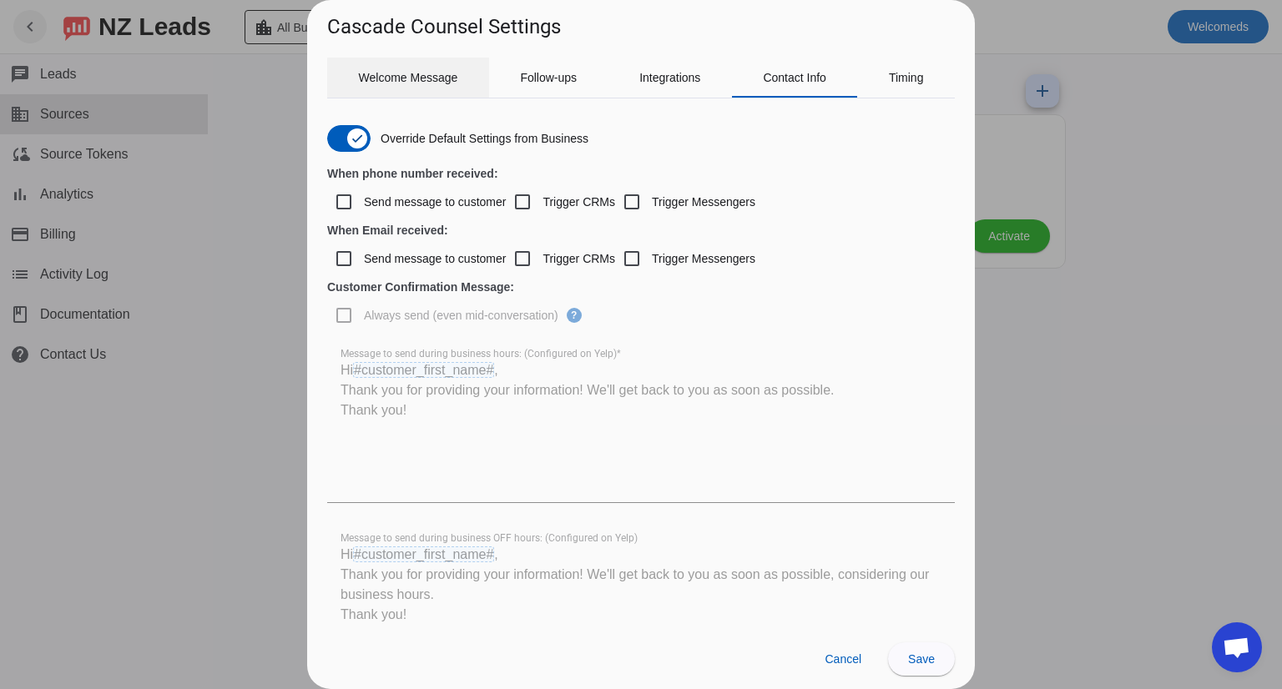
click at [427, 81] on span "Welcome Message" at bounding box center [408, 78] width 99 height 12
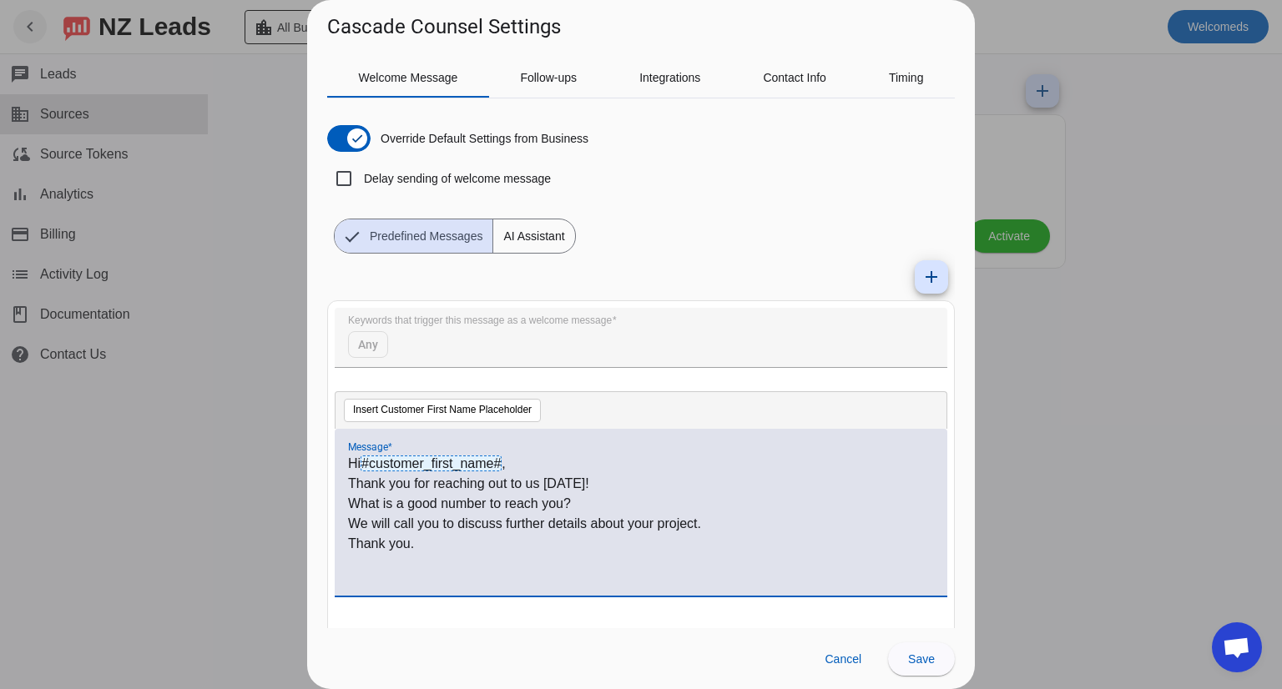
click at [543, 509] on p "What is a good number to reach you?" at bounding box center [641, 504] width 586 height 20
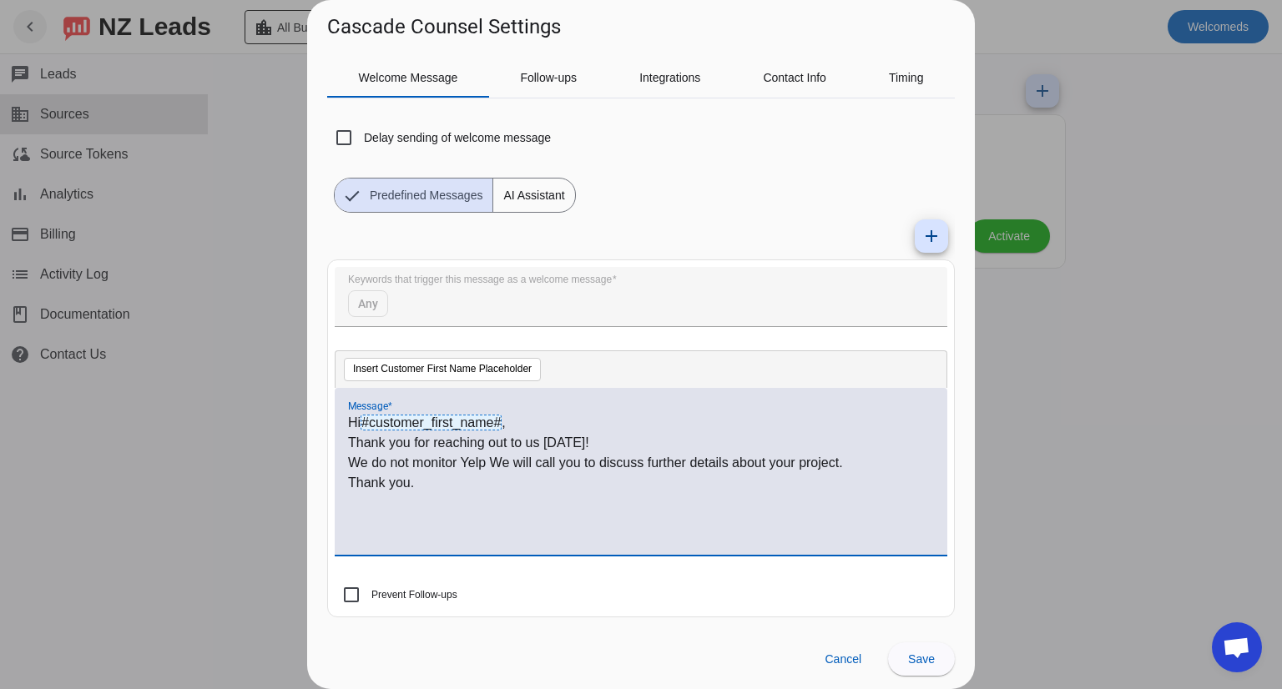
click at [244, 178] on div at bounding box center [641, 344] width 1282 height 689
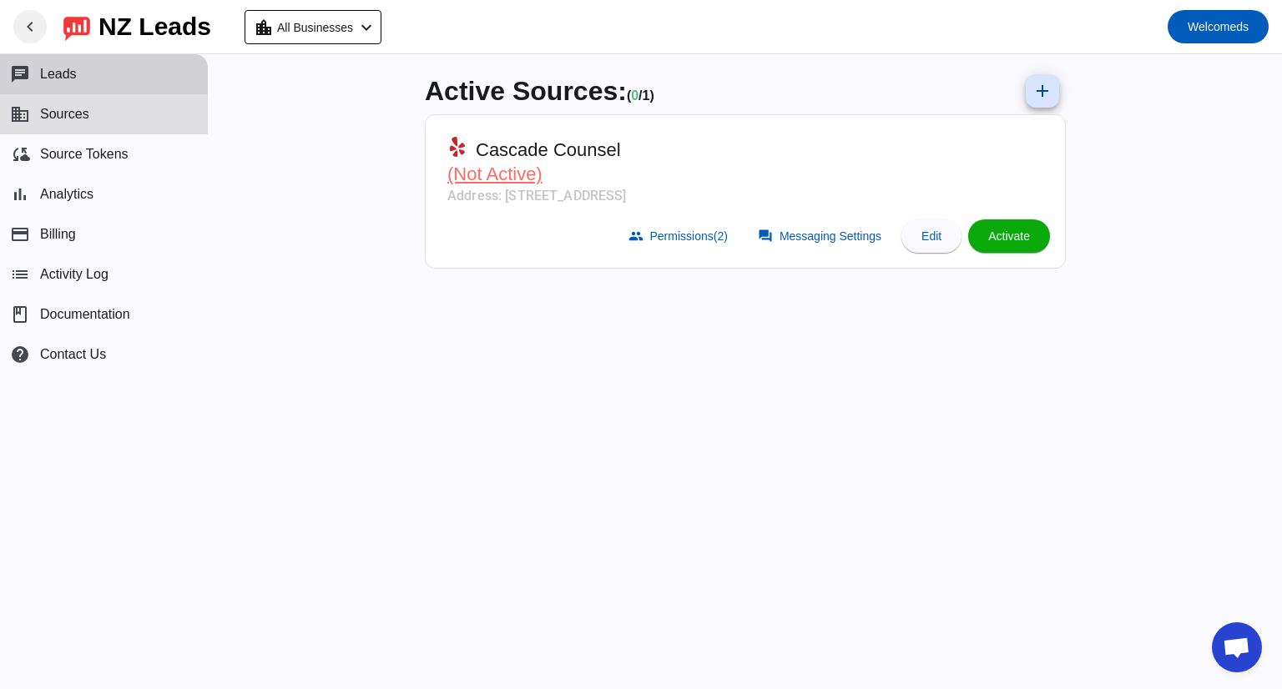
click at [98, 82] on button "chat Leads" at bounding box center [104, 74] width 208 height 40
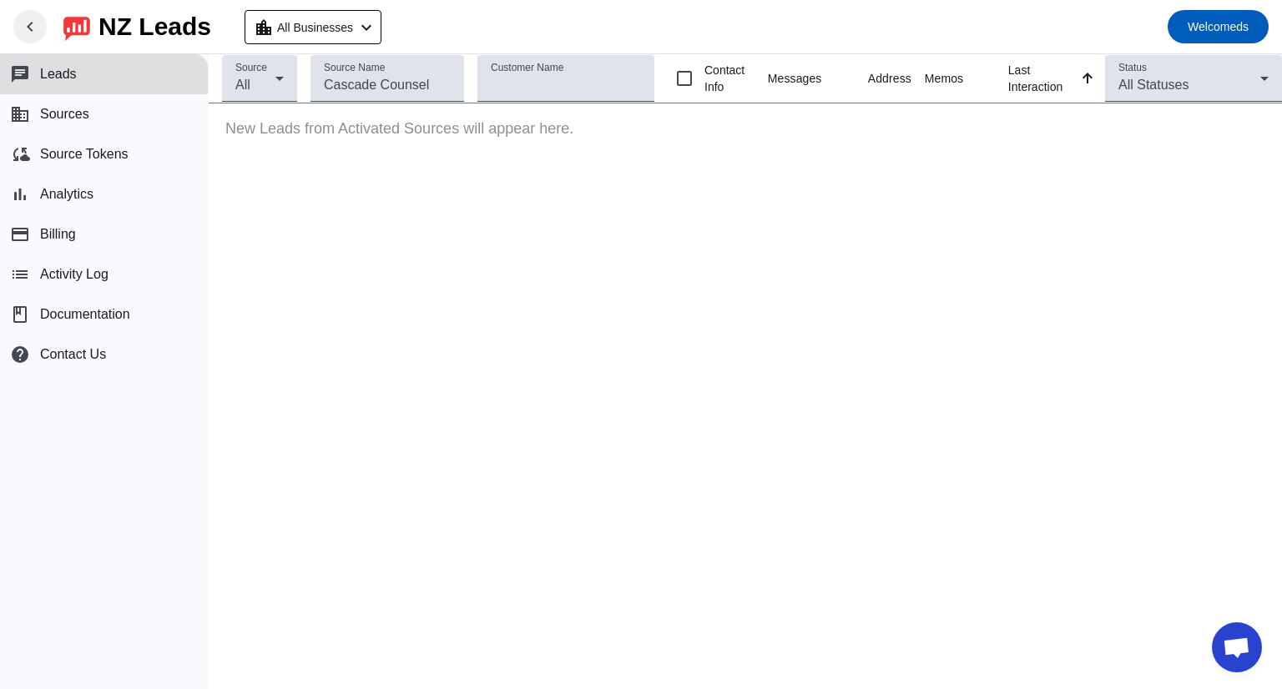
click at [1257, 643] on span "Open chat" at bounding box center [1237, 648] width 50 height 50
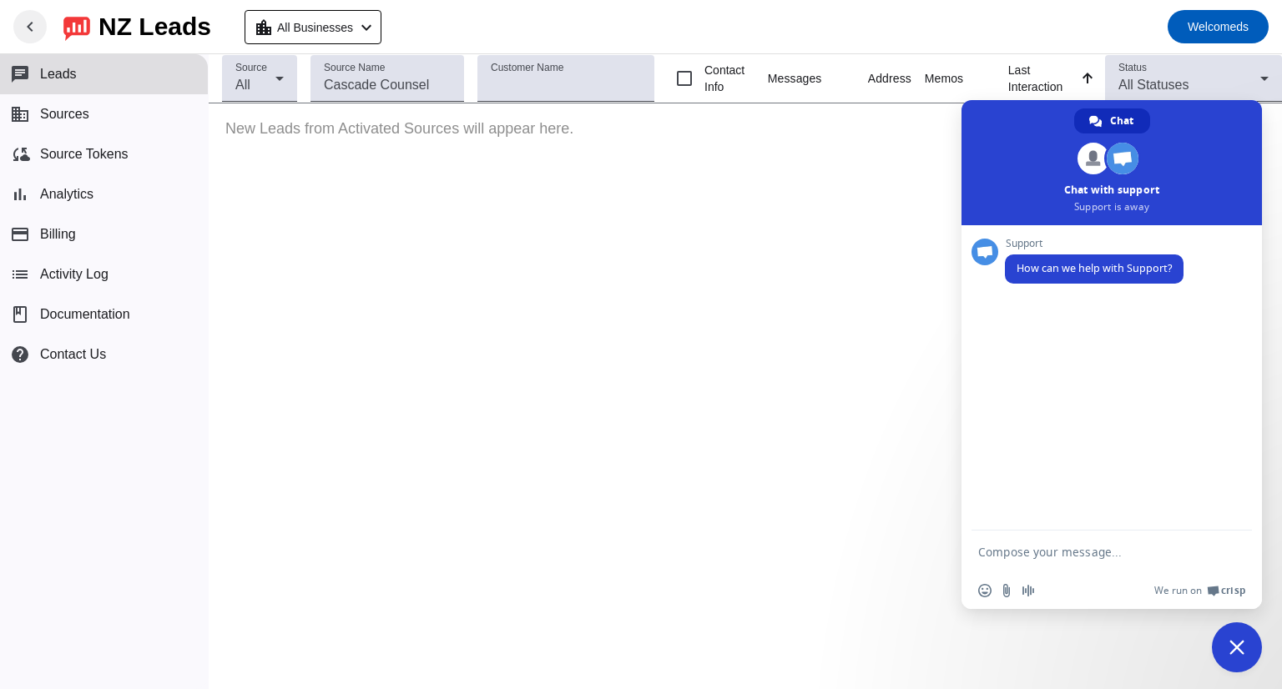
click at [1235, 652] on span "Close chat" at bounding box center [1236, 647] width 15 height 15
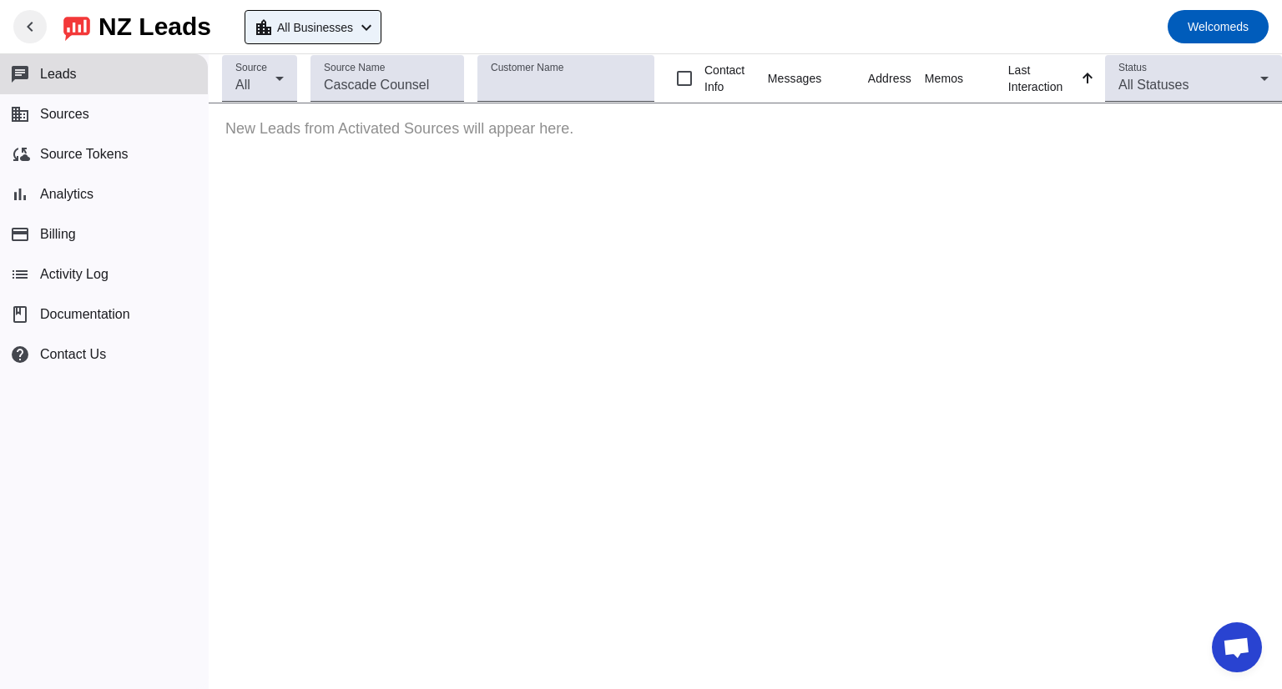
click at [348, 29] on span "All Businesses" at bounding box center [315, 27] width 76 height 23
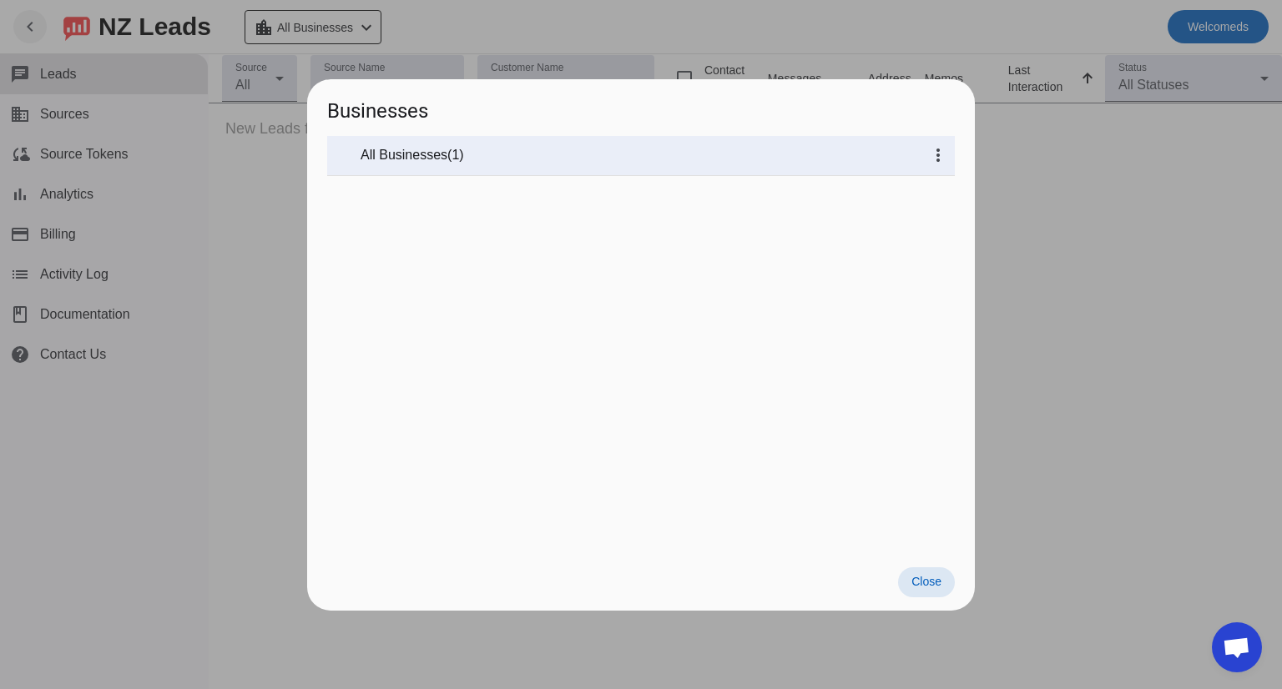
click at [352, 33] on div at bounding box center [641, 344] width 1282 height 689
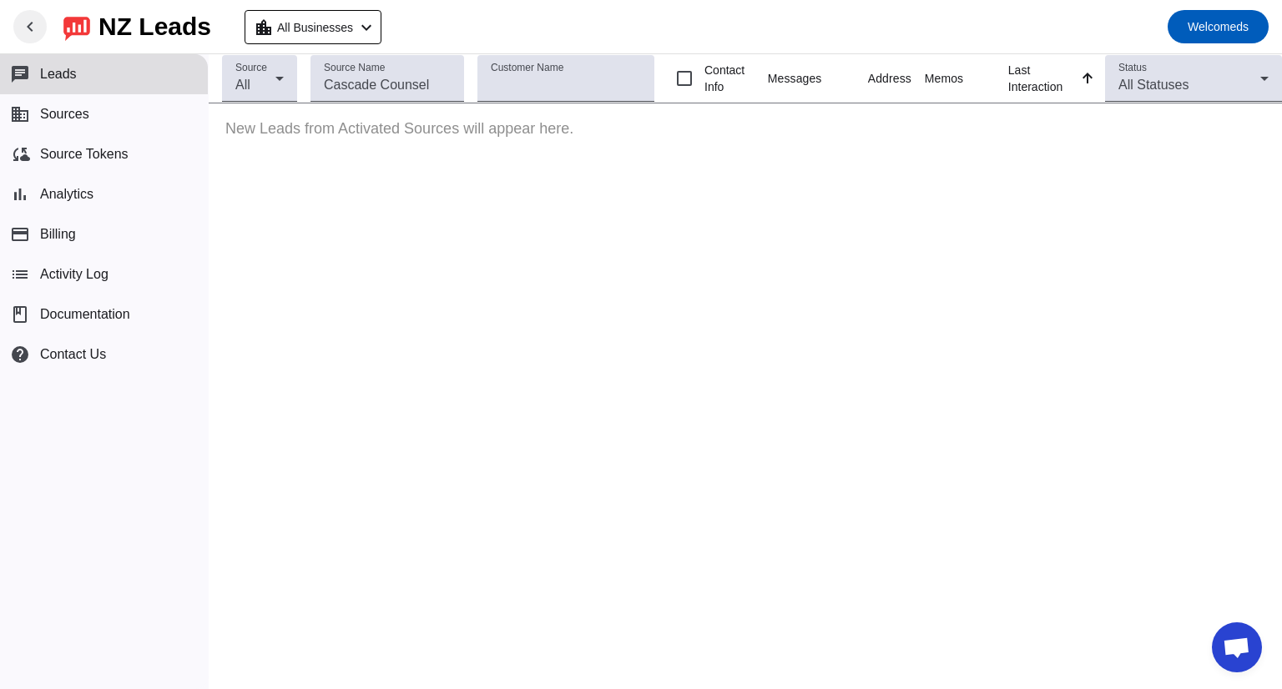
click at [352, 33] on span "All Businesses" at bounding box center [315, 27] width 76 height 23
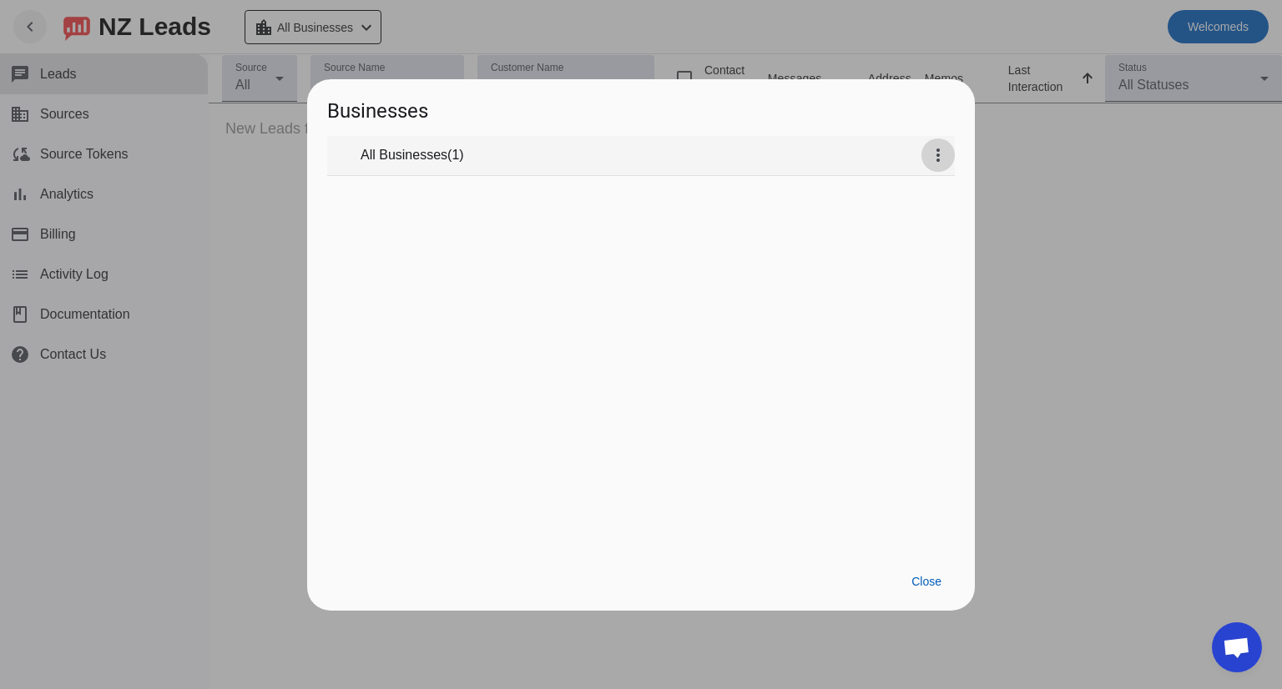
click at [936, 167] on span at bounding box center [938, 155] width 40 height 40
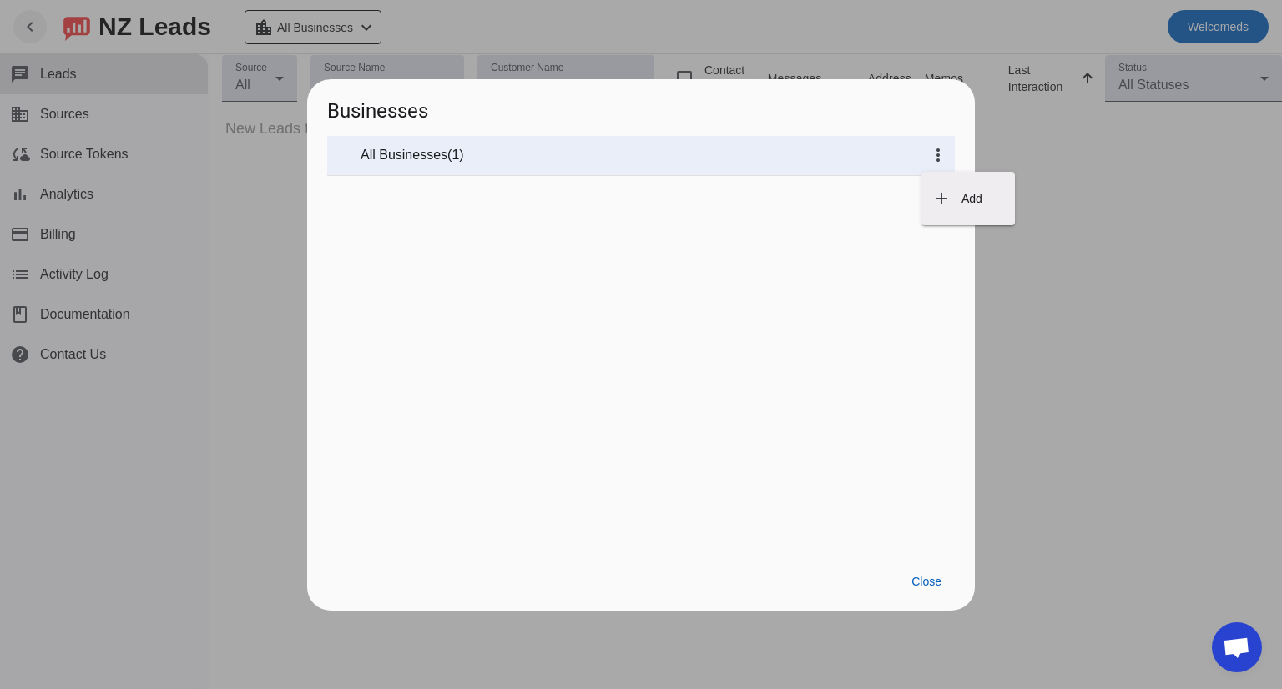
click at [431, 161] on div at bounding box center [641, 344] width 1282 height 689
click at [431, 161] on span "All Businesses" at bounding box center [404, 155] width 87 height 17
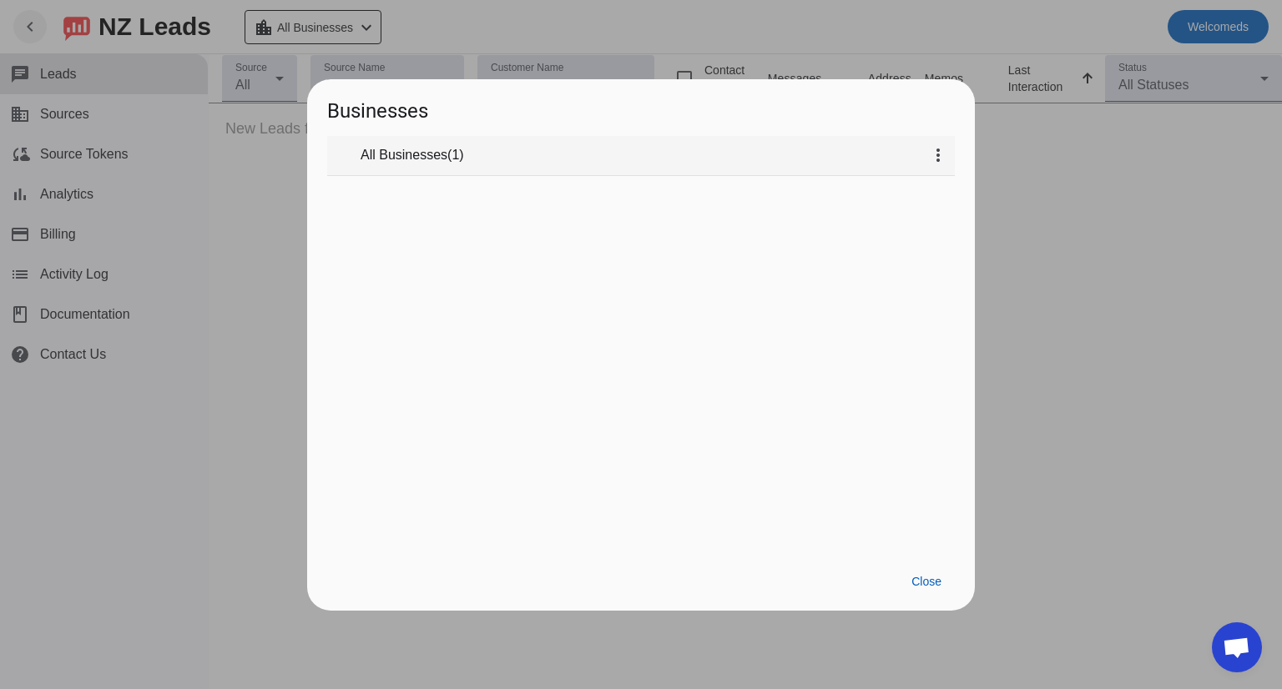
click at [431, 168] on mat-tree-node "expand_more All Businesses ( 1 ) more_vert" at bounding box center [641, 156] width 628 height 40
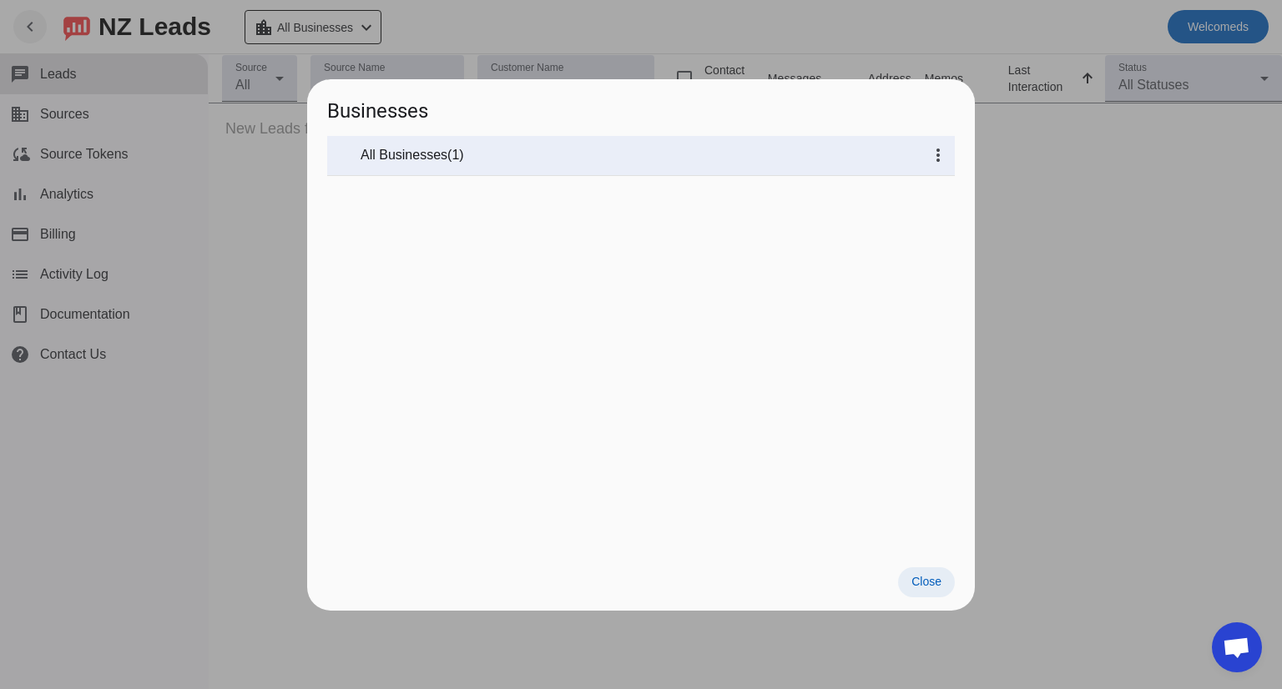
click at [929, 583] on span "Close" at bounding box center [926, 581] width 30 height 13
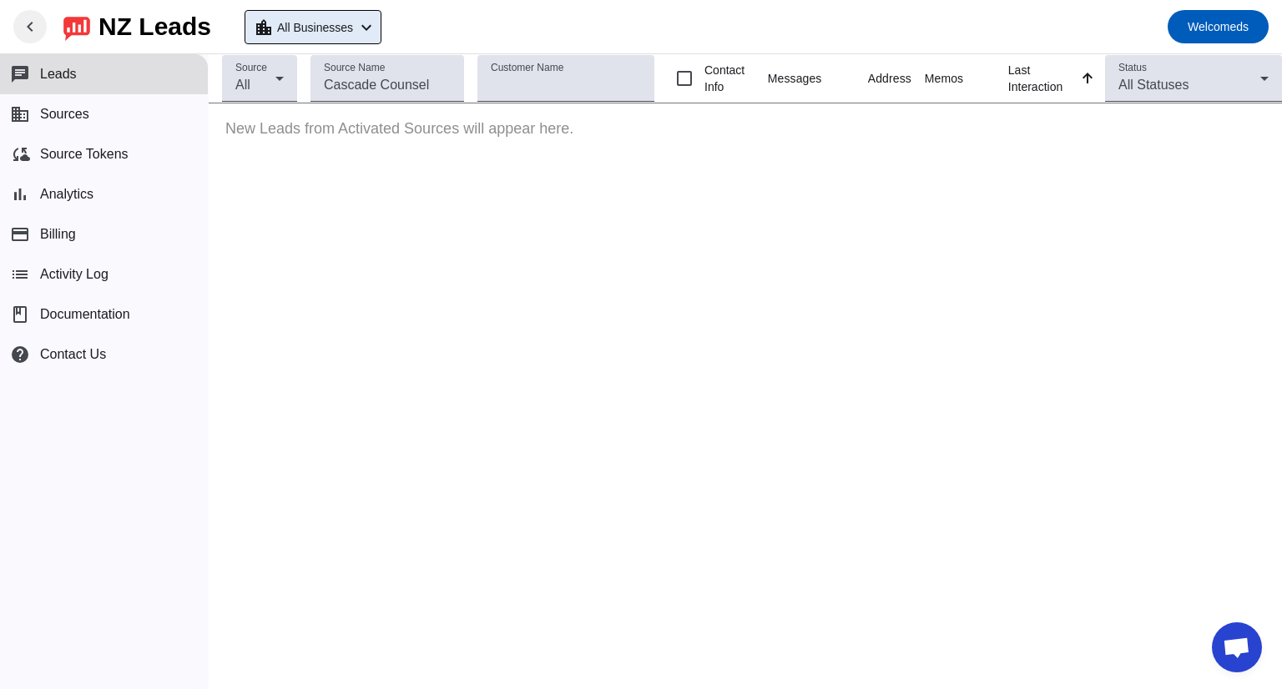
click at [138, 26] on div "NZ Leads" at bounding box center [154, 26] width 113 height 23
click at [78, 21] on img at bounding box center [76, 27] width 27 height 28
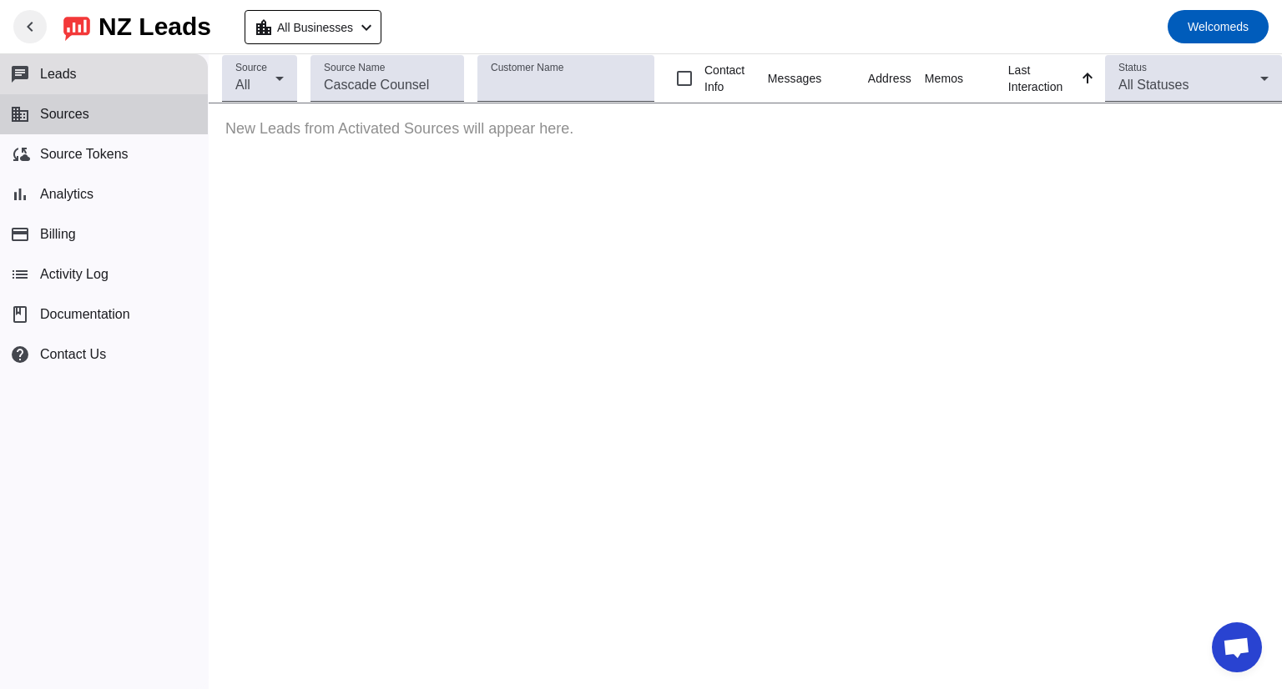
click at [80, 108] on span "Sources" at bounding box center [64, 114] width 49 height 15
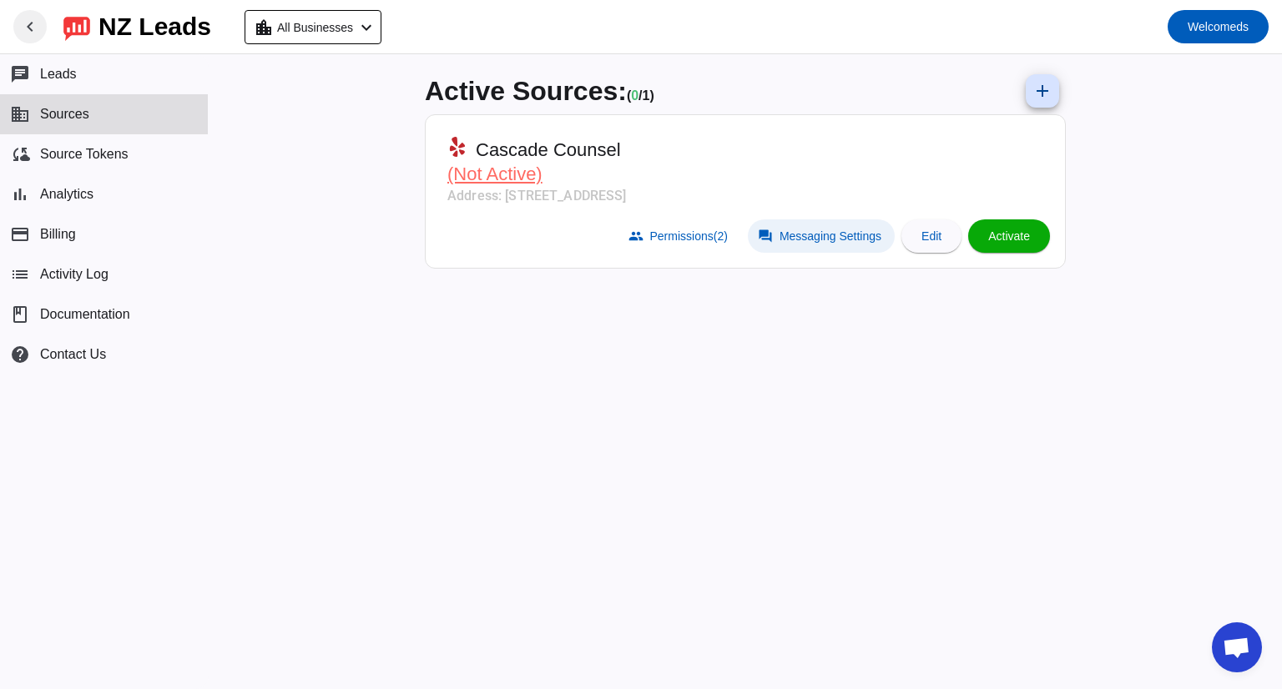
click at [800, 241] on span "Messaging Settings" at bounding box center [831, 236] width 102 height 13
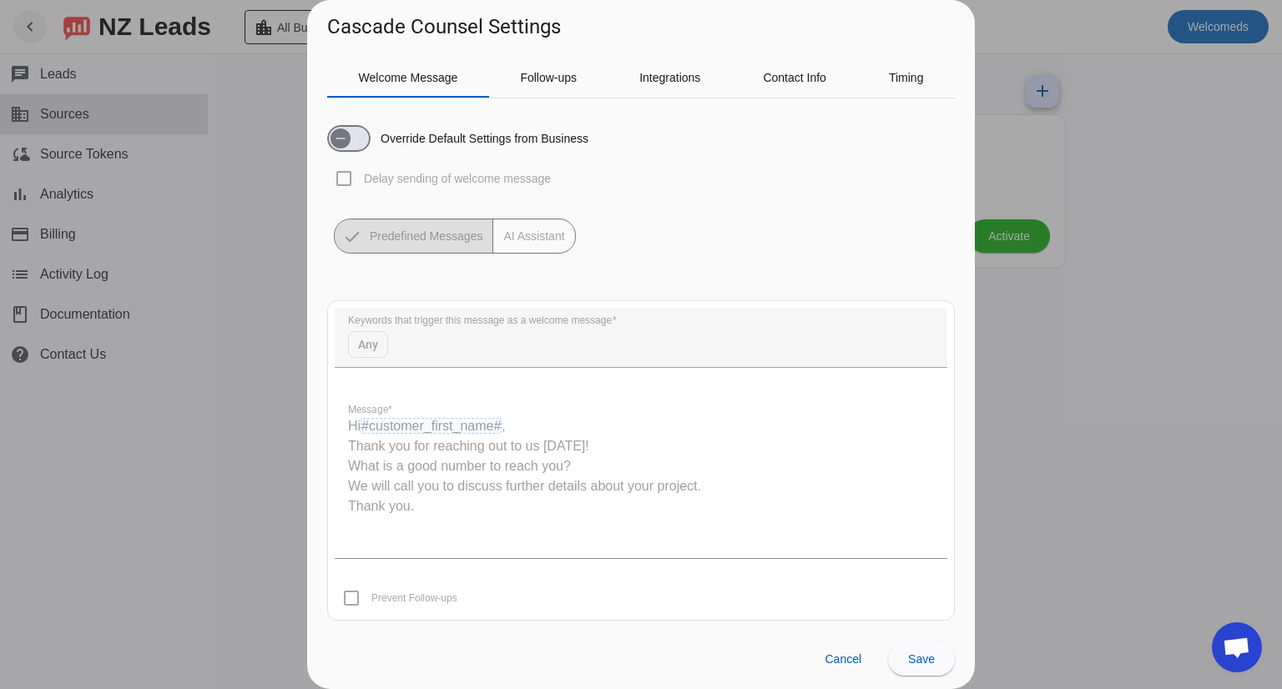
scroll to position [4, 0]
click at [652, 53] on div "Welcome Message Follow-ups Integrations Contact Info Timing Override Default Se…" at bounding box center [641, 335] width 668 height 588
click at [652, 72] on span "Integrations" at bounding box center [669, 78] width 61 height 12
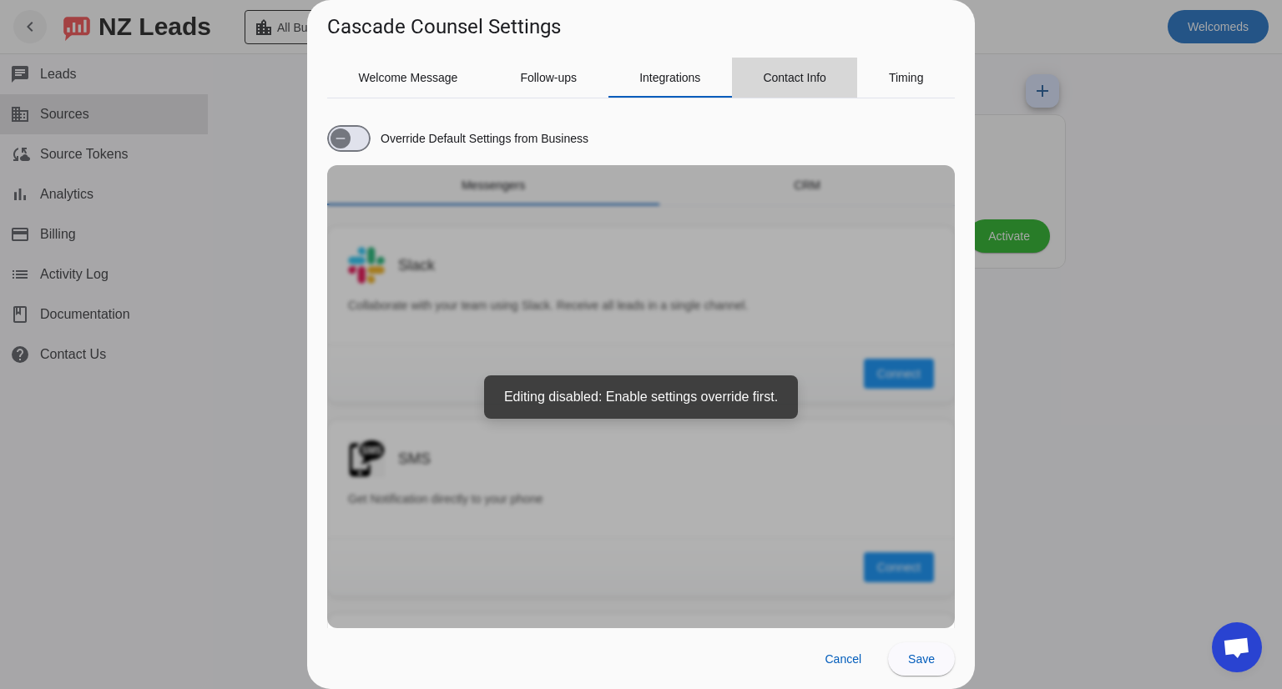
click at [787, 68] on span "Contact Info" at bounding box center [794, 78] width 63 height 40
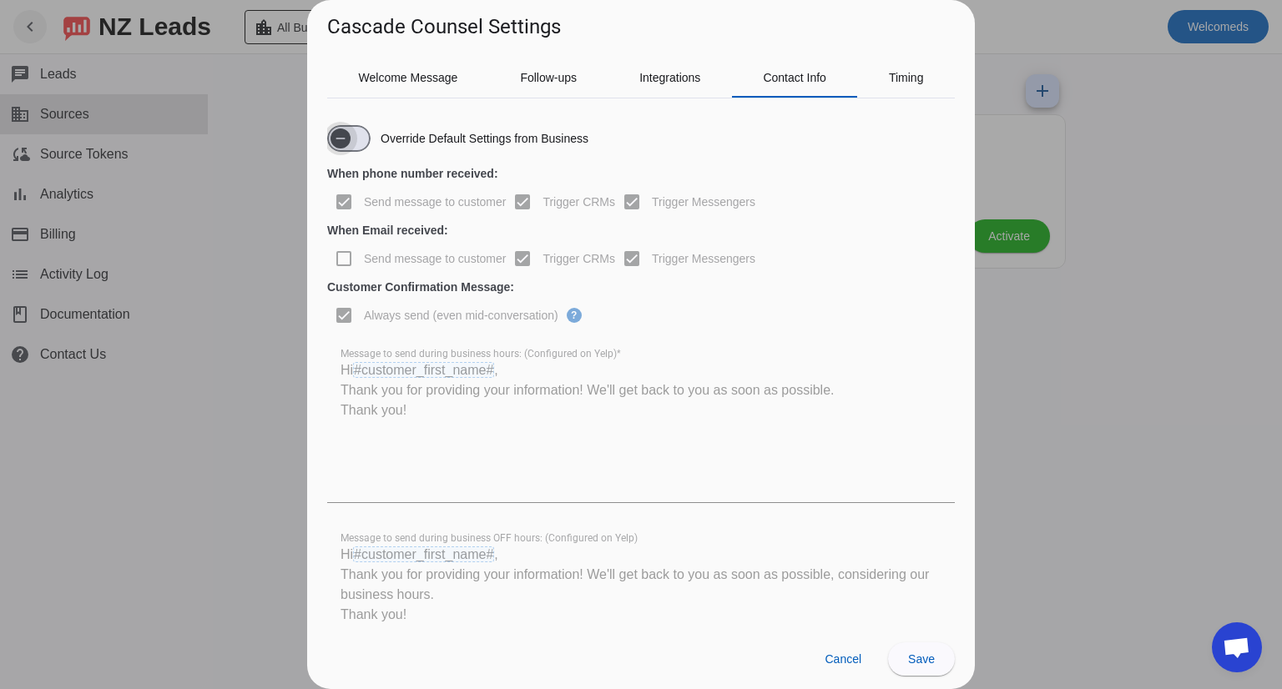
click at [346, 133] on icon "button" at bounding box center [340, 138] width 13 height 13
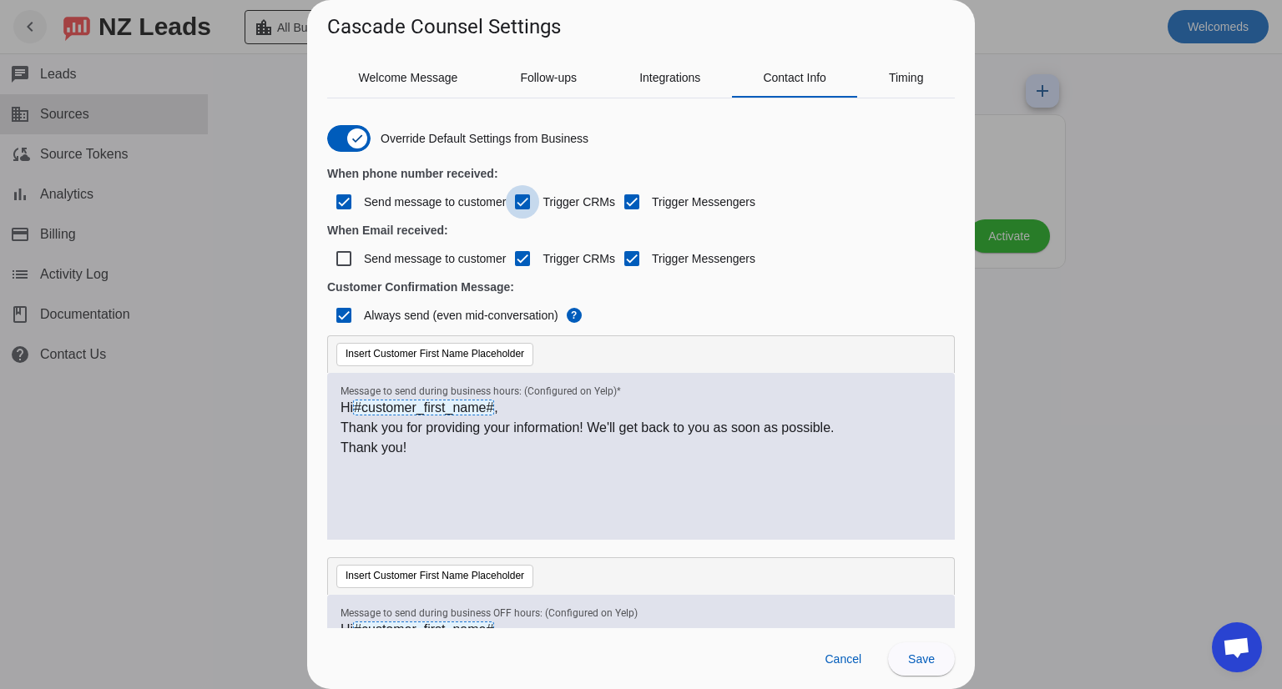
click at [509, 196] on input "Trigger СRMs" at bounding box center [522, 201] width 33 height 33
checkbox input "false"
click at [639, 214] on input "Trigger Messengers" at bounding box center [631, 201] width 33 height 33
checkbox input "false"
click at [624, 263] on input "Trigger Messengers" at bounding box center [631, 258] width 33 height 33
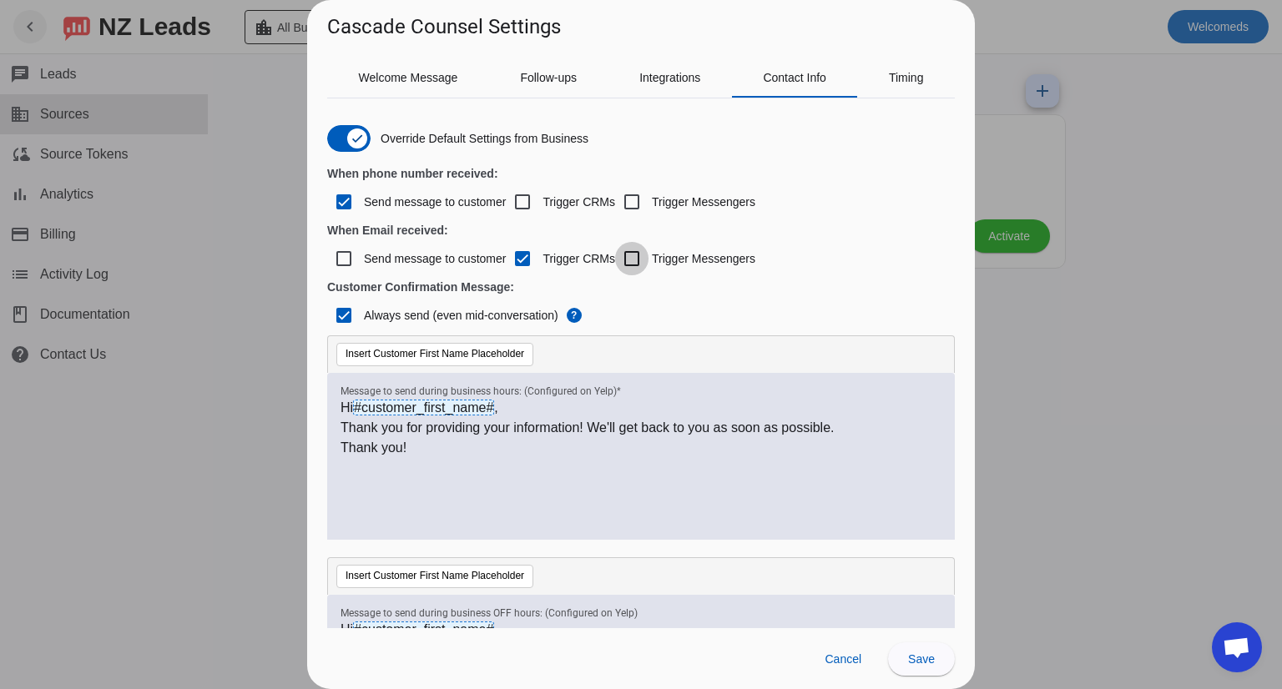
checkbox input "false"
click at [523, 255] on input "Trigger СRMs" at bounding box center [522, 258] width 33 height 33
checkbox input "false"
click at [349, 198] on input "Send message to customer" at bounding box center [343, 201] width 33 height 33
checkbox input "false"
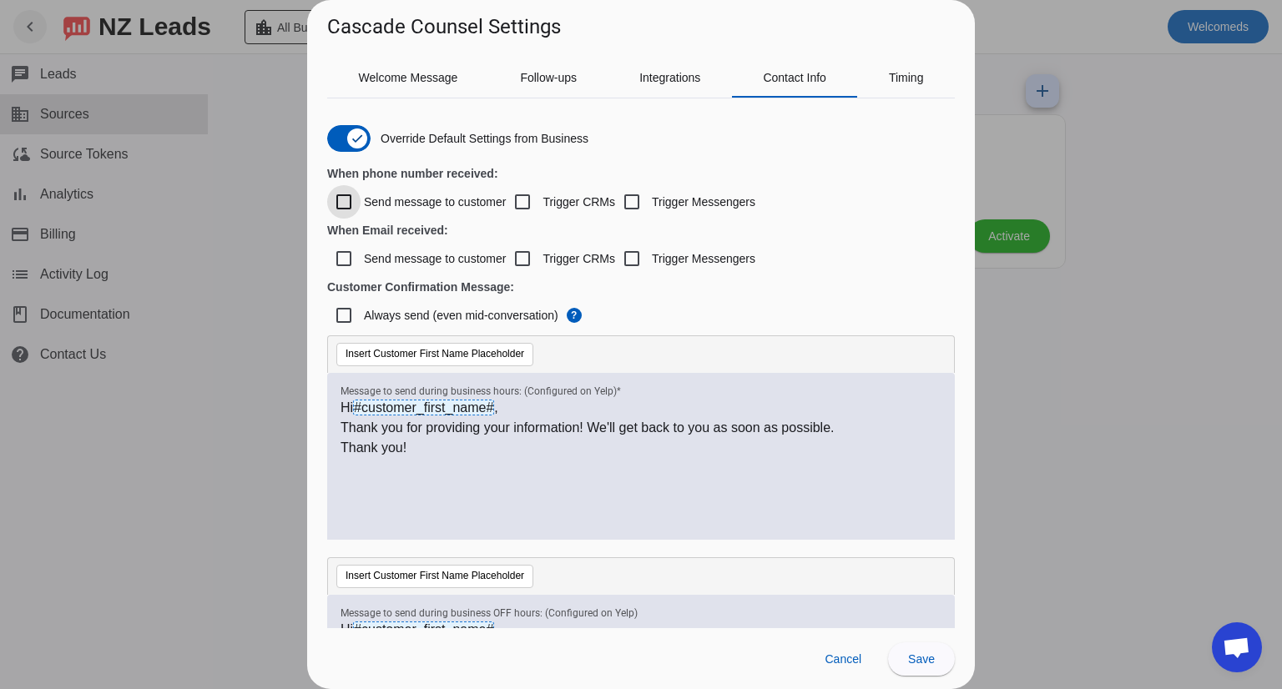
checkbox input "false"
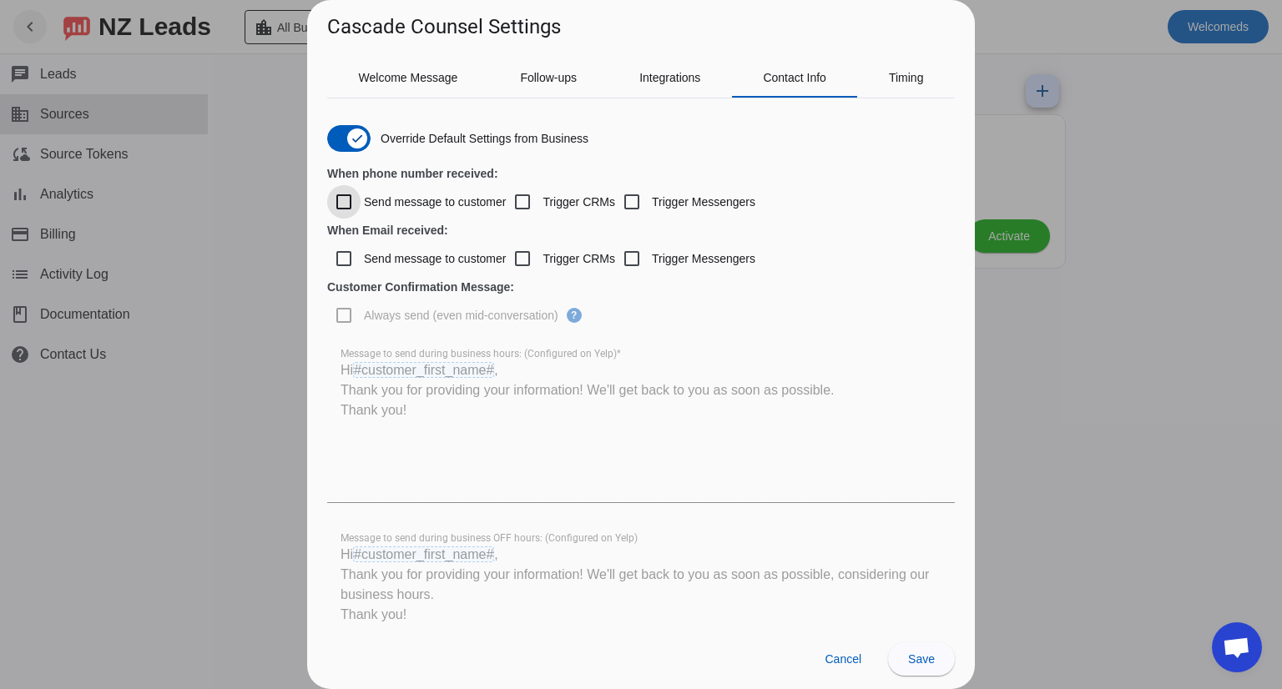
click at [352, 199] on input "Send message to customer" at bounding box center [343, 201] width 33 height 33
checkbox input "true"
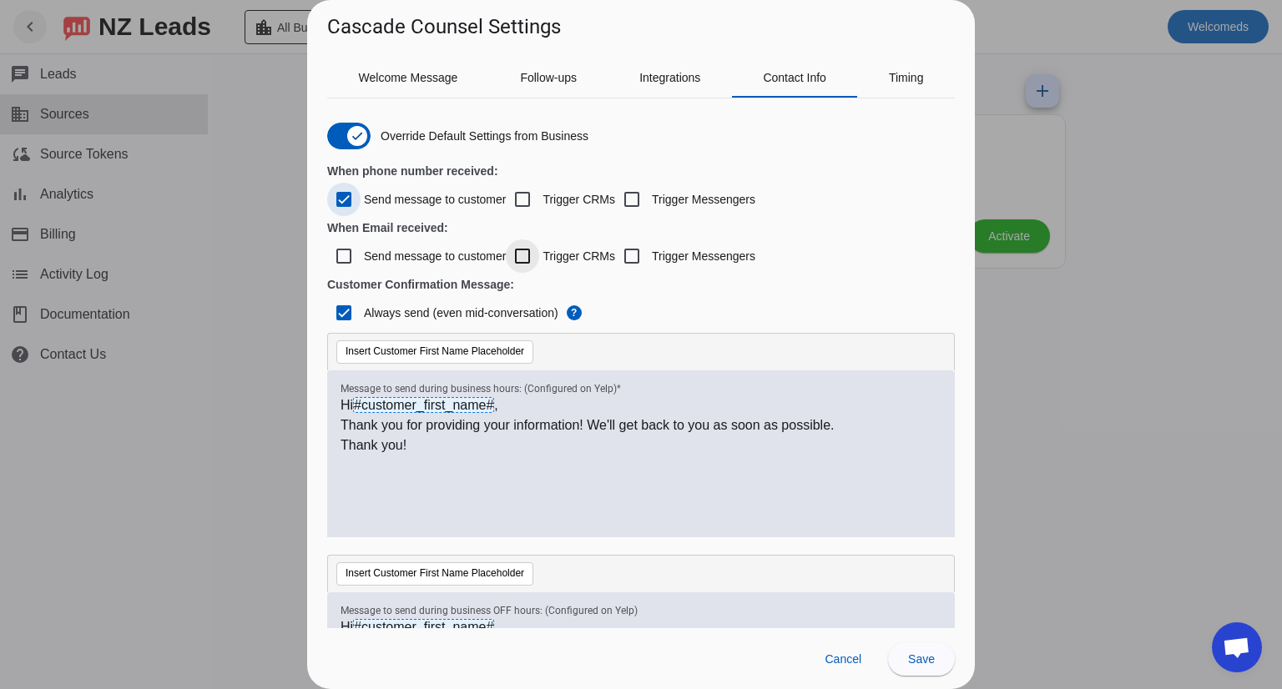
scroll to position [2, 0]
click at [336, 193] on input "Send message to customer" at bounding box center [343, 200] width 33 height 33
checkbox input "false"
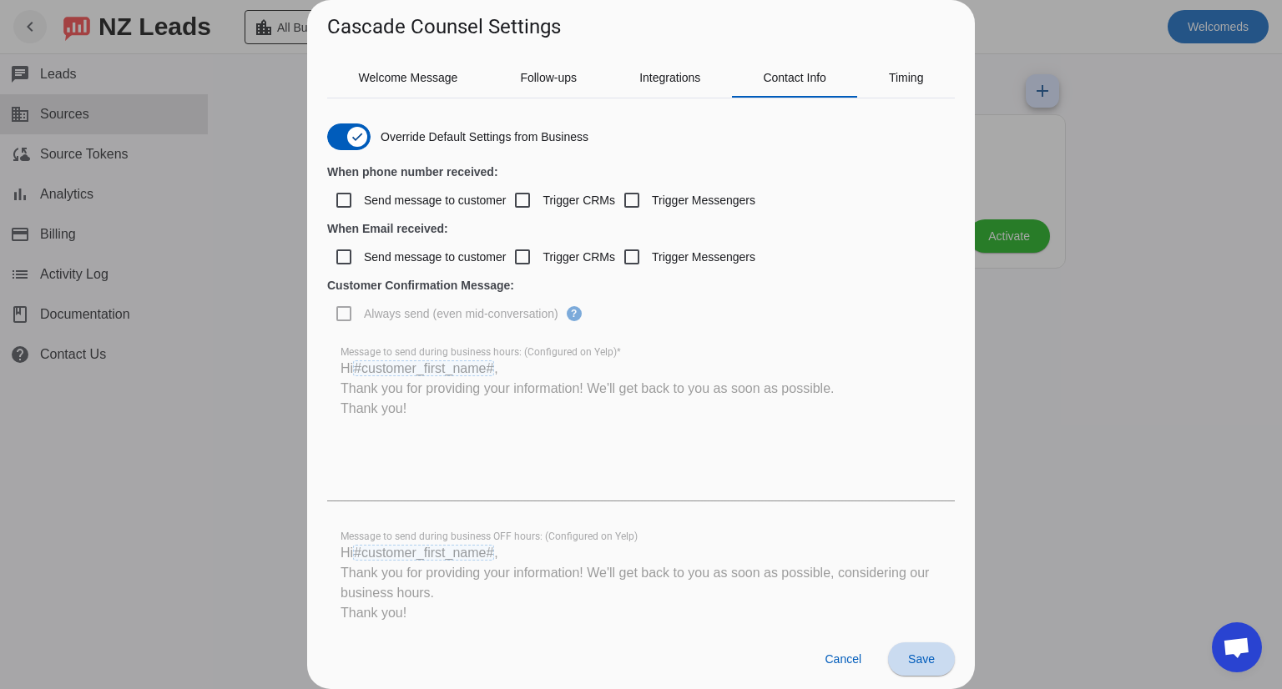
click at [912, 659] on span "Save" at bounding box center [921, 659] width 27 height 13
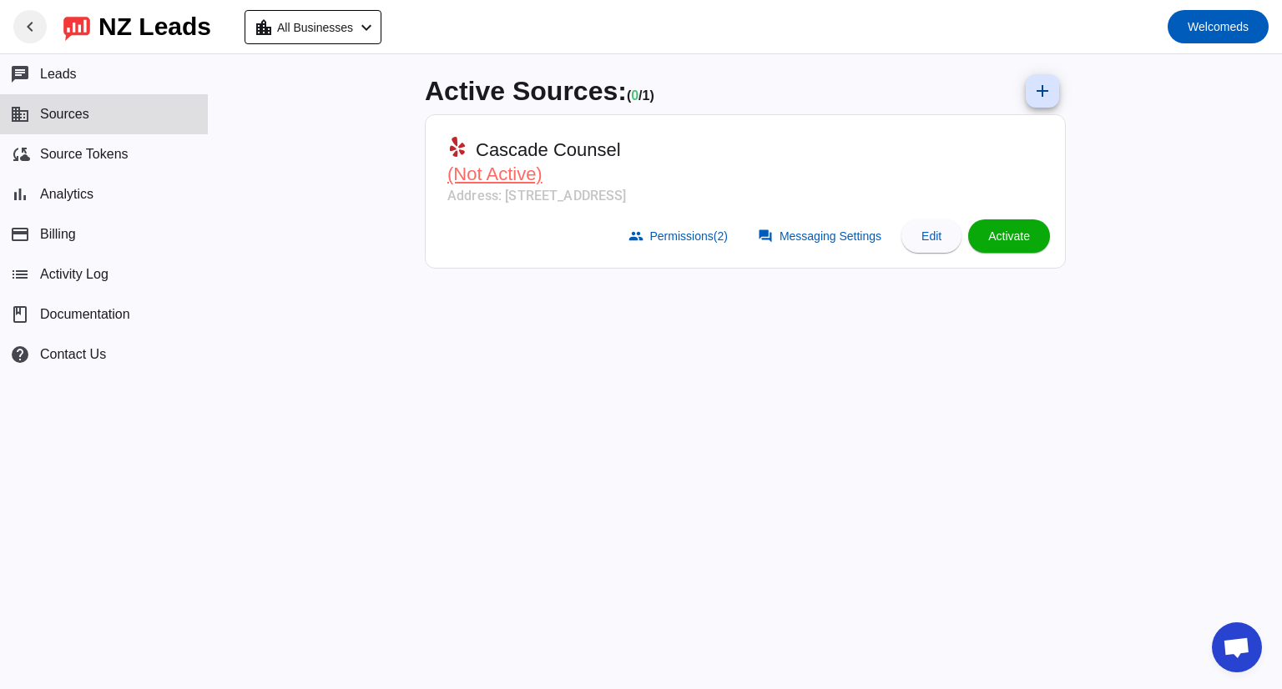
click at [918, 659] on div "Active Sources: ( 0 / 1) add Cascade Counsel (Not Active) Address: 2906 Colby A…" at bounding box center [745, 371] width 668 height 635
click at [926, 249] on span at bounding box center [931, 236] width 60 height 40
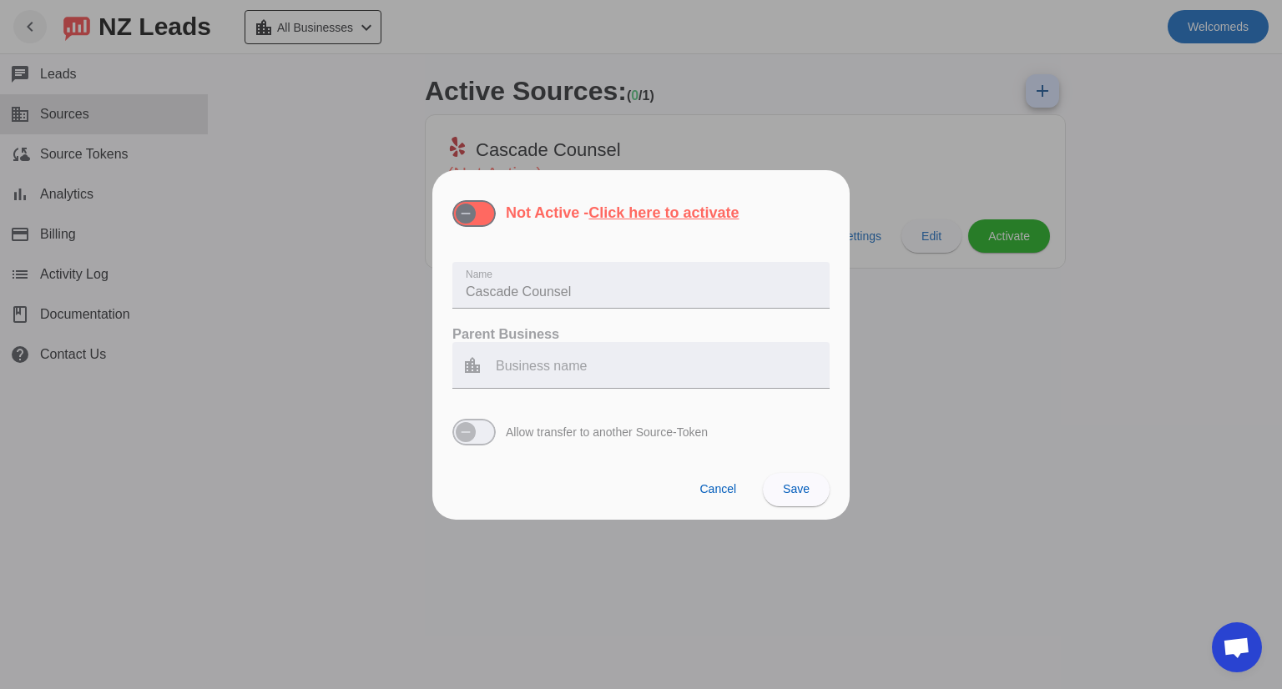
click at [890, 421] on div at bounding box center [641, 344] width 1282 height 689
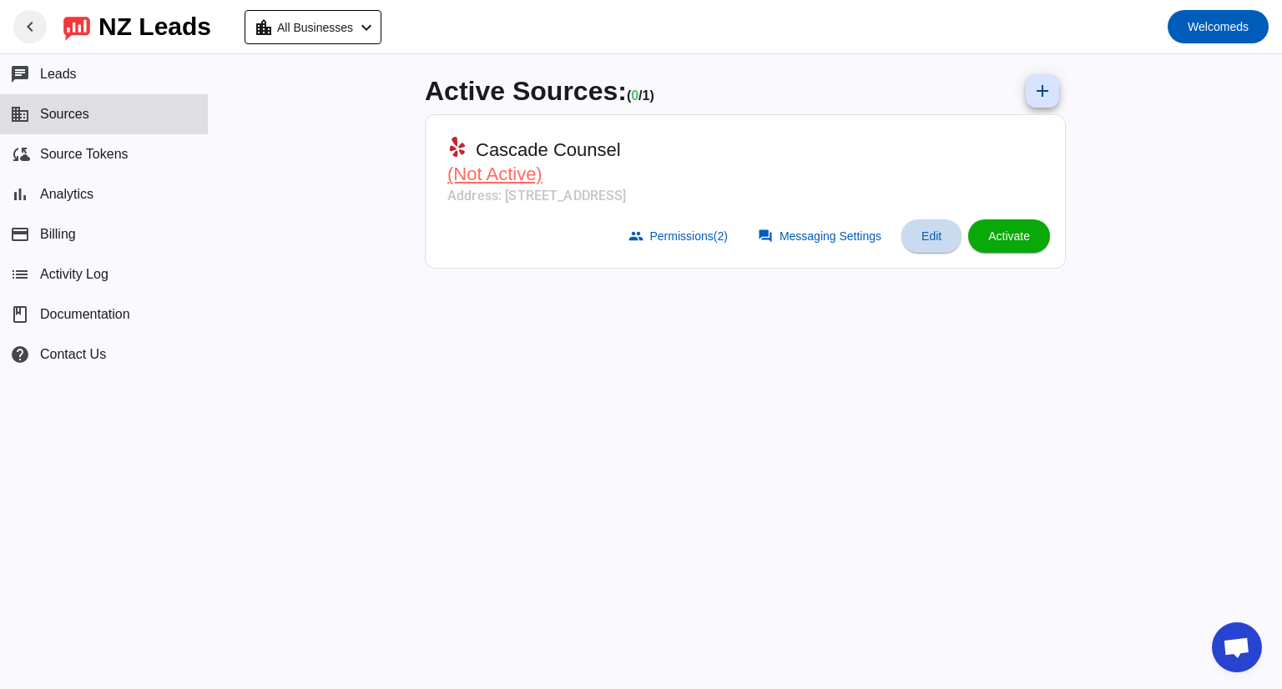
click at [924, 234] on span "Edit" at bounding box center [931, 236] width 20 height 13
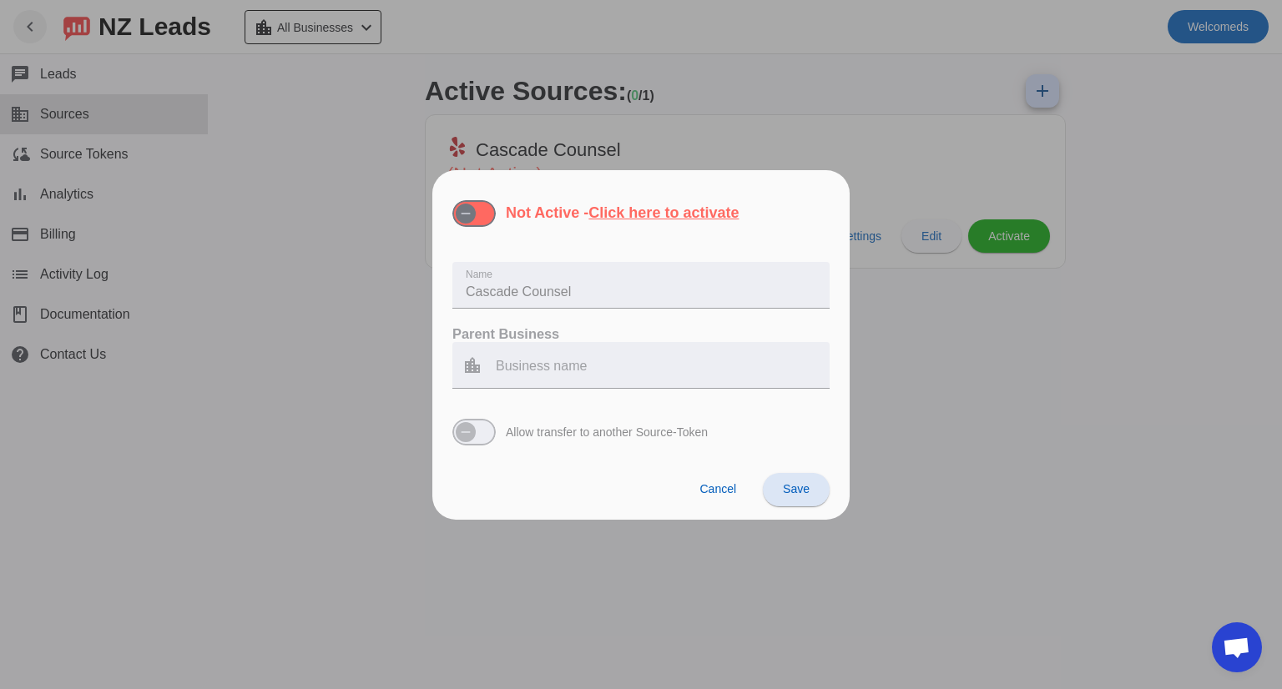
click at [911, 406] on div at bounding box center [641, 344] width 1282 height 689
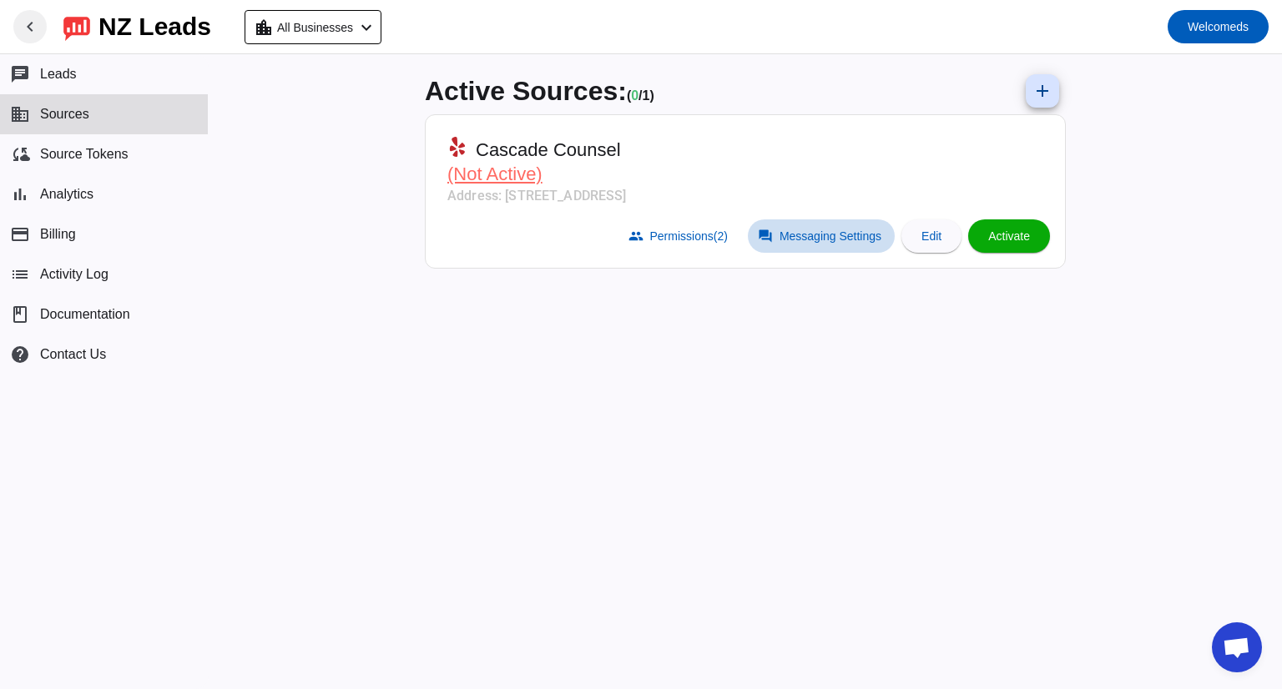
click at [768, 242] on mat-icon "forum" at bounding box center [765, 236] width 15 height 15
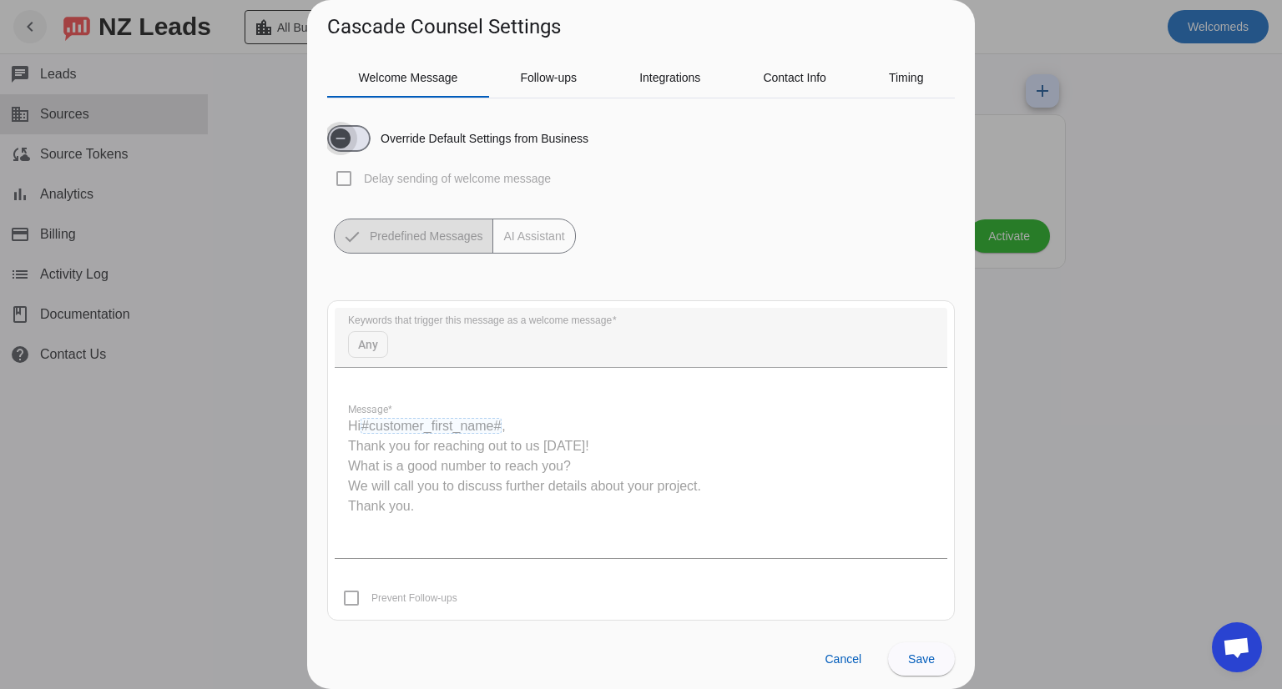
click at [345, 138] on icon "button" at bounding box center [340, 138] width 13 height 13
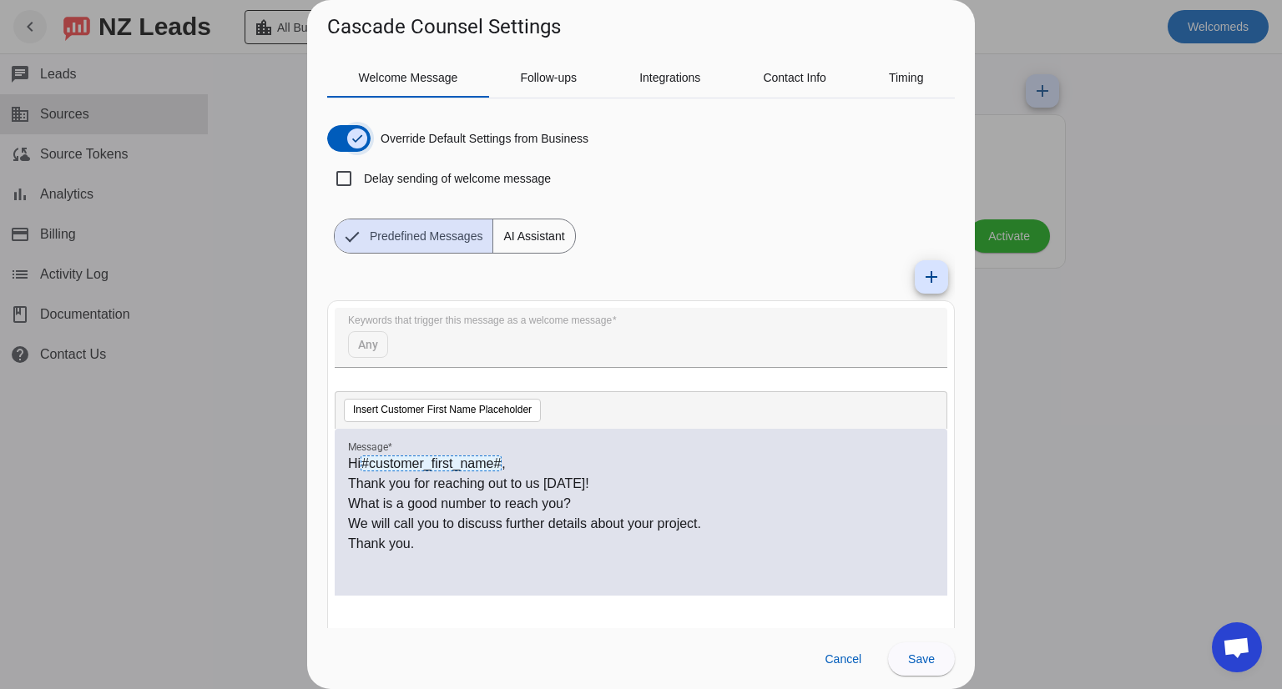
scroll to position [41, 0]
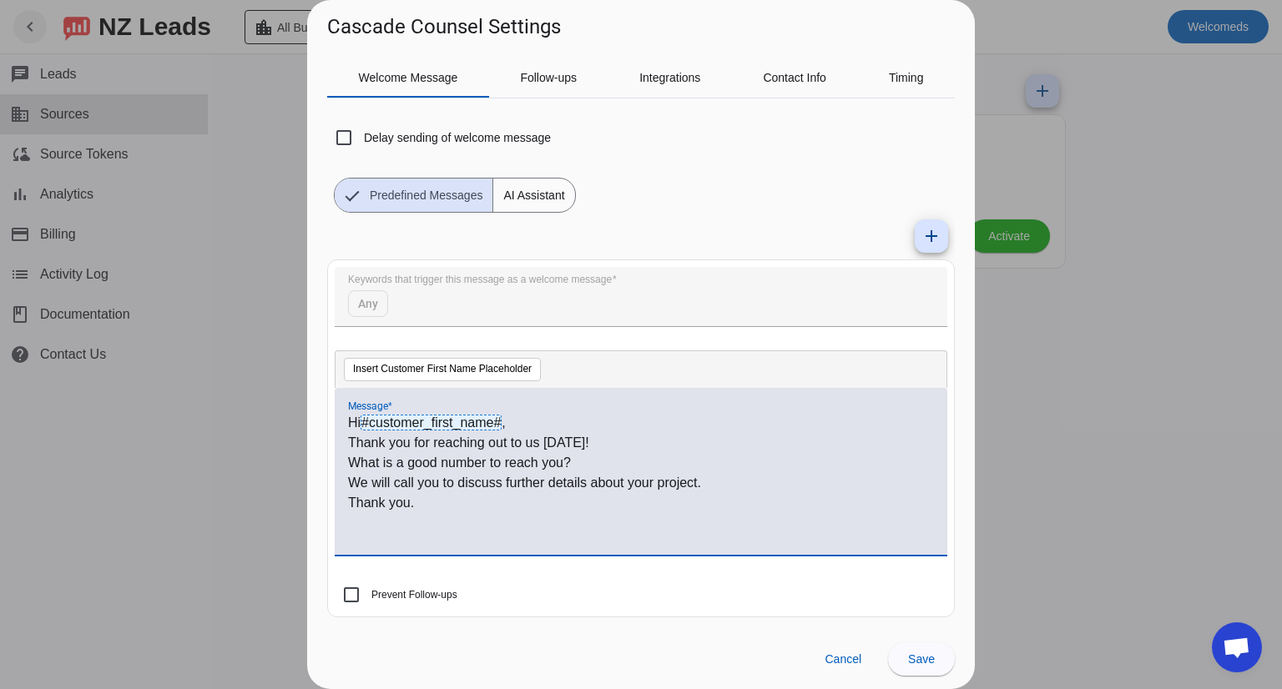
click at [487, 455] on p "What is a good number to reach you?" at bounding box center [641, 463] width 586 height 20
click at [518, 198] on span "AI Assistant" at bounding box center [533, 195] width 81 height 33
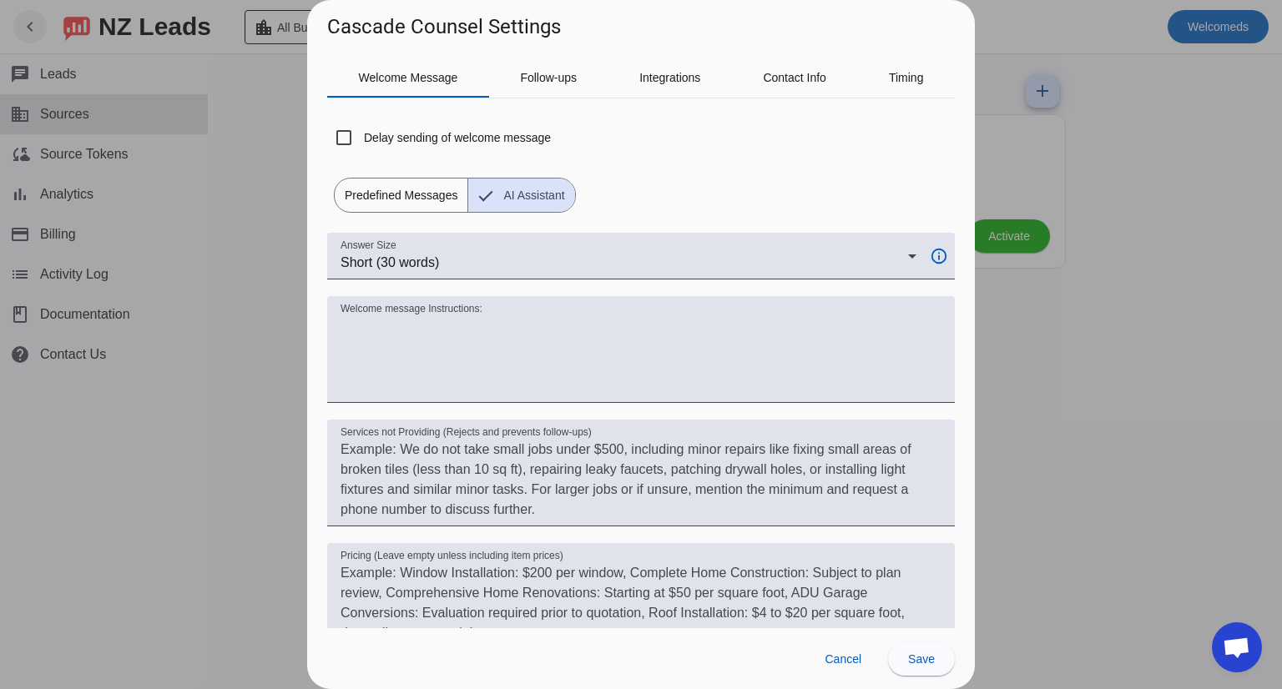
click at [417, 187] on span "Predefined Messages" at bounding box center [401, 195] width 133 height 33
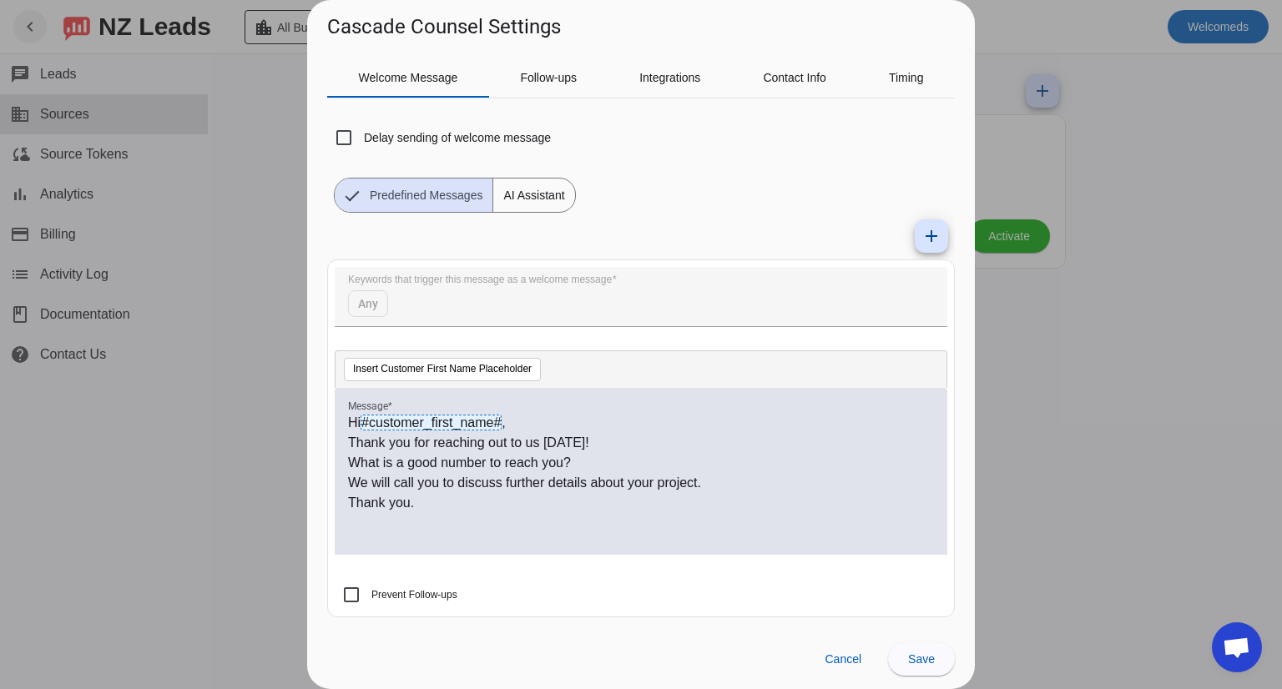
click at [524, 437] on p "Thank you for reaching out to us today!" at bounding box center [641, 443] width 586 height 20
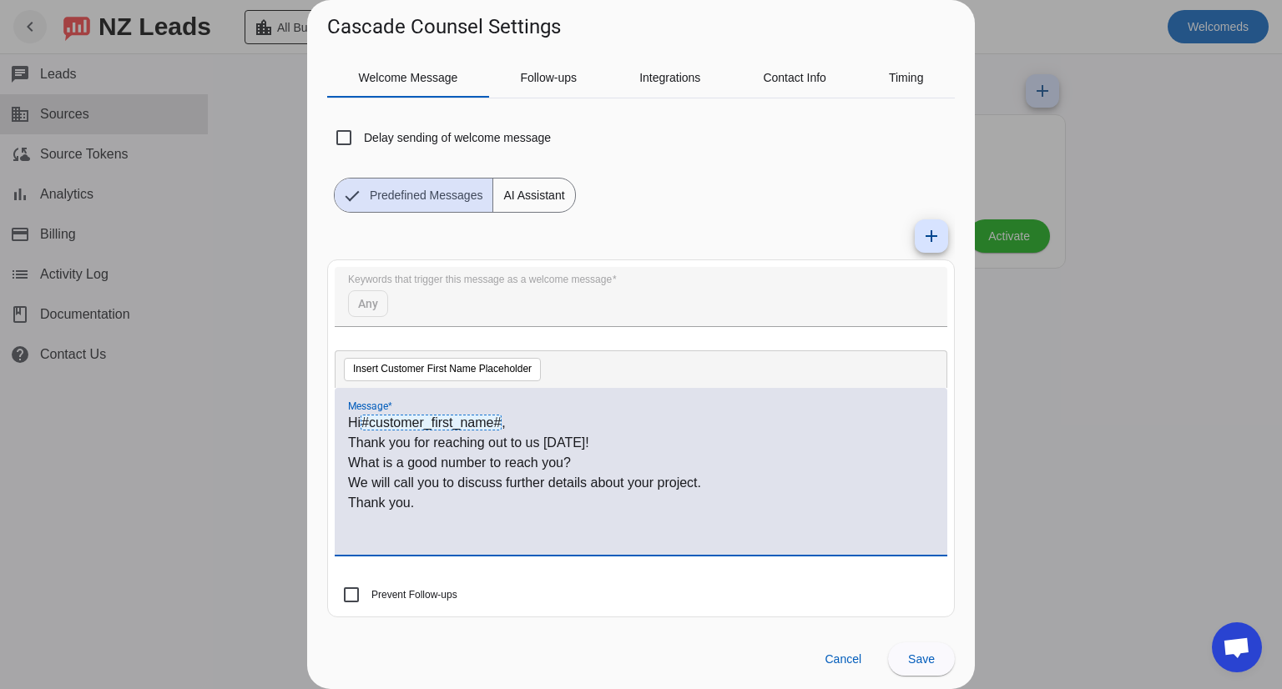
click at [373, 593] on label "Prevent Follow-ups" at bounding box center [412, 595] width 89 height 17
click at [368, 593] on input "Prevent Follow-ups" at bounding box center [351, 594] width 33 height 33
checkbox input "true"
click at [477, 415] on span "#customer_first_name#" at bounding box center [431, 423] width 141 height 16
click at [497, 450] on p "Thank you for reaching out to us today!" at bounding box center [641, 443] width 586 height 20
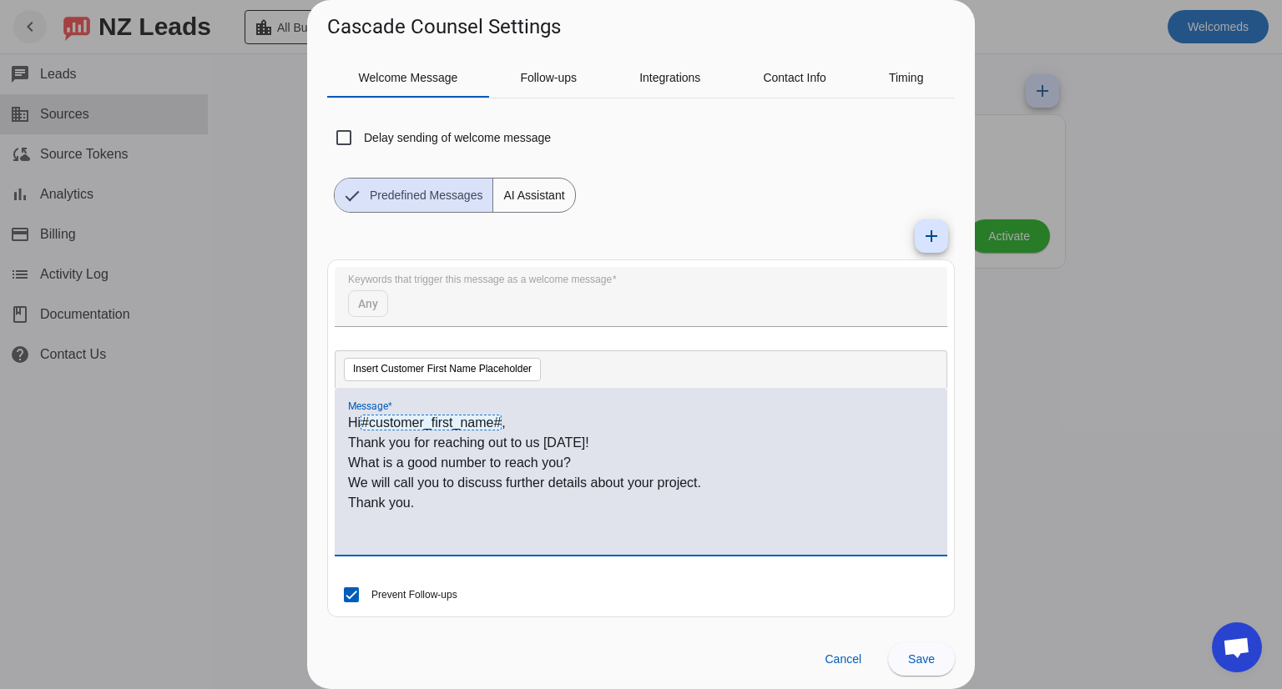
click at [534, 460] on p "What is a good number to reach you?" at bounding box center [641, 463] width 586 height 20
click at [798, 461] on p "While we do not monitor Yelp messages, live chat is available with our team We …" at bounding box center [641, 473] width 586 height 40
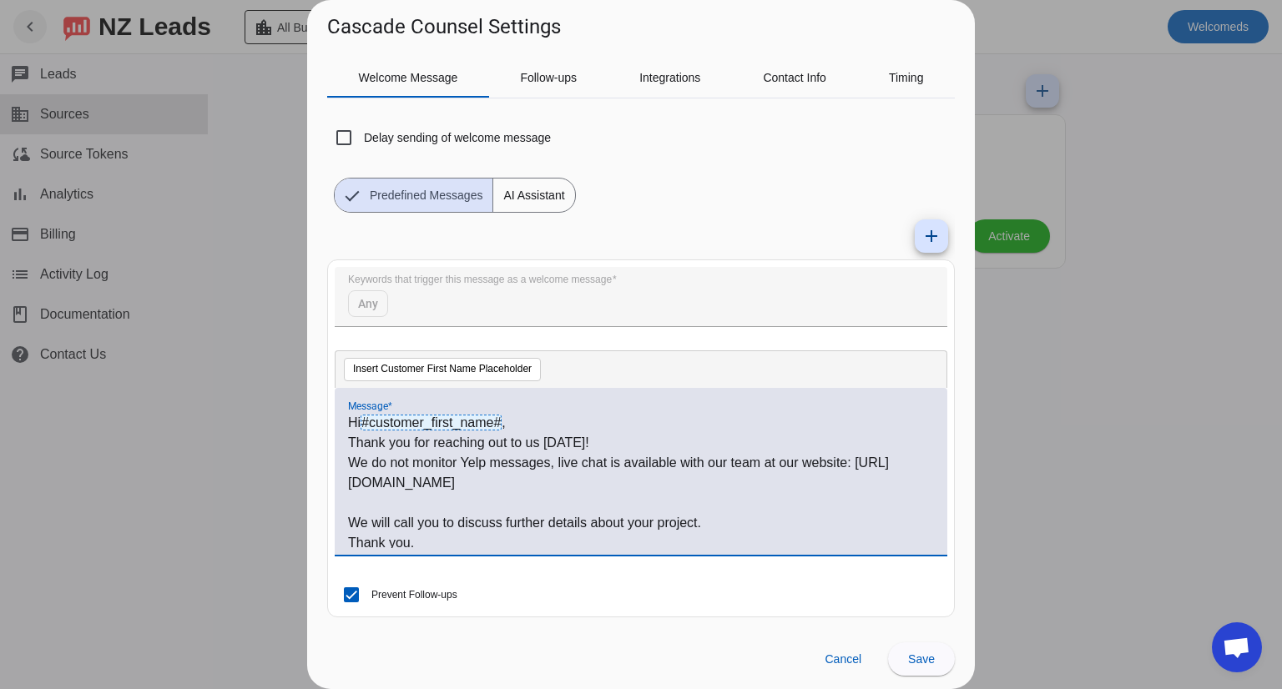
scroll to position [4, 0]
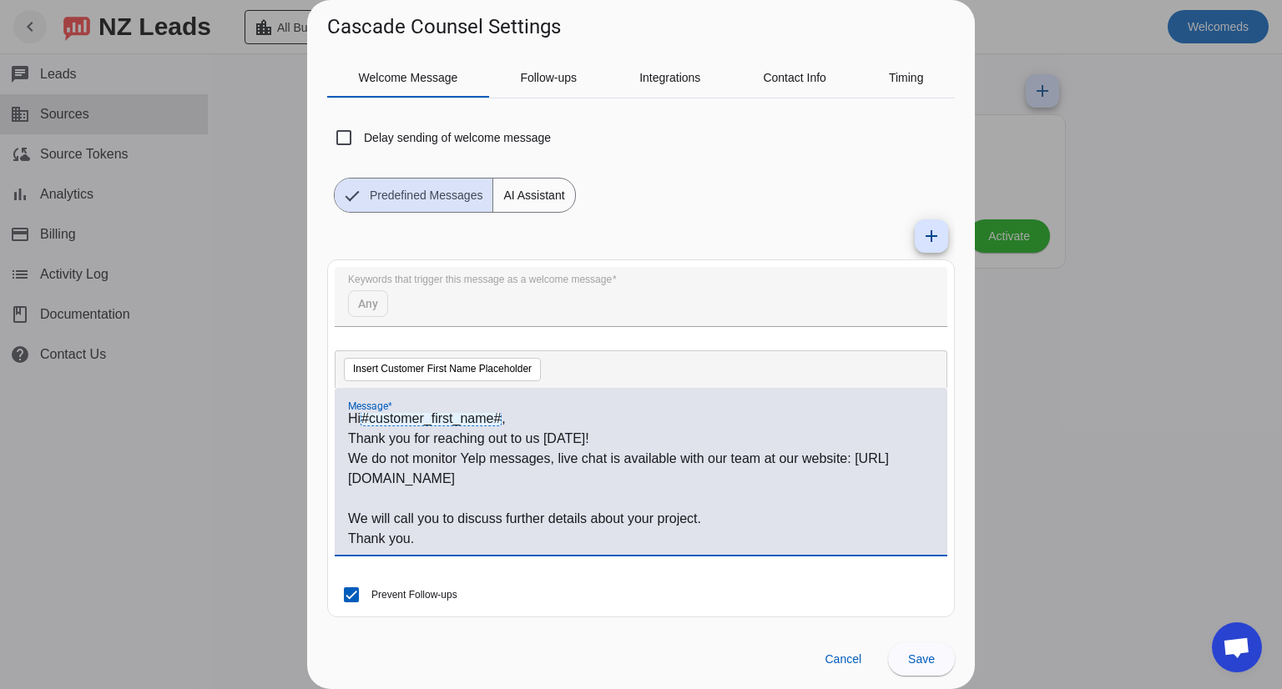
click at [351, 509] on p "We will call you to discuss further details about your project." at bounding box center [641, 519] width 586 height 20
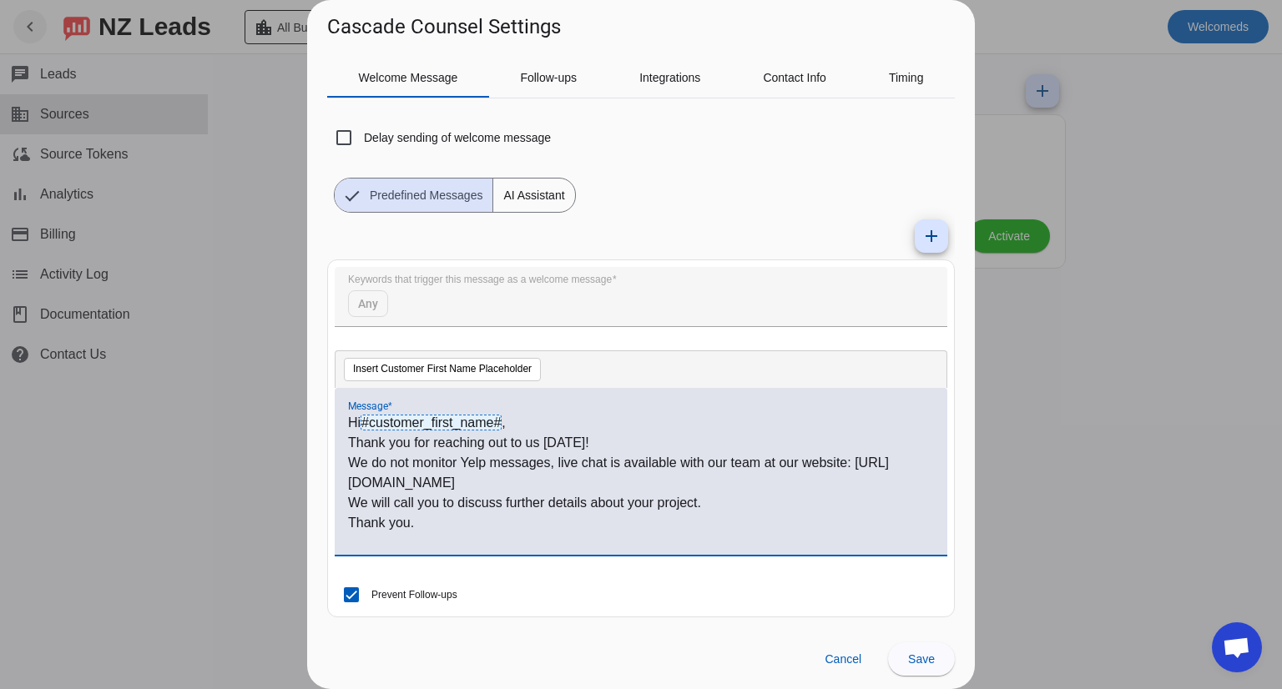
scroll to position [0, 0]
click at [557, 468] on p "We do not monitor Yelp messages, live chat is available with our team at our we…" at bounding box center [641, 473] width 586 height 40
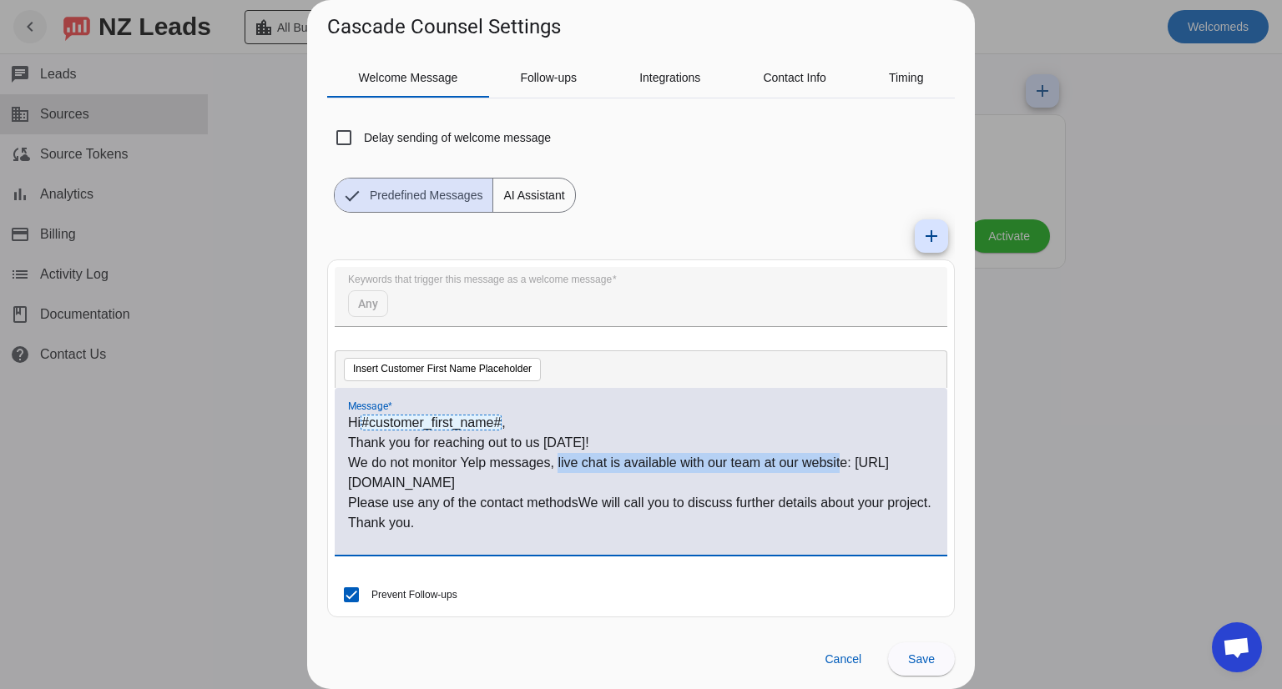
drag, startPoint x: 558, startPoint y: 457, endPoint x: 841, endPoint y: 462, distance: 283.8
click at [841, 462] on p "We do not monitor Yelp messages, live chat is available with our team at our we…" at bounding box center [641, 473] width 586 height 40
click at [554, 464] on p "We do not monitor Yelp messages, live chat is available with our team at our we…" at bounding box center [641, 473] width 586 height 40
click at [556, 458] on p "We do not monitor Yelp messages, live chat is available with our team at our we…" at bounding box center [641, 473] width 586 height 40
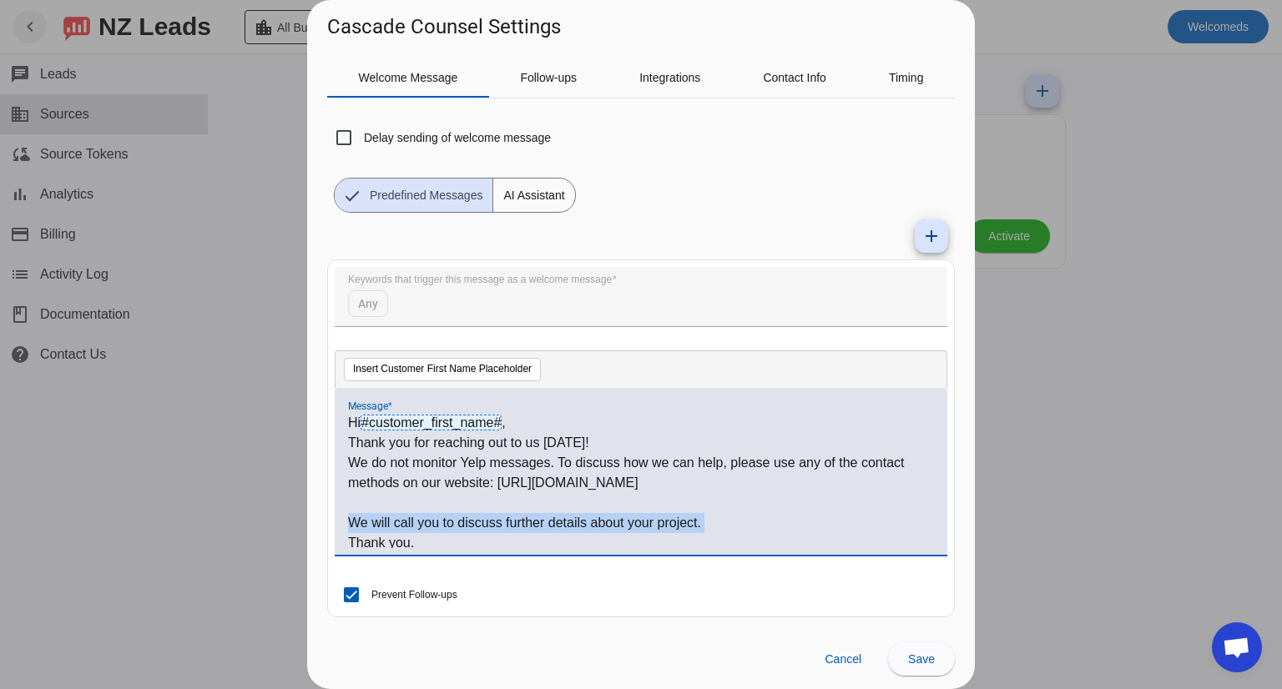
scroll to position [3, 0]
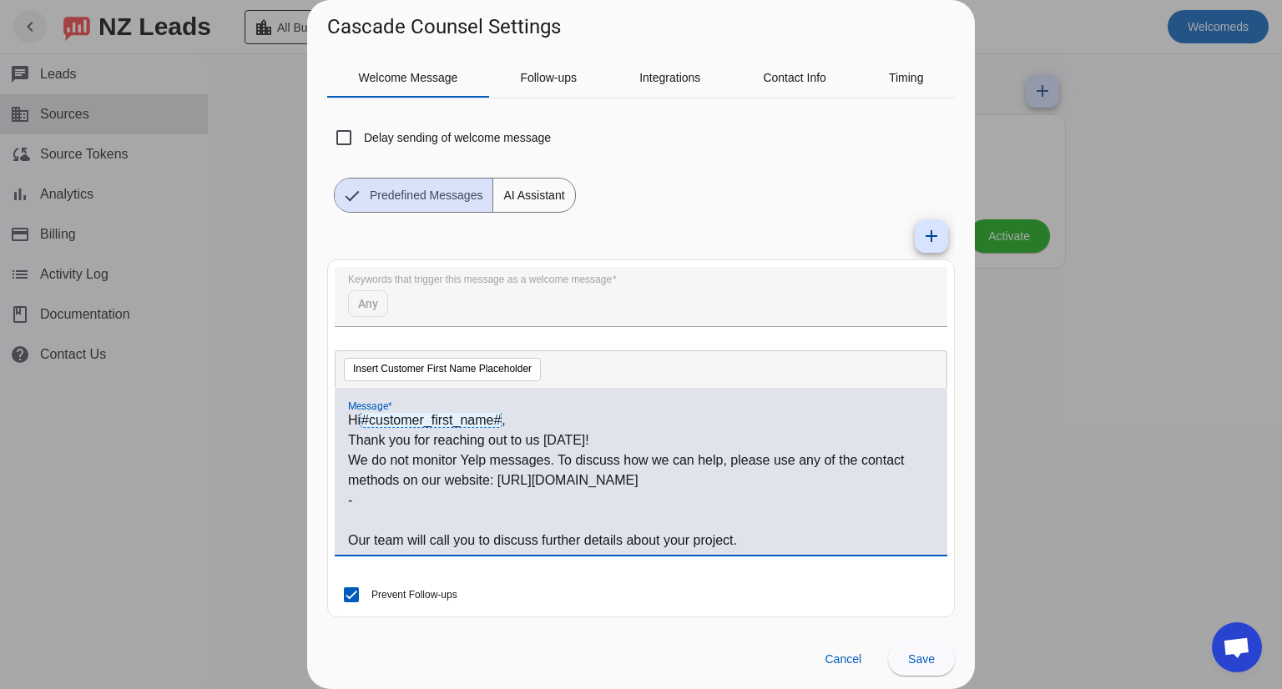
click at [496, 479] on p "We do not monitor Yelp messages. To discuss how we can help, please use any of …" at bounding box center [641, 471] width 586 height 40
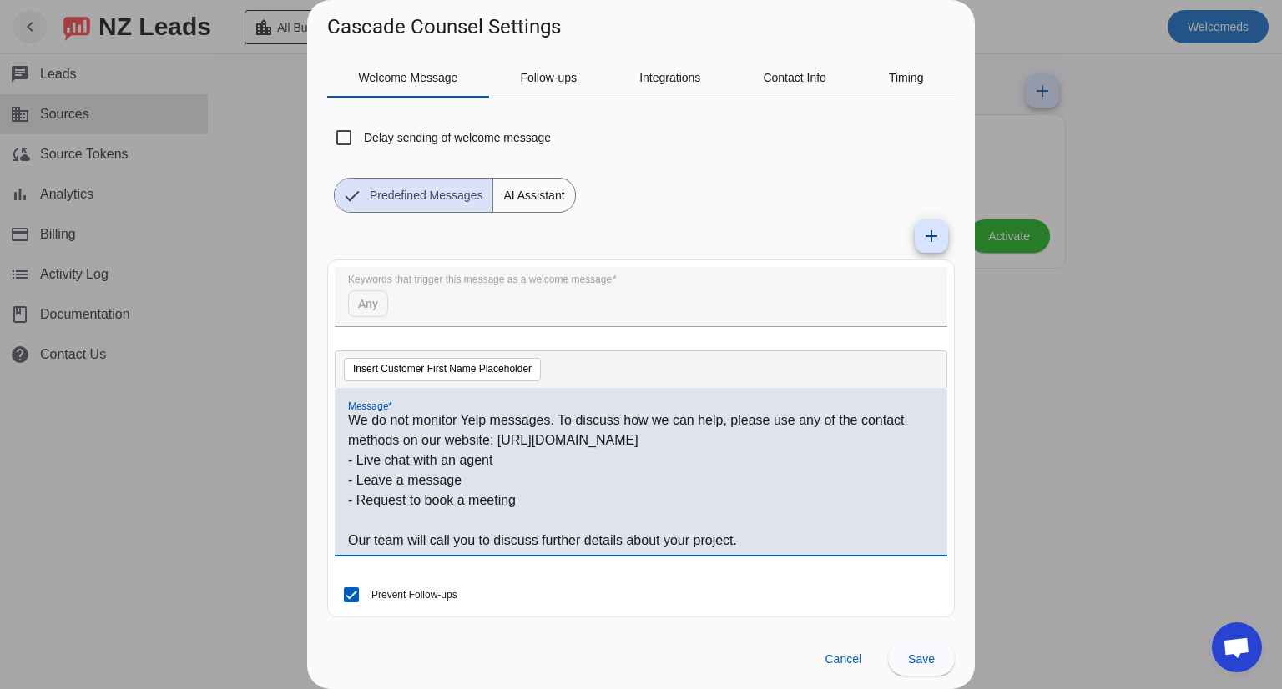
scroll to position [63, 0]
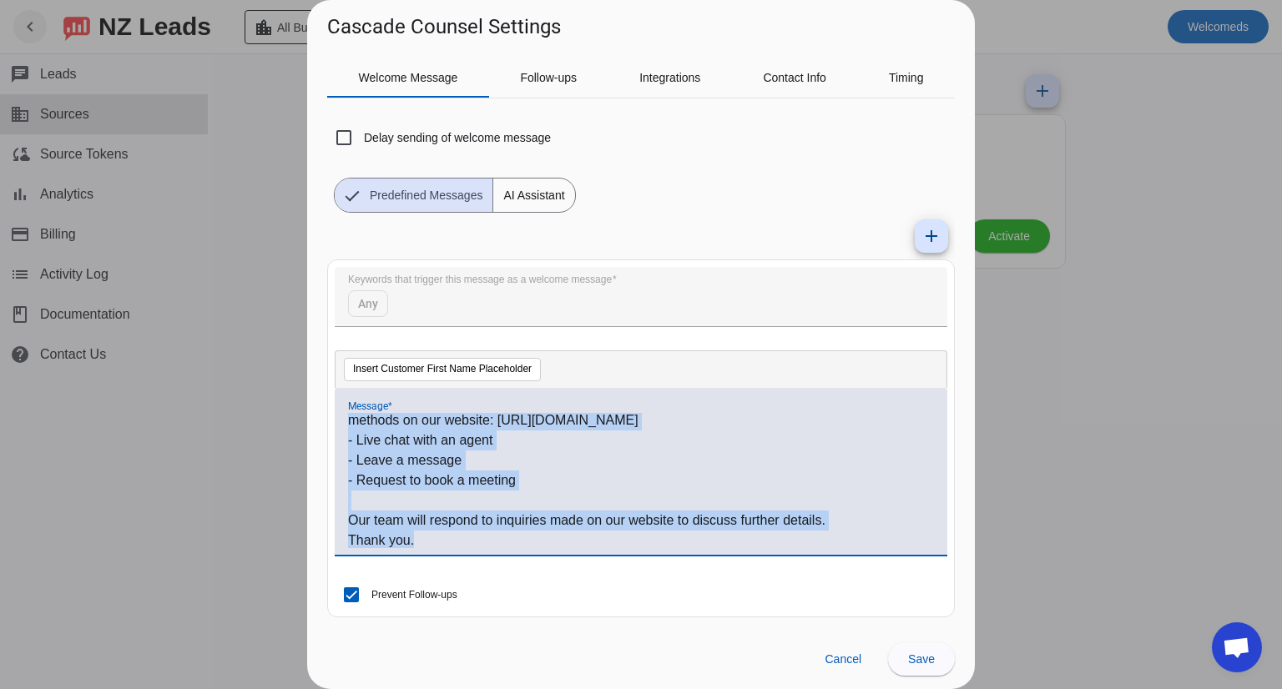
copy div "Hi #customer_first_name# , Thank you for reaching out to us today! We do not mo…"
click at [937, 649] on span at bounding box center [921, 659] width 67 height 40
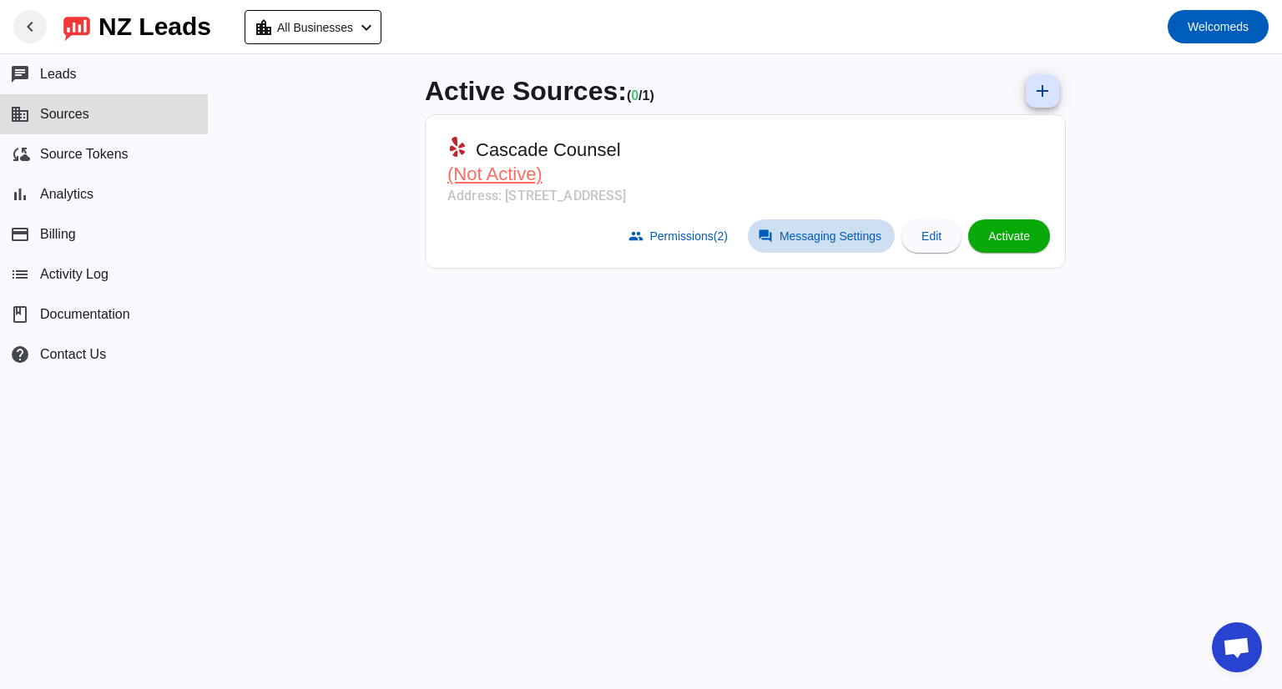
click at [843, 227] on span at bounding box center [821, 236] width 147 height 33
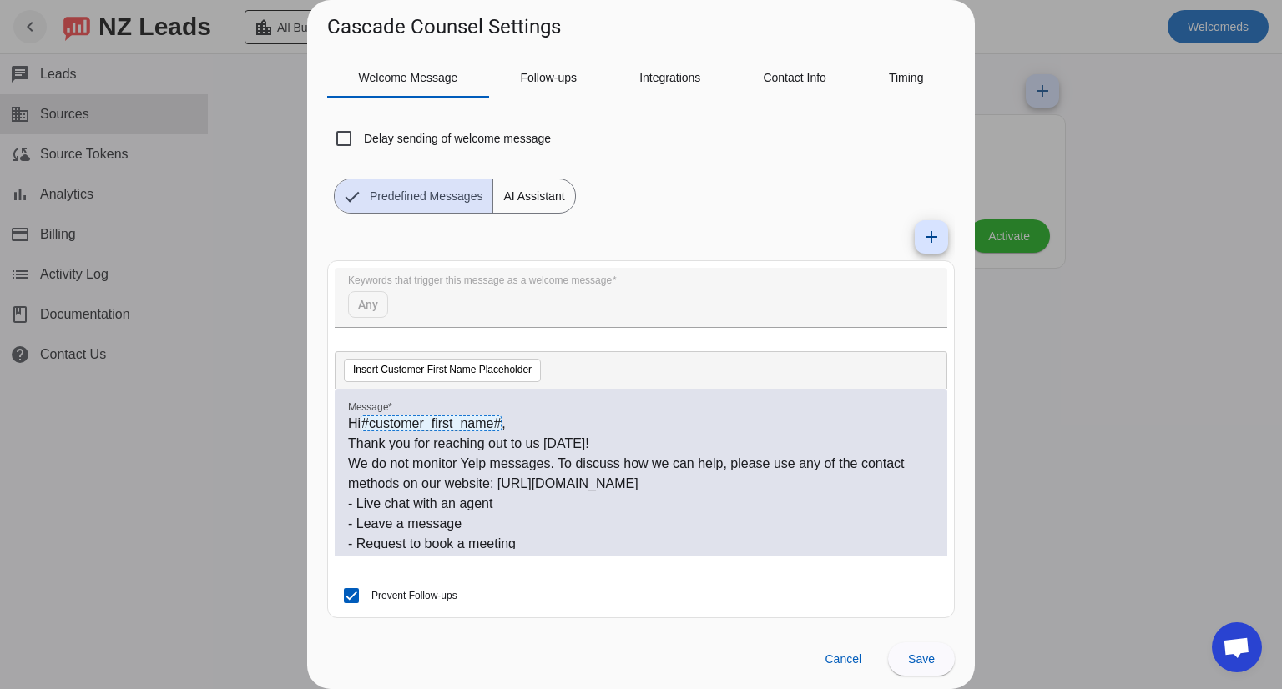
scroll to position [64, 0]
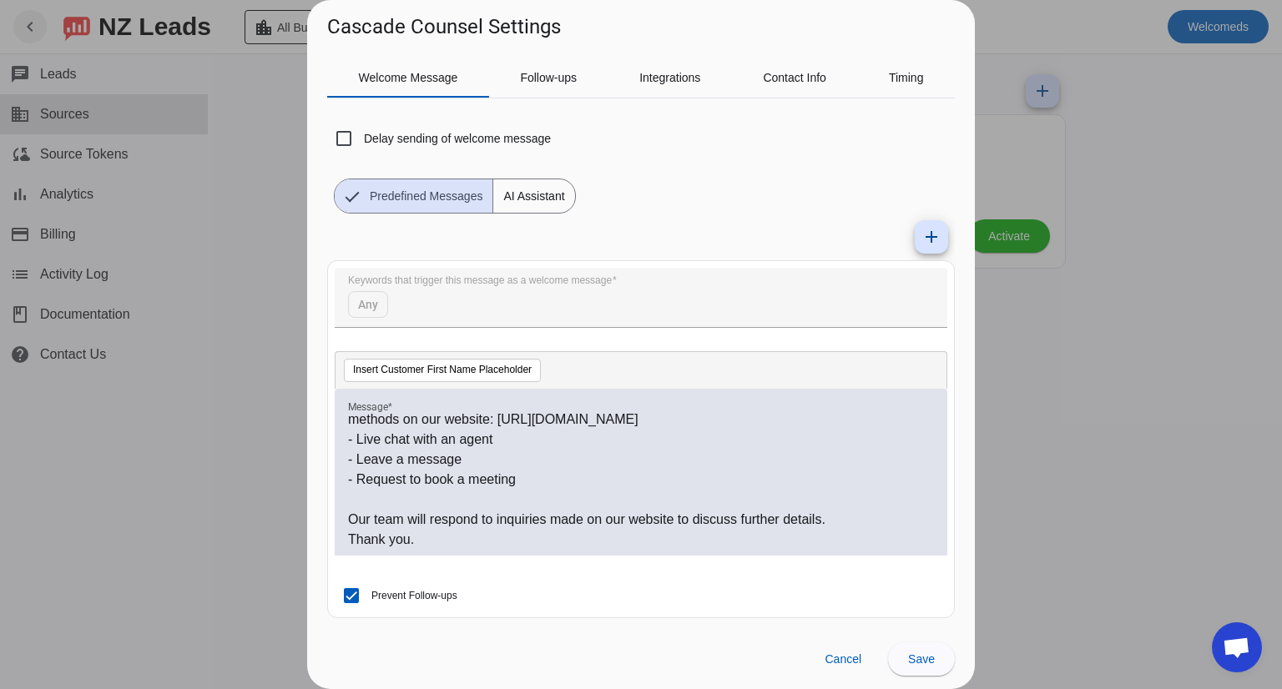
drag, startPoint x: 788, startPoint y: 633, endPoint x: 841, endPoint y: 482, distance: 160.2
click at [841, 482] on source-config-dialog "Cascade Counsel Settings Welcome Message Follow-ups Integrations Contact Info T…" at bounding box center [641, 344] width 668 height 689
click at [549, 74] on span "Follow-ups" at bounding box center [548, 78] width 57 height 12
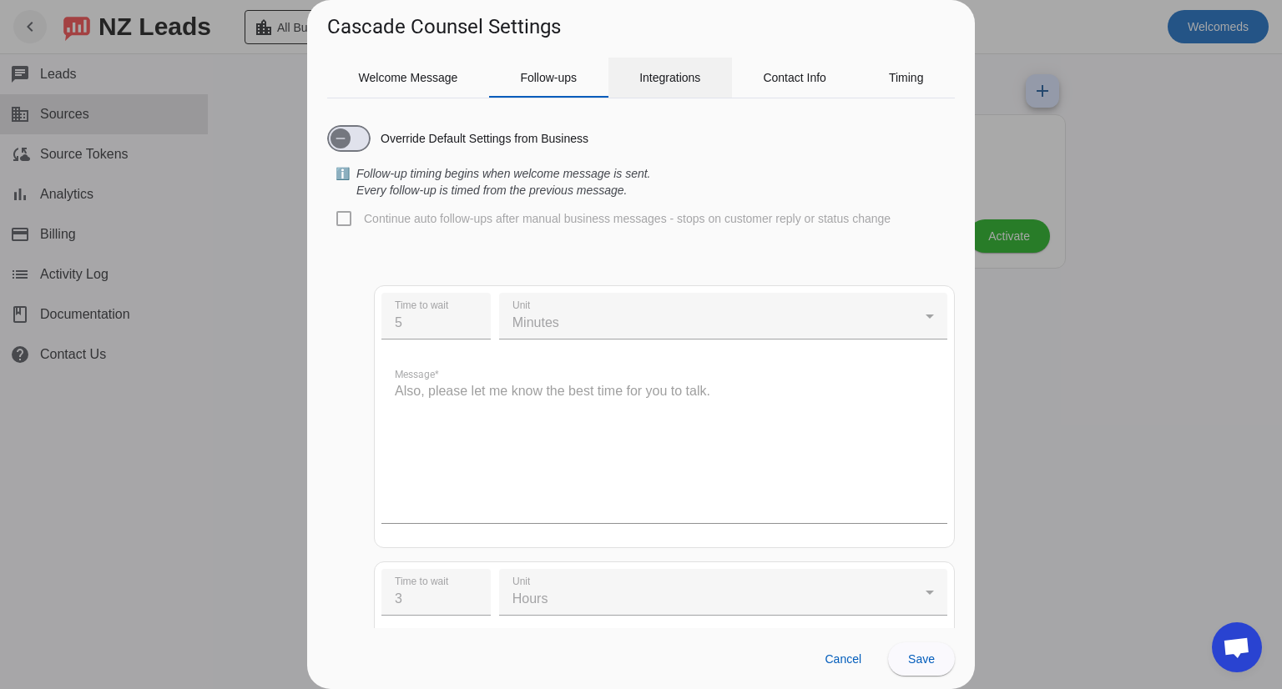
scroll to position [0, 0]
click at [649, 73] on span "Integrations" at bounding box center [669, 78] width 61 height 12
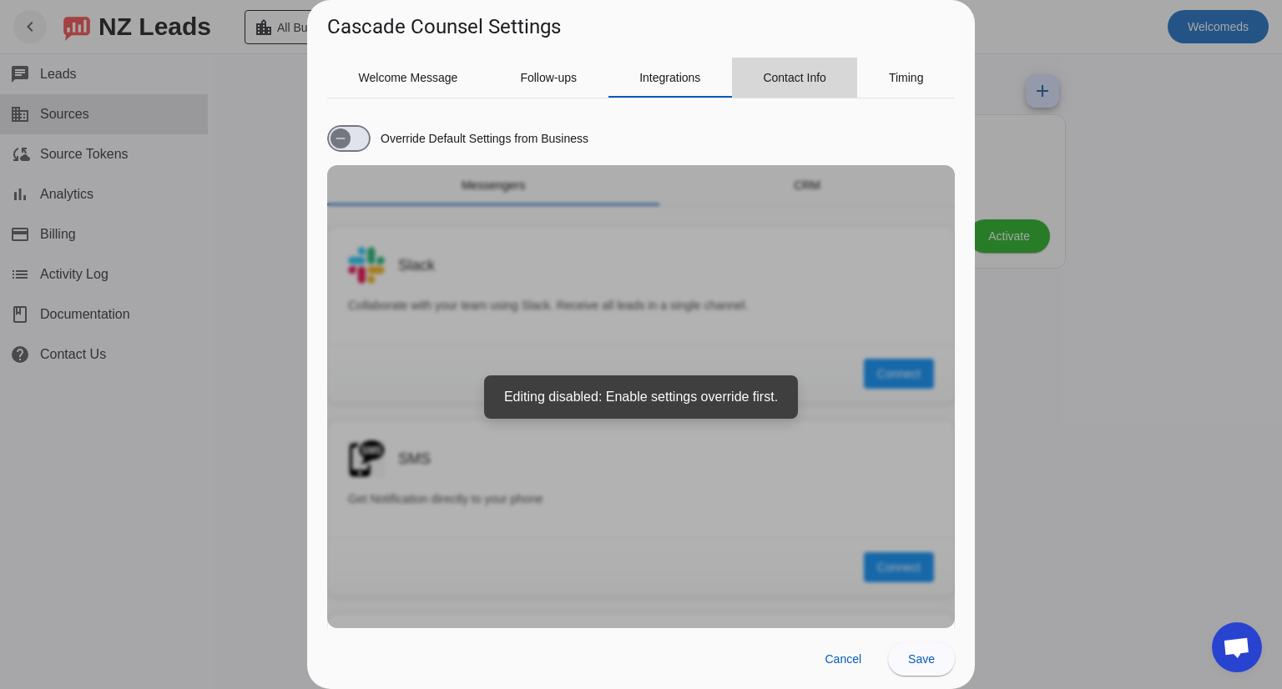
click at [765, 84] on span "Contact Info" at bounding box center [794, 78] width 63 height 40
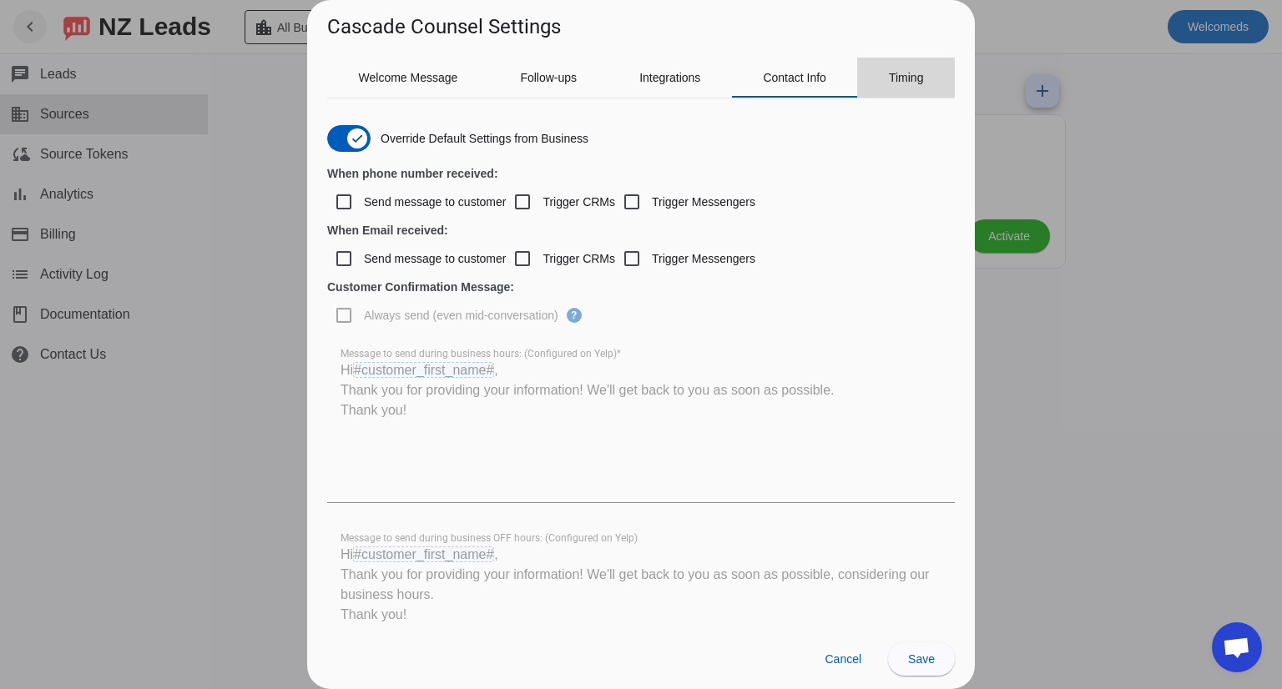
click at [905, 79] on span "Timing" at bounding box center [906, 78] width 35 height 12
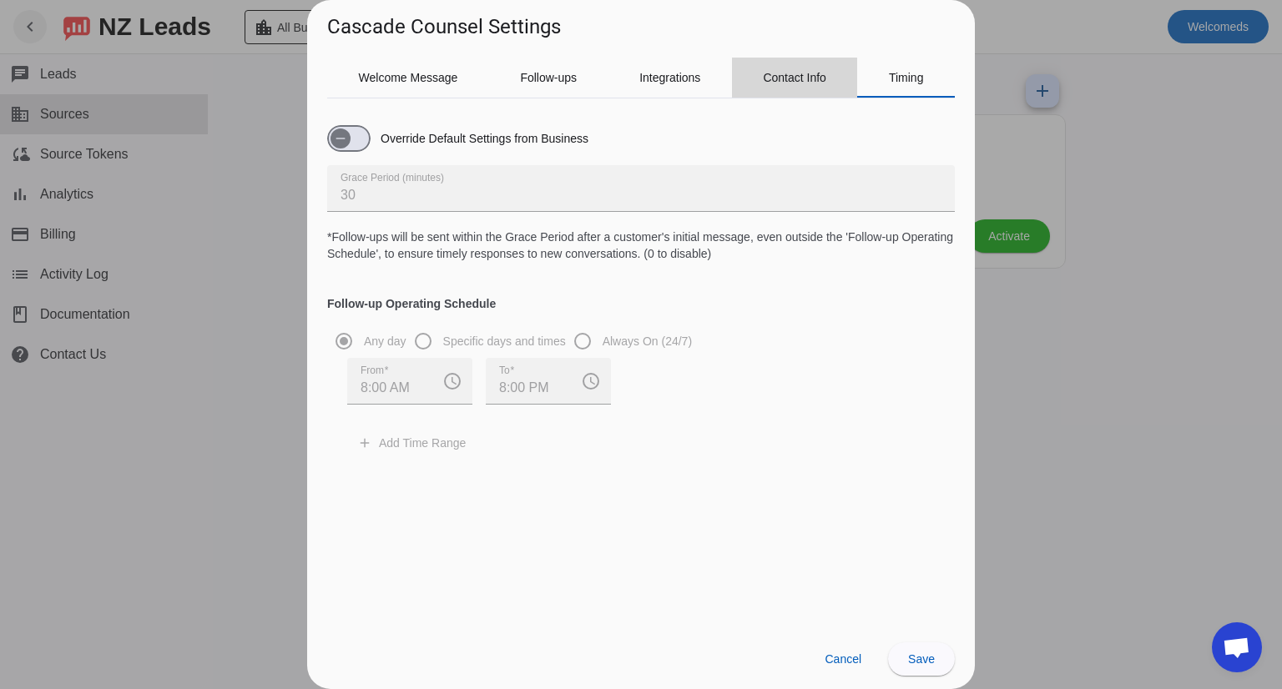
click at [801, 68] on span "Contact Info" at bounding box center [794, 78] width 63 height 40
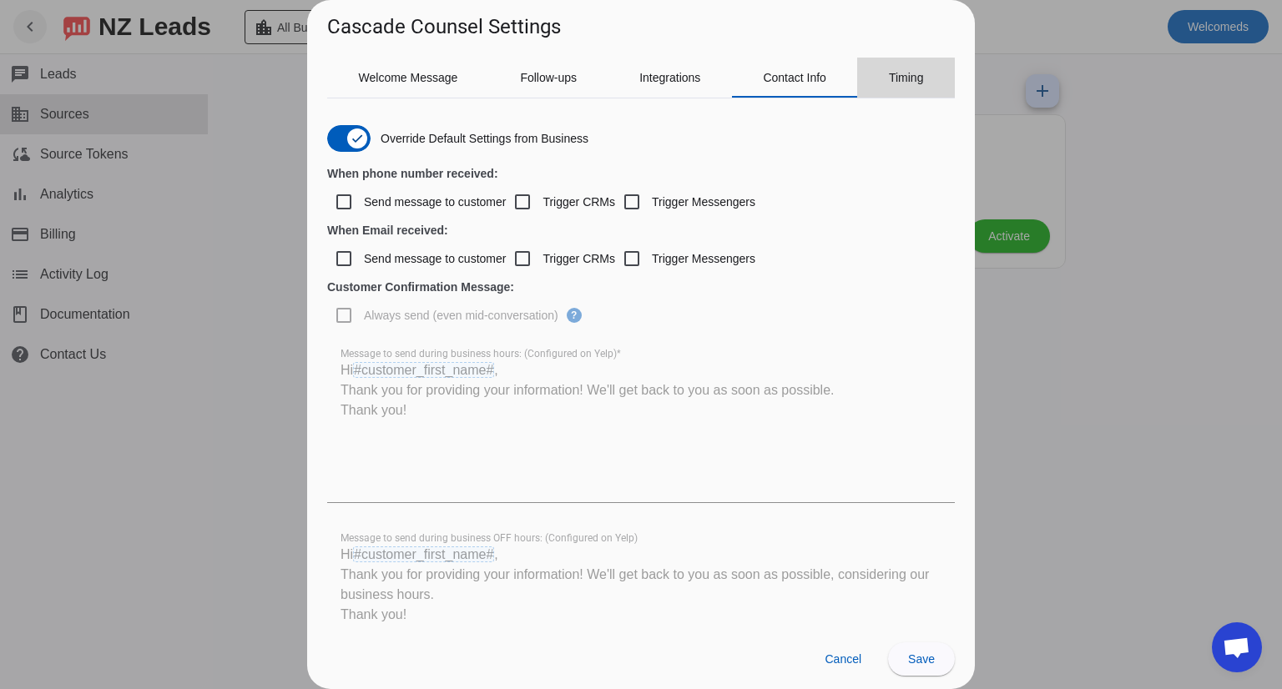
click at [905, 81] on span "Timing" at bounding box center [906, 78] width 35 height 12
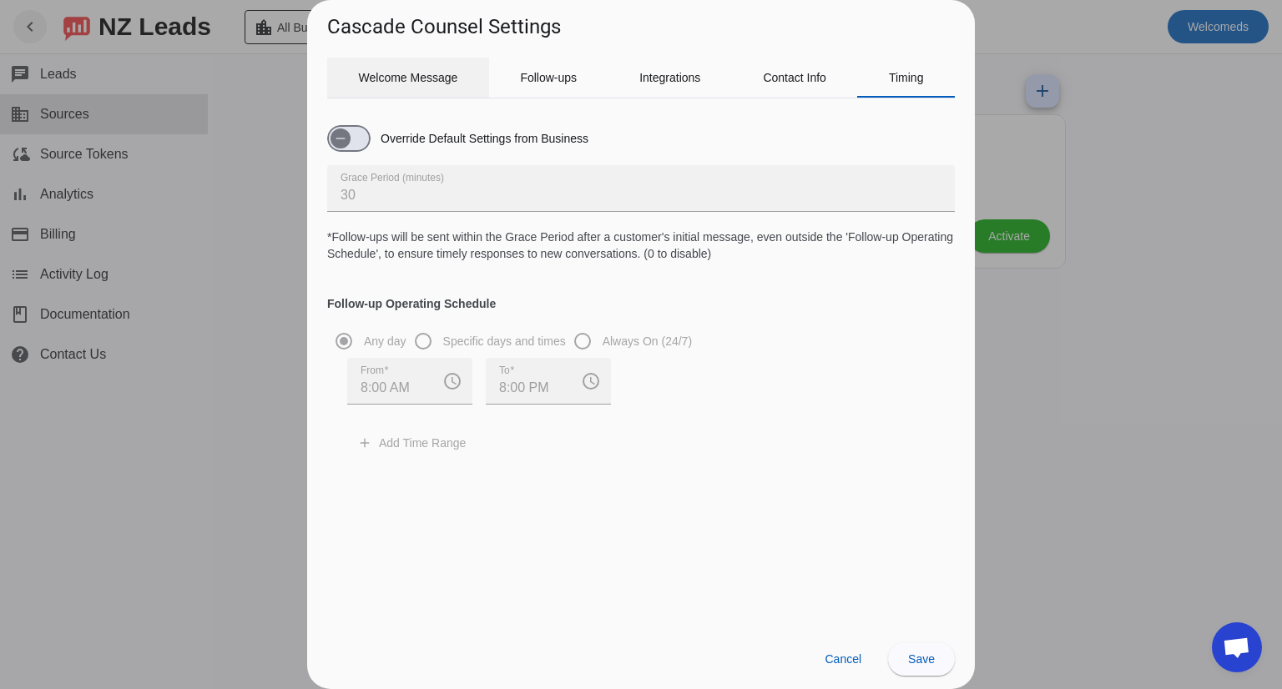
click at [431, 72] on span "Welcome Message" at bounding box center [408, 78] width 99 height 12
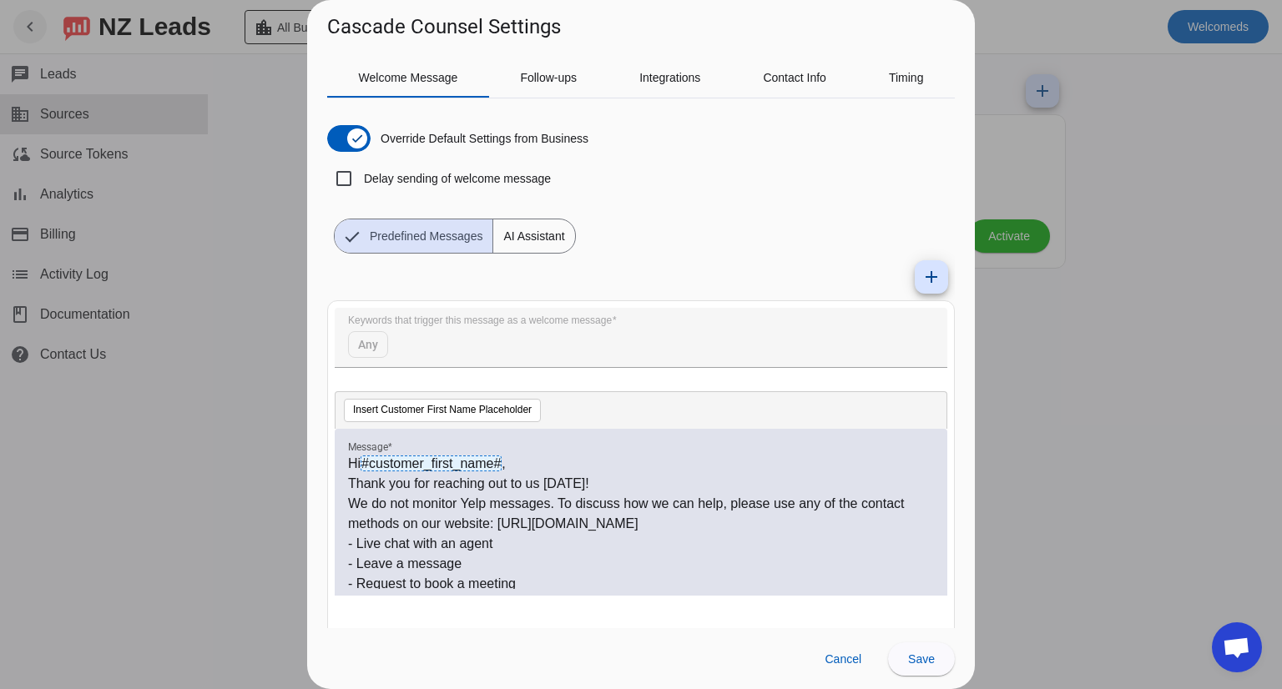
scroll to position [41, 0]
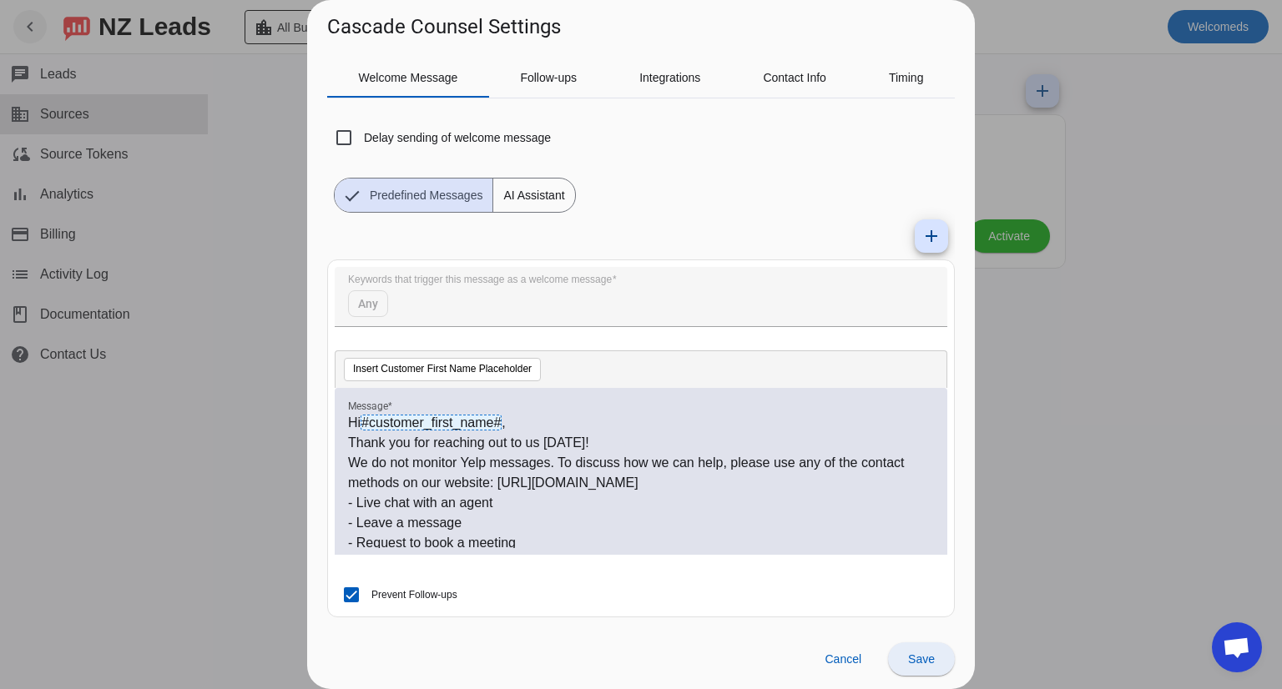
click at [916, 660] on span "Save" at bounding box center [921, 659] width 27 height 13
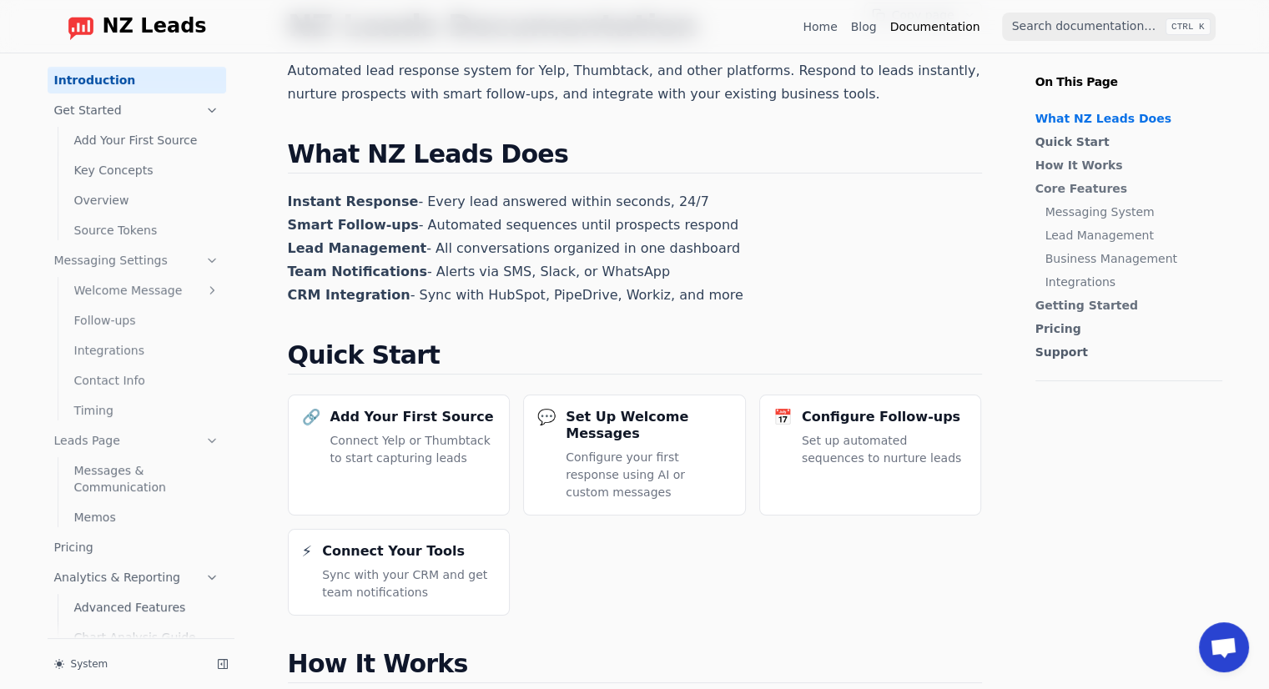
scroll to position [87, 0]
click at [463, 452] on p "Connect Yelp or Thumbtack to start capturing leads" at bounding box center [414, 447] width 166 height 35
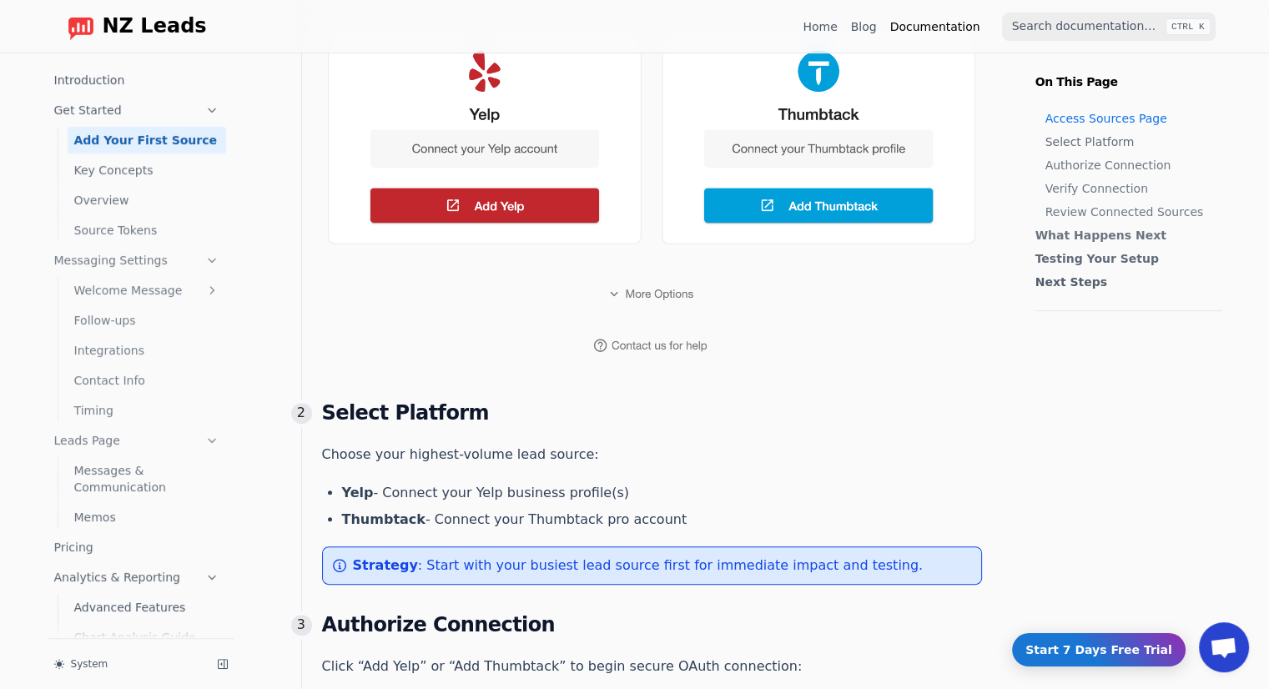
scroll to position [474, 0]
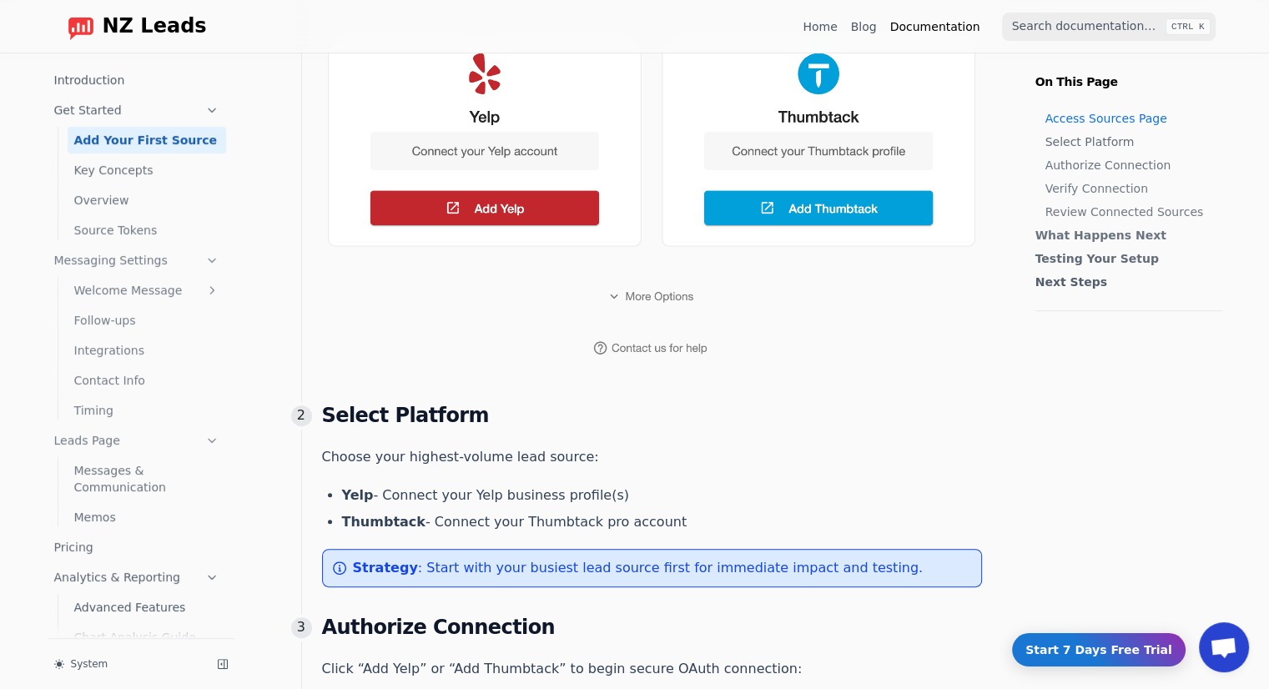
click at [638, 304] on img at bounding box center [652, 164] width 660 height 422
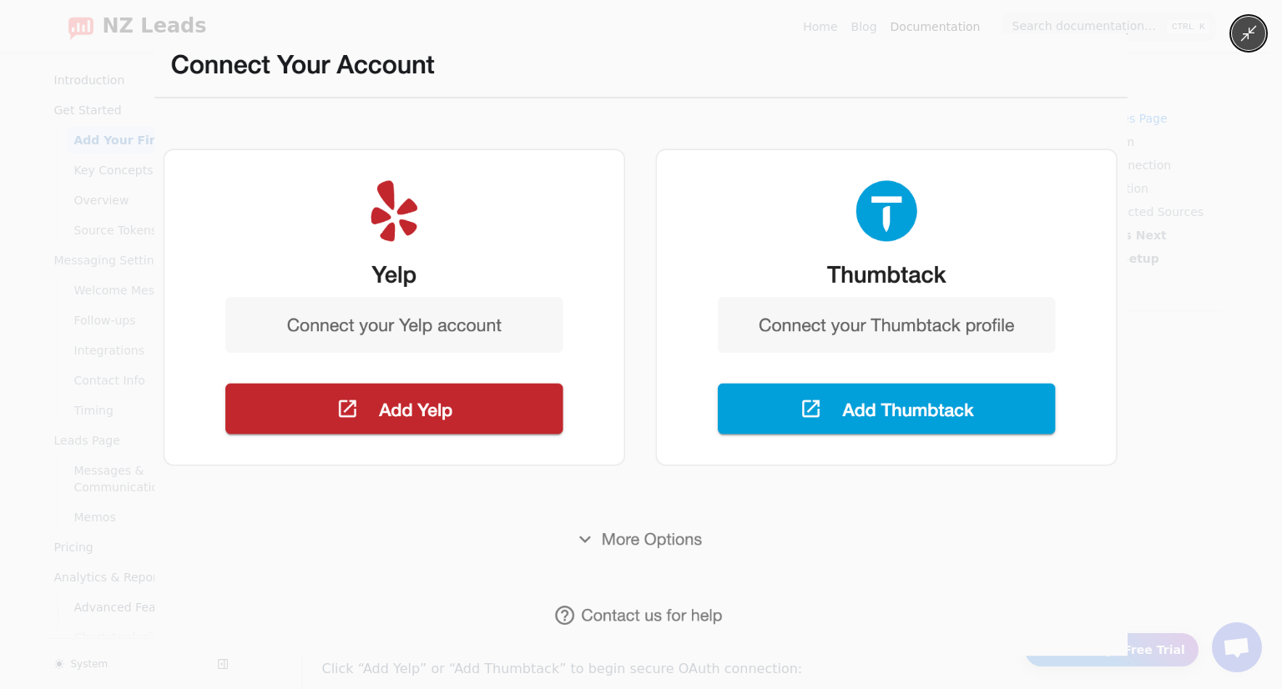
click at [624, 551] on img at bounding box center [640, 344] width 972 height 623
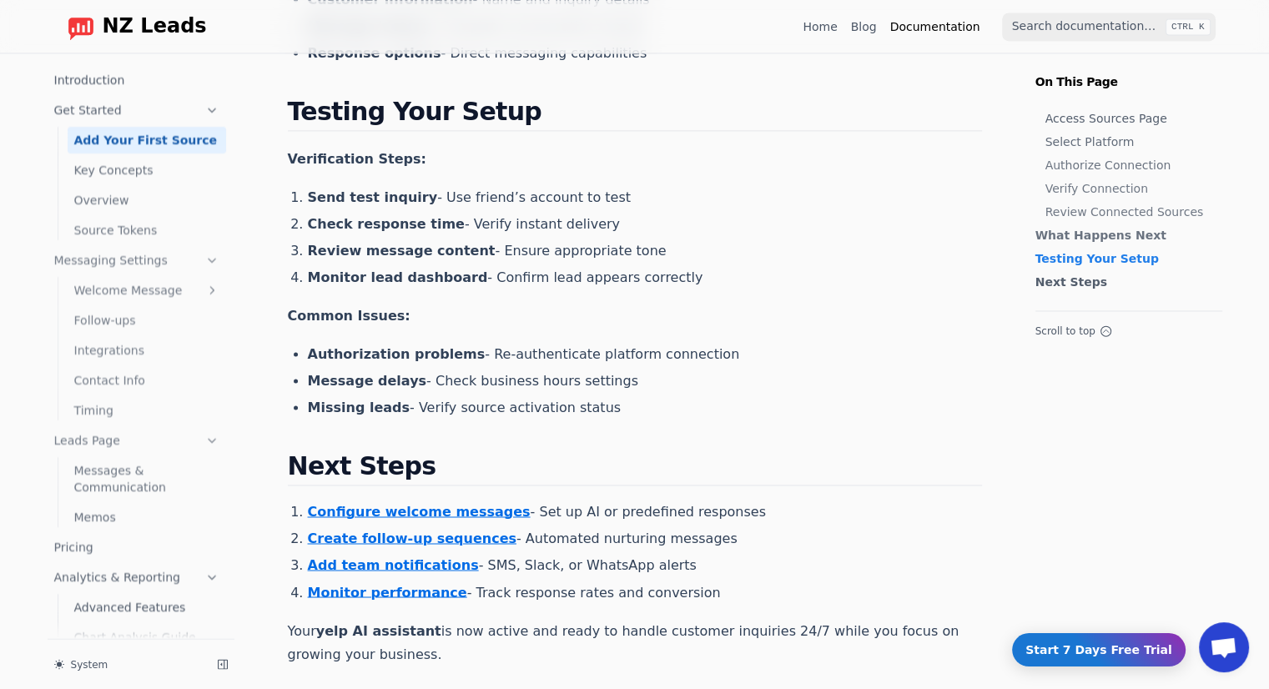
scroll to position [2583, 0]
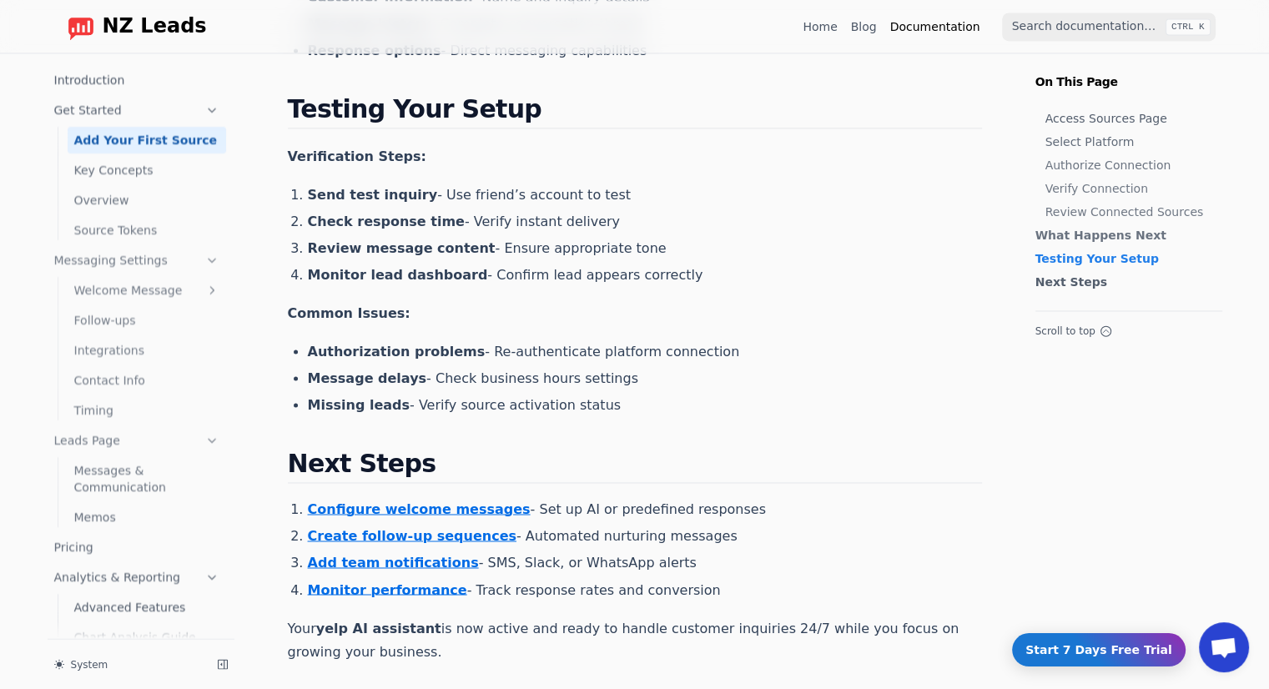
click at [379, 597] on link "Monitor performance" at bounding box center [387, 590] width 159 height 16
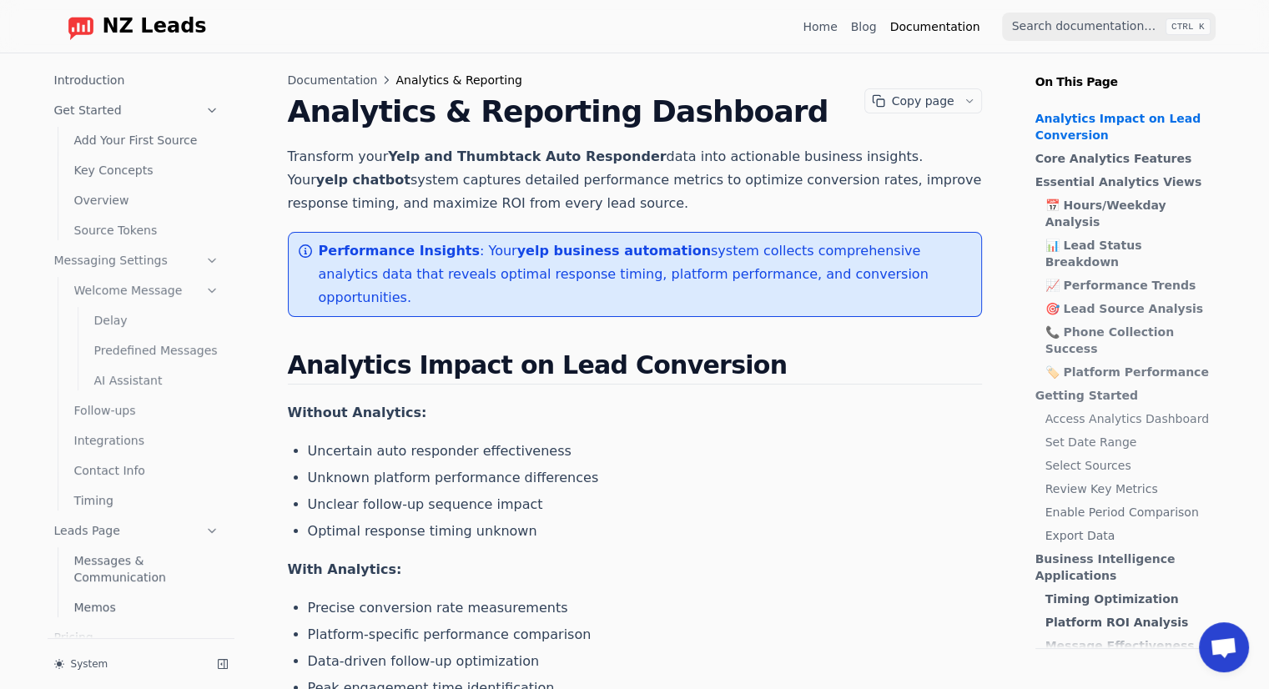
click at [147, 287] on link "Welcome Message" at bounding box center [147, 290] width 159 height 27
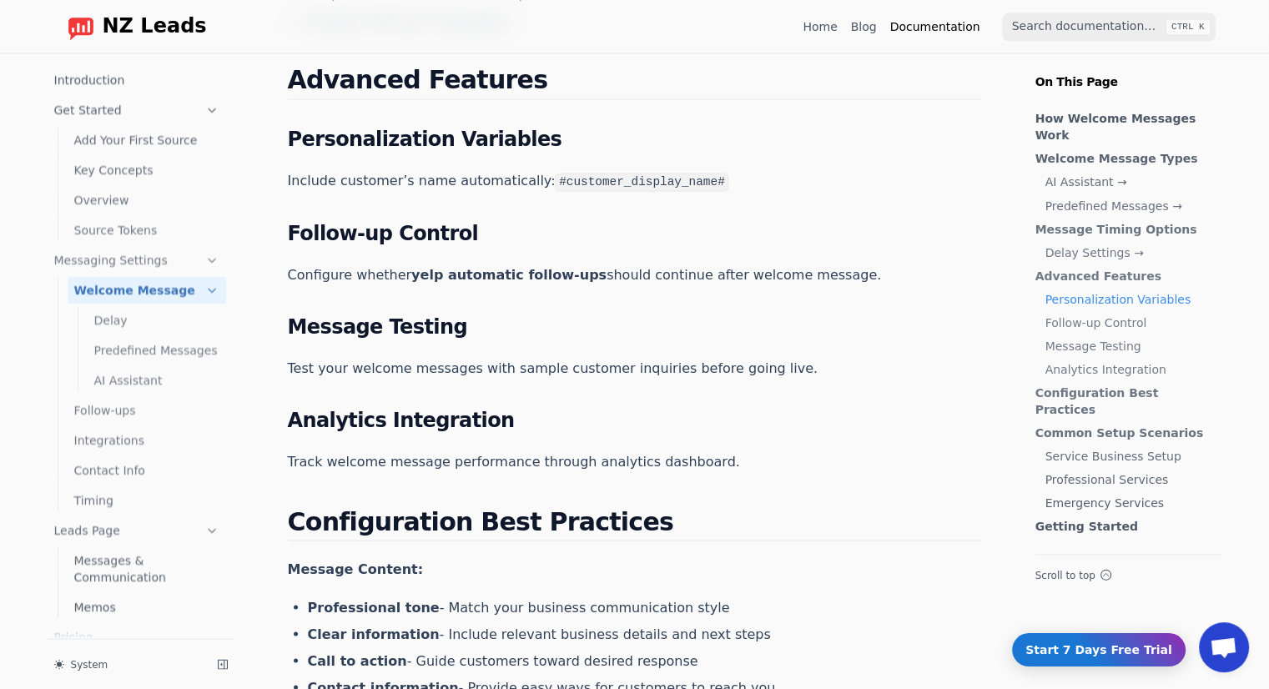
scroll to position [2974, 0]
click at [565, 181] on code "#customer_display_name#" at bounding box center [642, 181] width 174 height 18
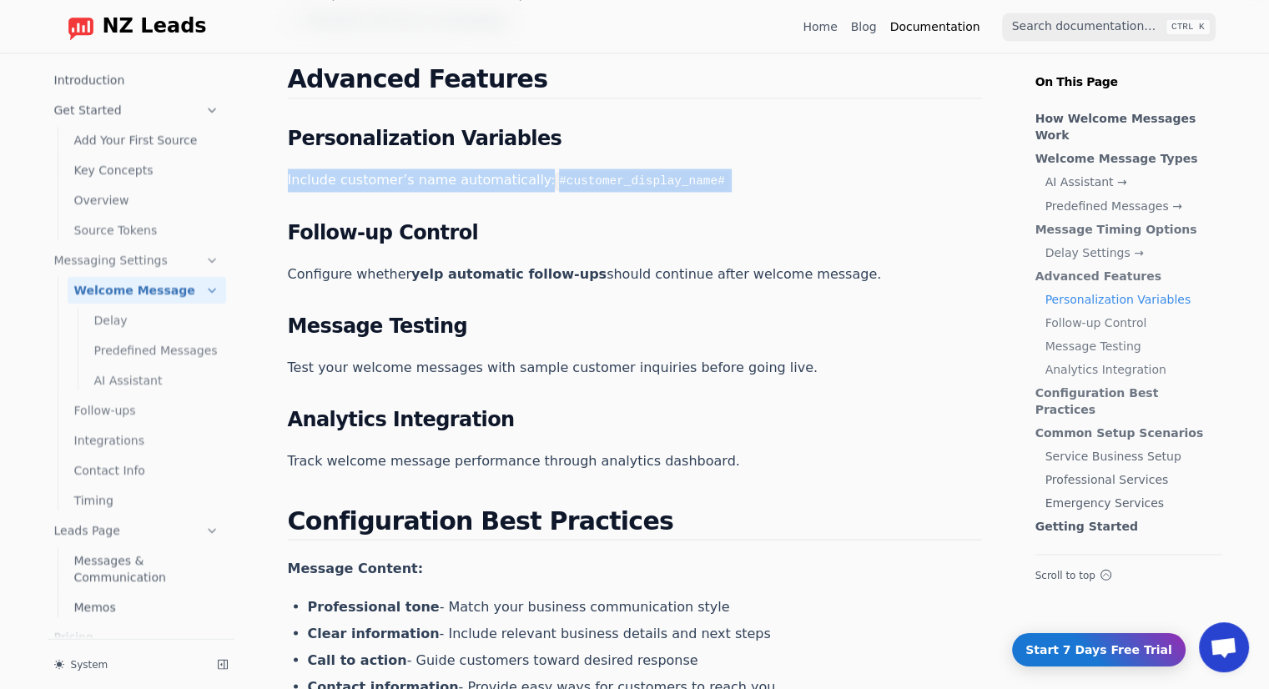
click at [565, 181] on code "#customer_display_name#" at bounding box center [642, 181] width 174 height 18
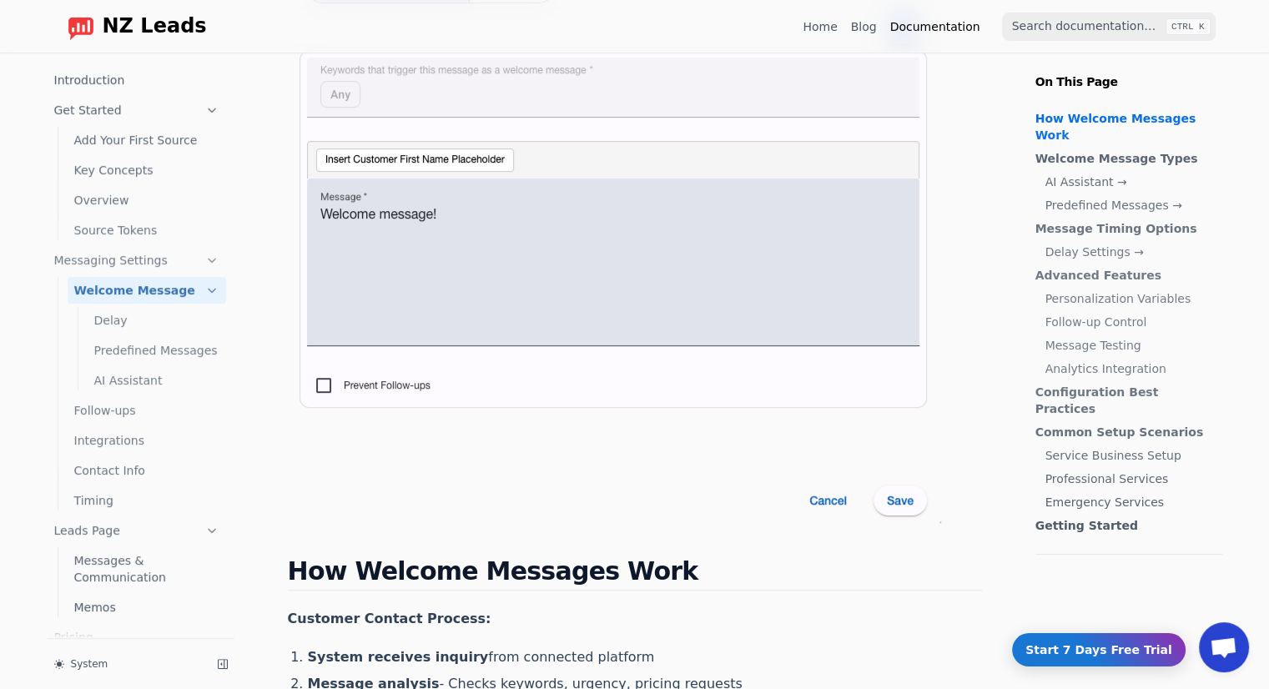
scroll to position [451, 0]
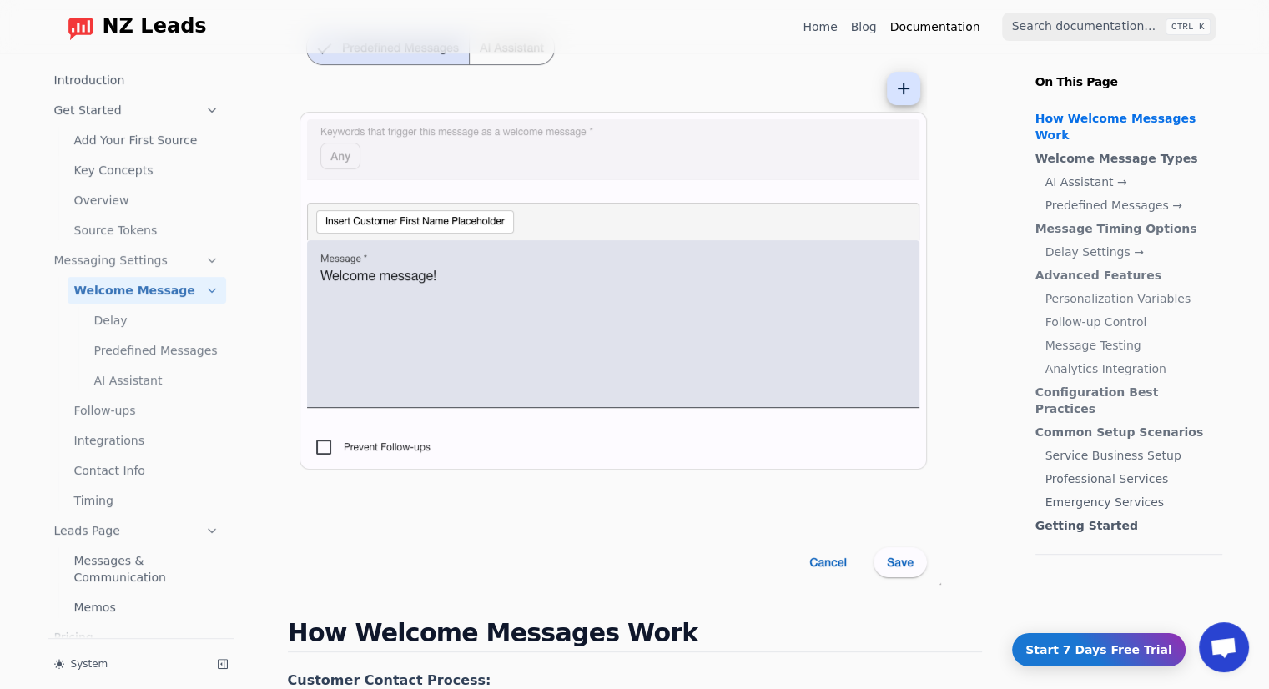
click at [137, 400] on link "Follow-ups" at bounding box center [147, 410] width 159 height 27
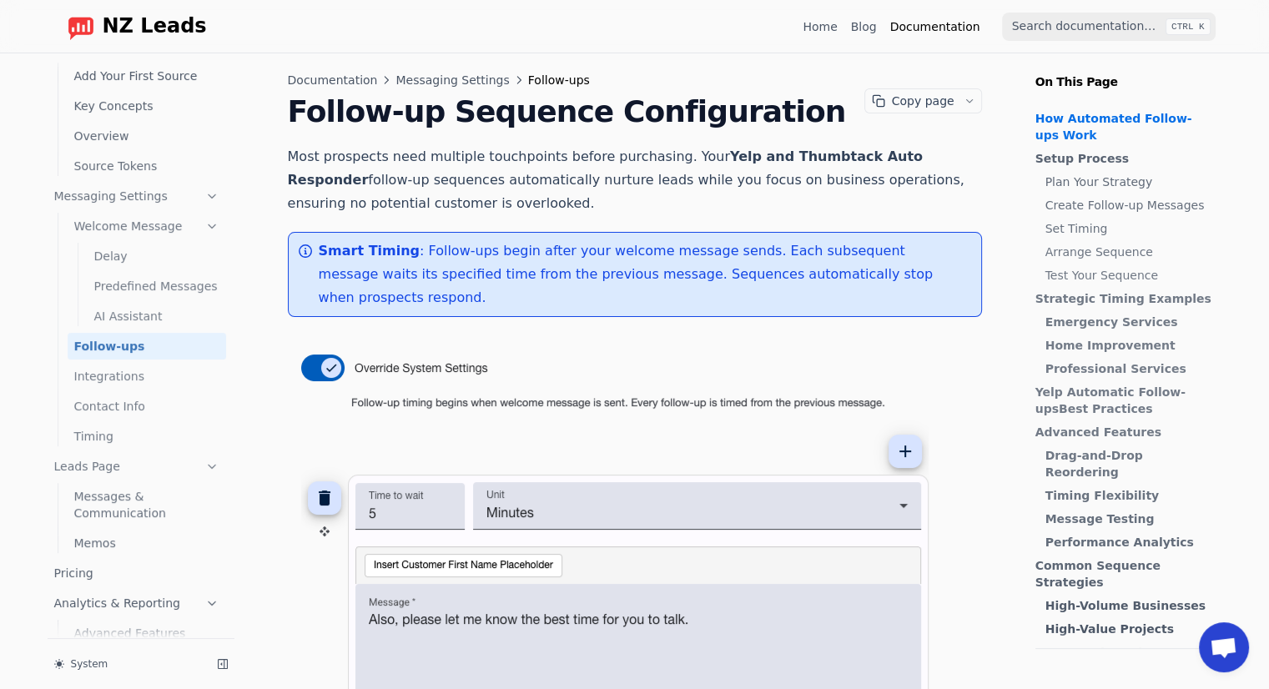
click at [154, 282] on link "Predefined Messages" at bounding box center [157, 286] width 139 height 27
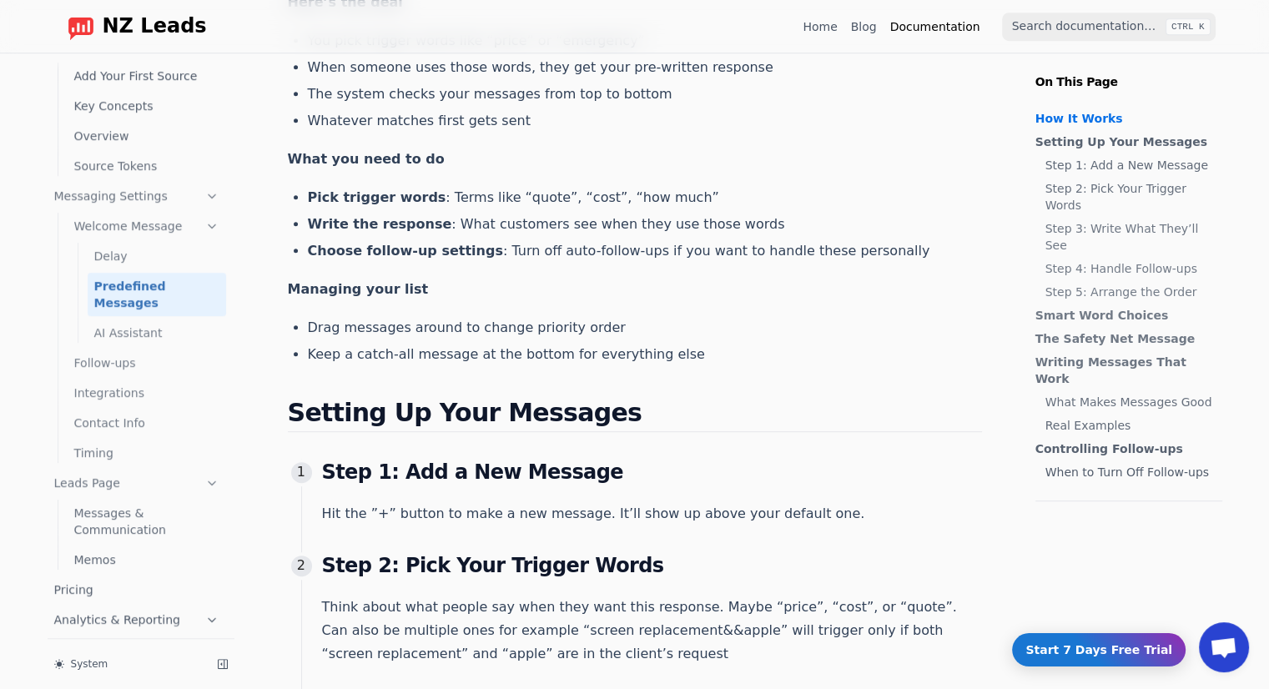
scroll to position [793, 0]
click at [124, 416] on link "Contact Info" at bounding box center [147, 423] width 159 height 27
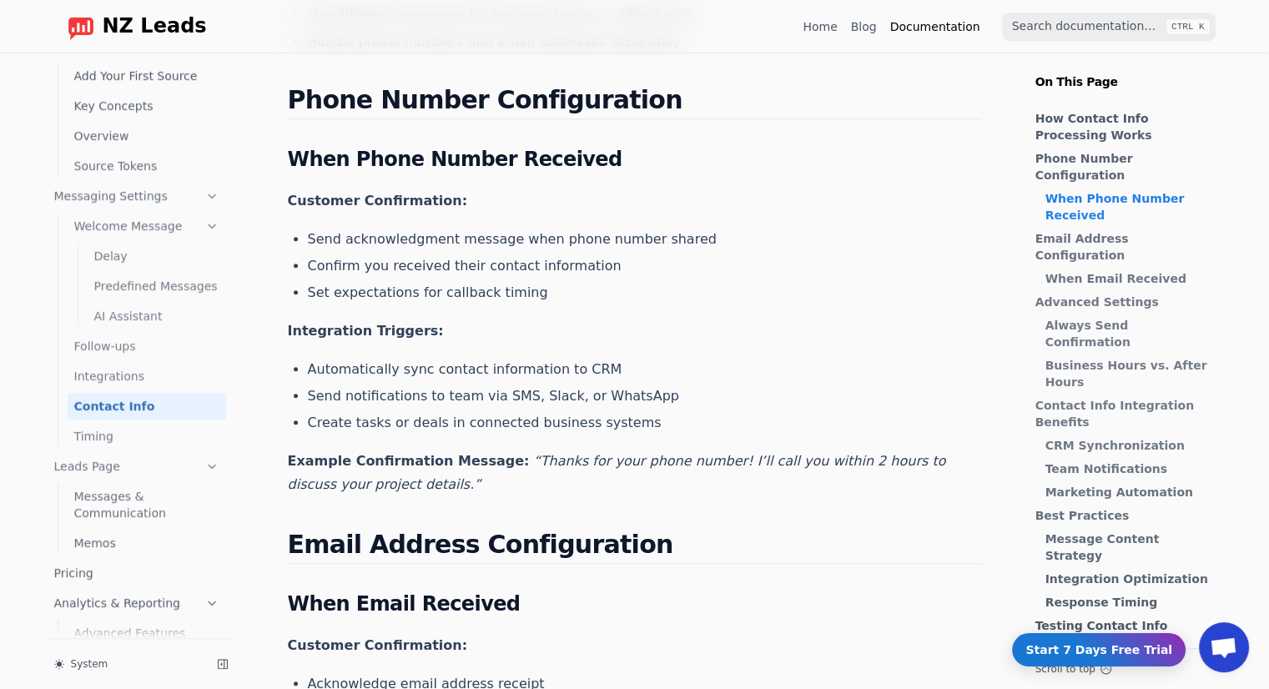
scroll to position [1043, 0]
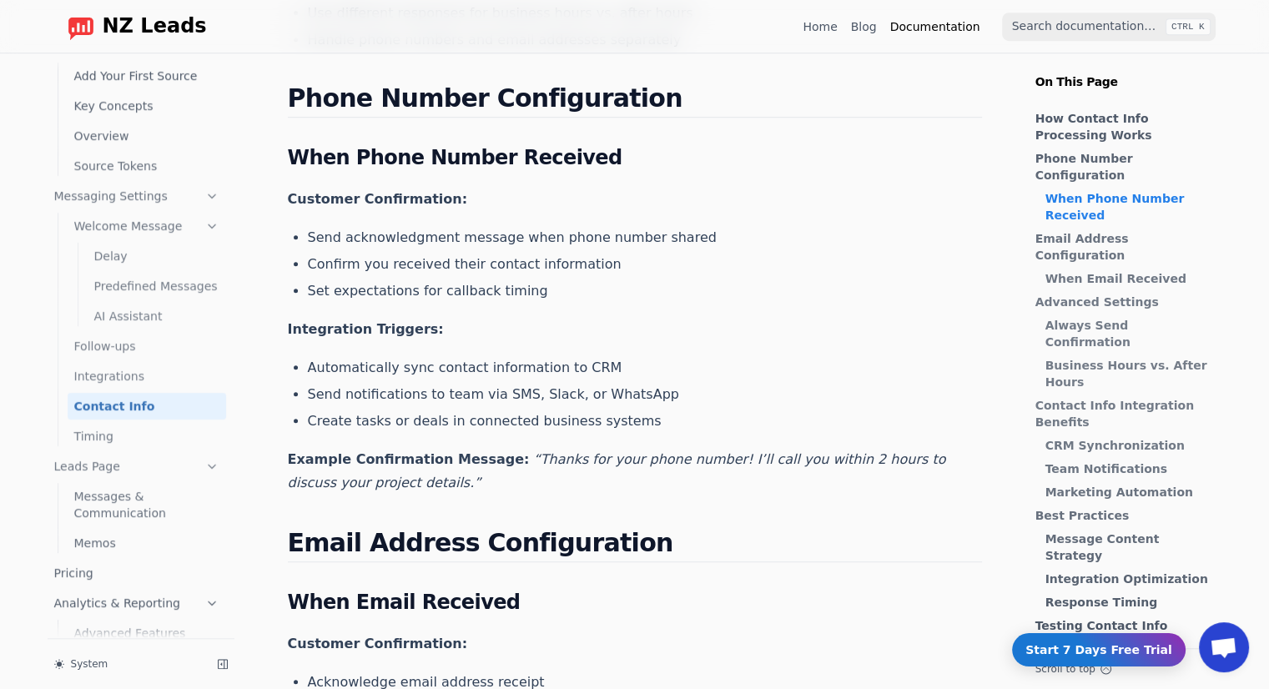
click at [149, 512] on link "Messages & Communication" at bounding box center [147, 504] width 159 height 43
